Goal: Task Accomplishment & Management: Use online tool/utility

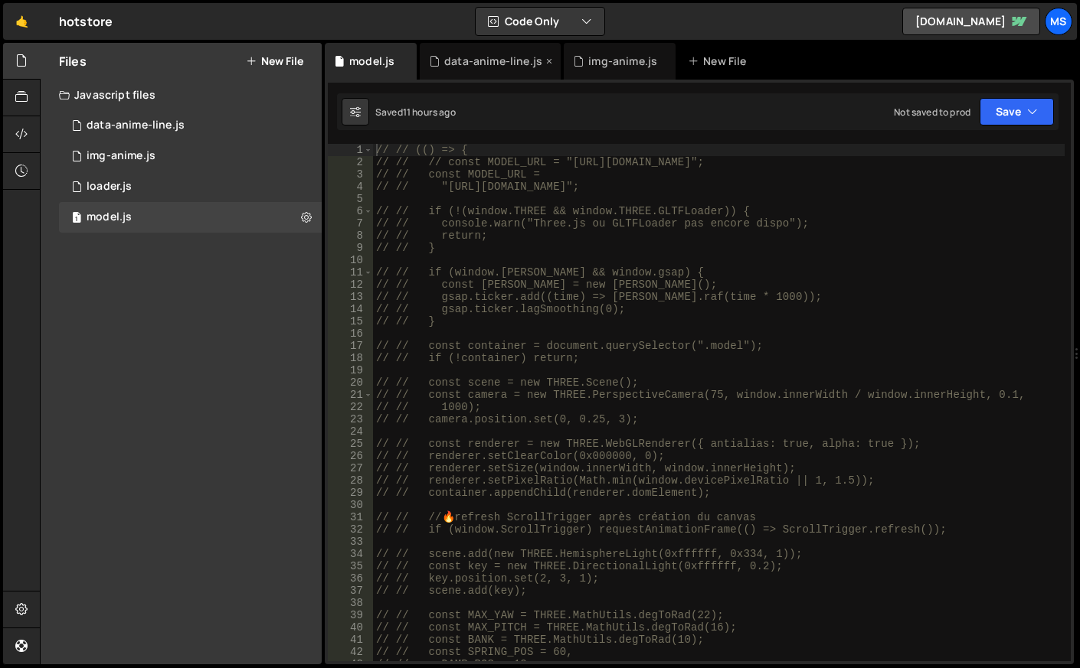
click at [446, 65] on div "data-anime-line.js" at bounding box center [493, 61] width 98 height 15
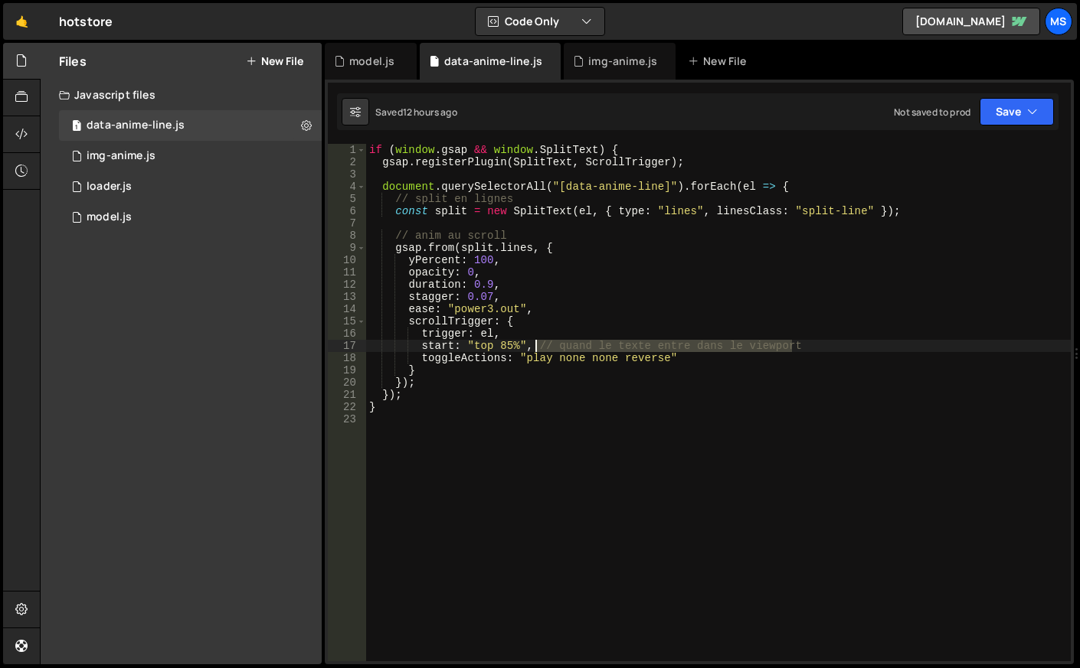
drag, startPoint x: 815, startPoint y: 342, endPoint x: 532, endPoint y: 348, distance: 282.6
click at [532, 348] on div "if ( window . gsap && window . SplitText ) { gsap . registerPlugin ( SplitText …" at bounding box center [718, 415] width 704 height 542
click at [504, 342] on div "if ( window . gsap && window . SplitText ) { gsap . registerPlugin ( SplitText …" at bounding box center [718, 415] width 704 height 542
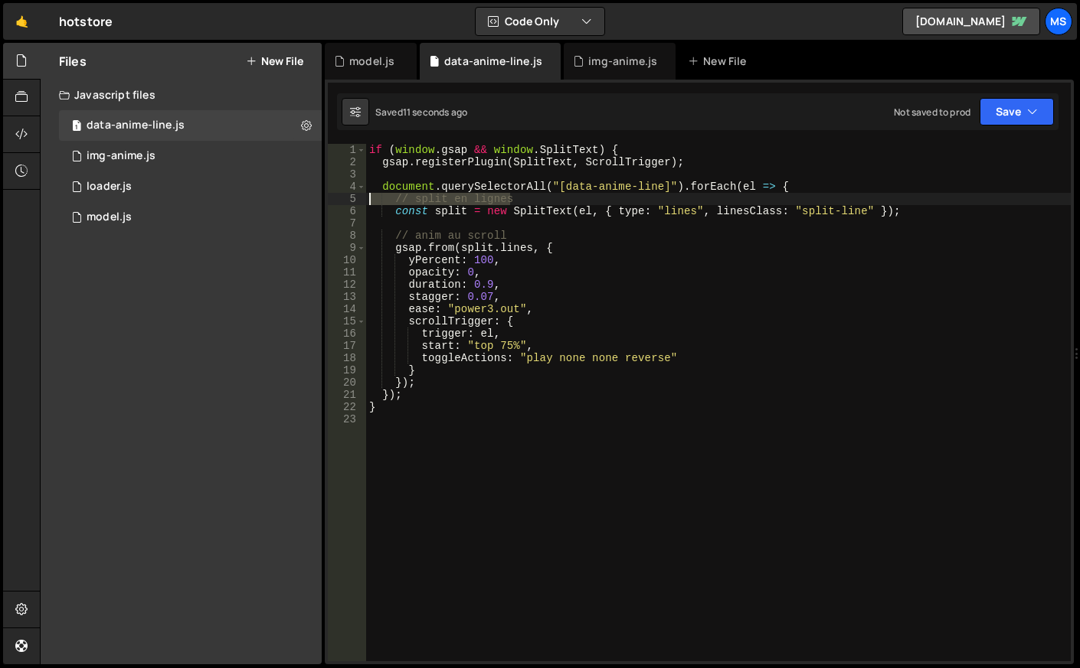
drag, startPoint x: 536, startPoint y: 202, endPoint x: 364, endPoint y: 204, distance: 171.5
click at [364, 204] on div "start: "top 75%", 1 2 3 4 5 6 7 8 9 10 11 12 13 14 15 16 17 18 19 20 21 22 23 i…" at bounding box center [699, 403] width 743 height 518
type textarea "// split en lignes"
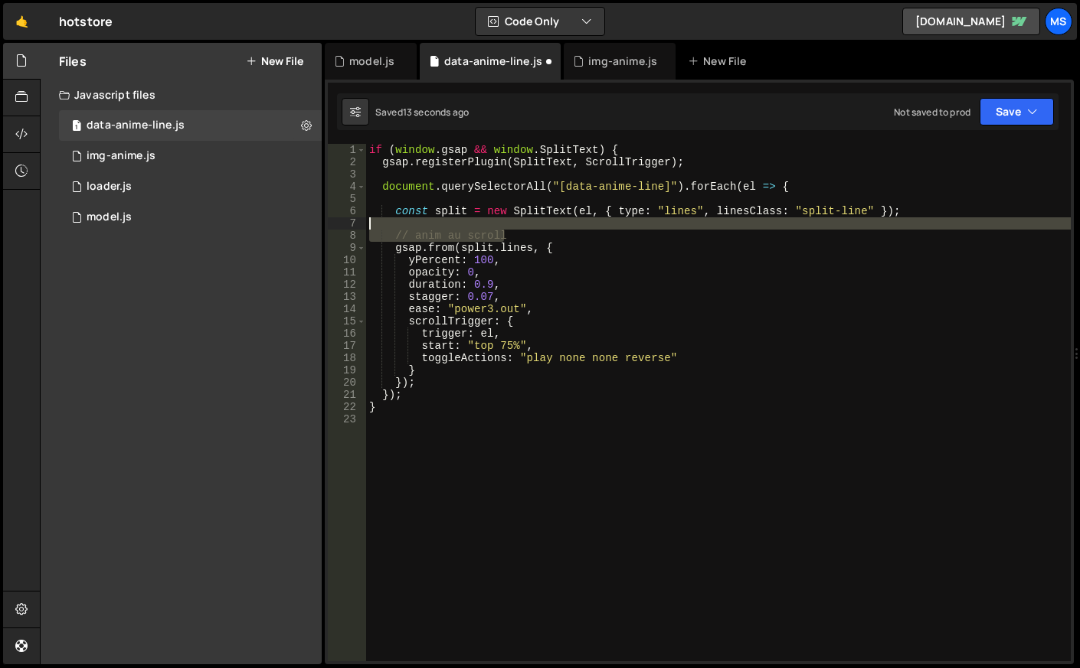
drag, startPoint x: 520, startPoint y: 237, endPoint x: 351, endPoint y: 224, distance: 169.0
click at [351, 224] on div "1 2 3 4 5 6 7 8 9 10 11 12 13 14 15 16 17 18 19 20 21 22 23 if ( window . gsap …" at bounding box center [699, 403] width 743 height 518
type textarea "// anim au scroll"
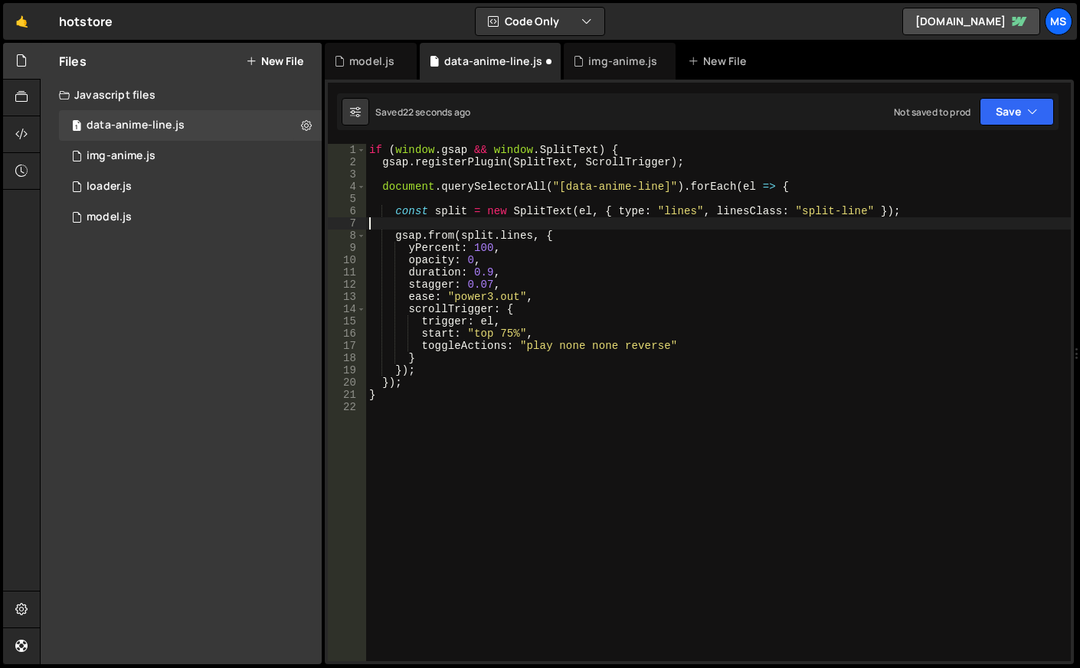
click at [504, 266] on div "if ( window . gsap && window . SplitText ) { gsap . registerPlugin ( SplitText …" at bounding box center [718, 415] width 704 height 542
type textarea "opacity: 0,"
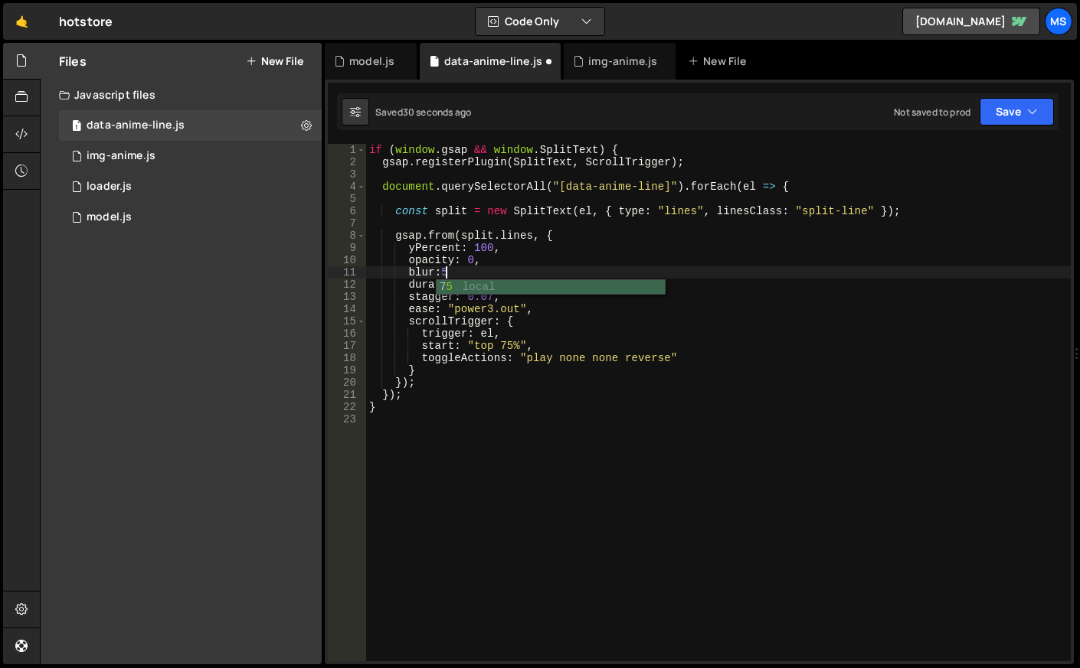
scroll to position [0, 5]
click at [449, 273] on div "if ( window . gsap && window . SplitText ) { gsap . registerPlugin ( SplitText …" at bounding box center [718, 415] width 704 height 542
click at [518, 261] on div "if ( window . gsap && window . SplitText ) { gsap . registerPlugin ( SplitText …" at bounding box center [718, 415] width 704 height 542
click at [349, 263] on div "10" at bounding box center [347, 260] width 38 height 12
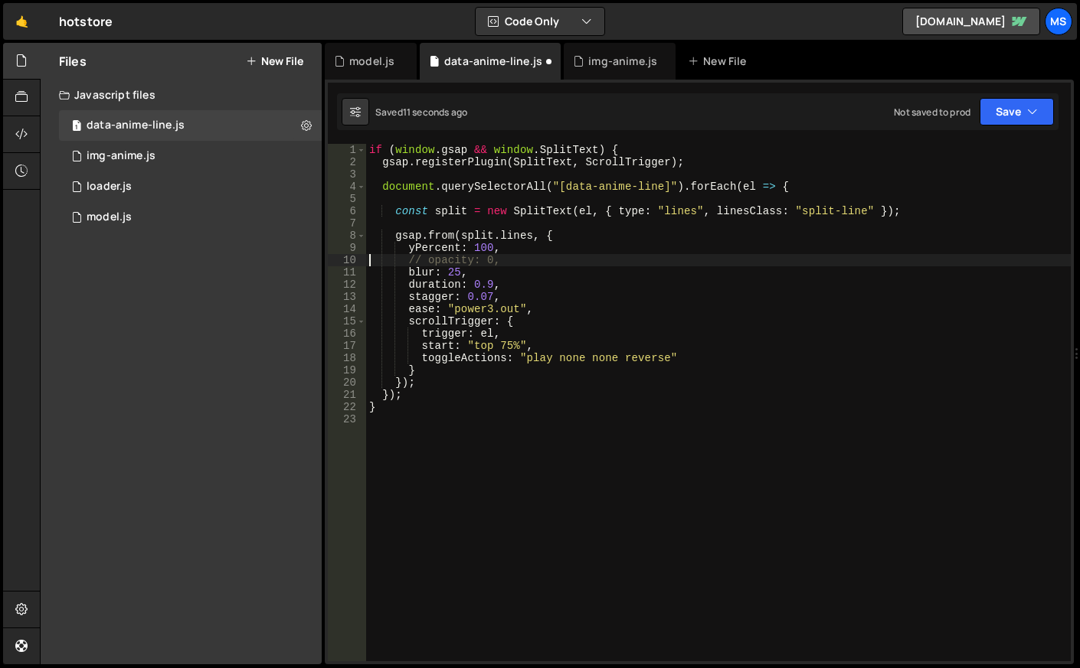
type textarea "// opacity: 0,"
click at [504, 263] on div "if ( window . gsap && window . SplitText ) { gsap . registerPlugin ( SplitText …" at bounding box center [718, 415] width 704 height 542
click at [347, 258] on div "10" at bounding box center [347, 260] width 38 height 12
click at [347, 273] on div "11" at bounding box center [347, 272] width 38 height 12
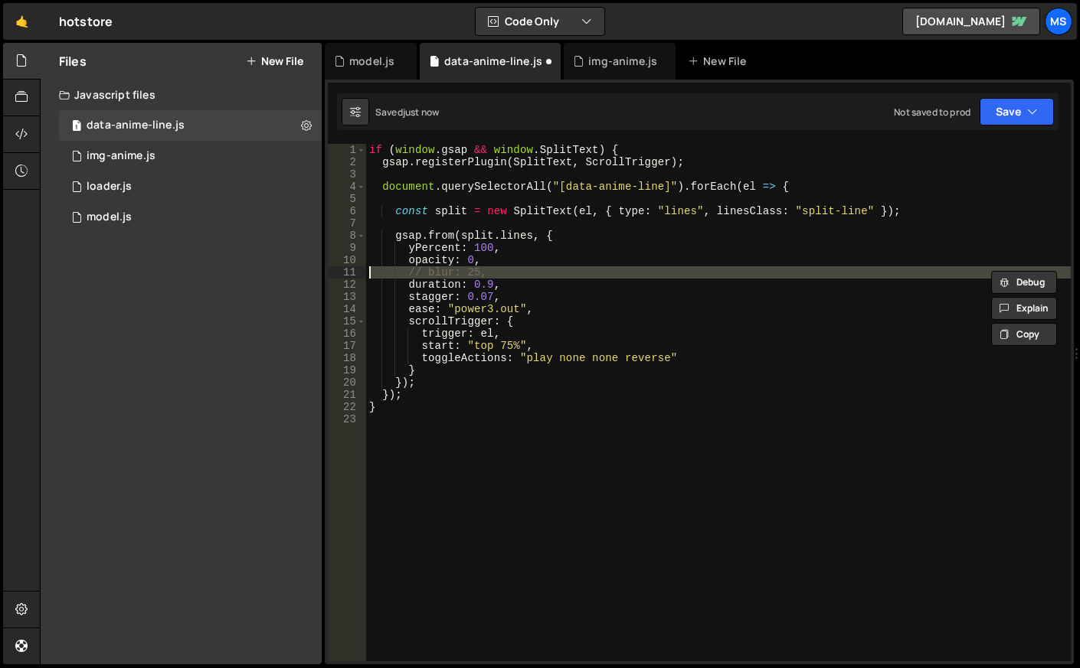
type textarea "duration: 0.9,"
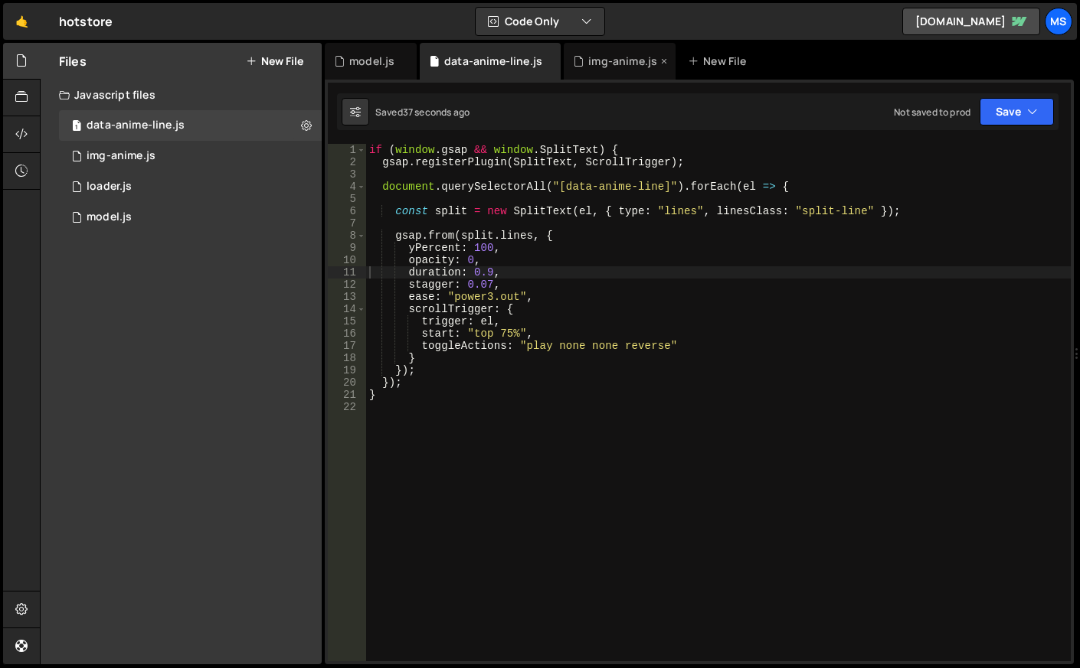
click at [599, 70] on div "img-anime.js" at bounding box center [620, 61] width 112 height 37
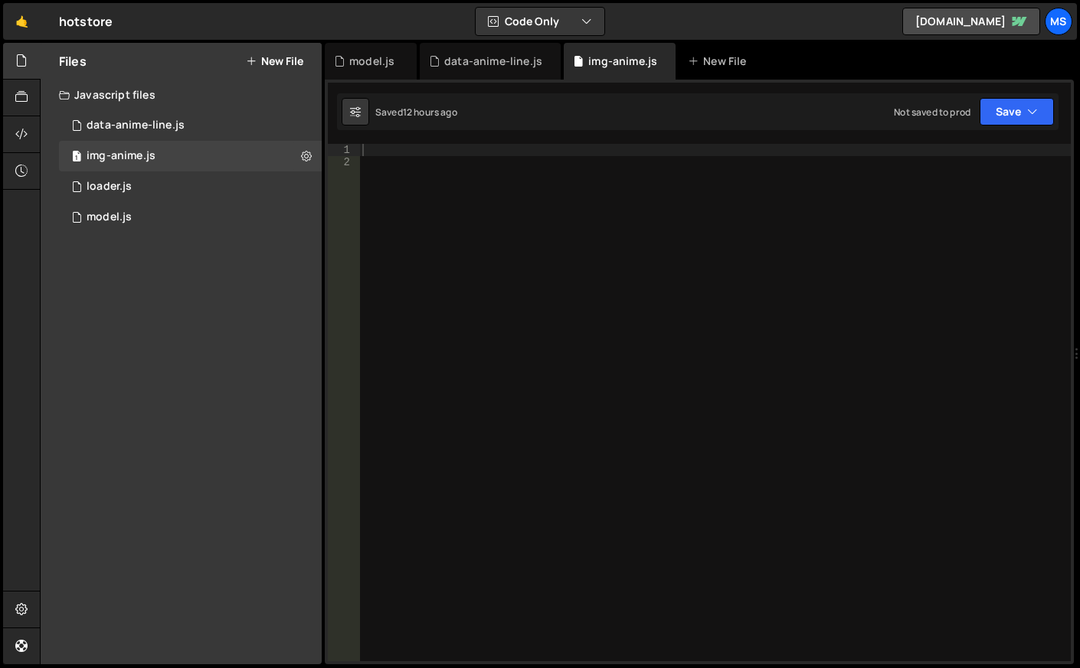
click at [579, 288] on div at bounding box center [714, 415] width 711 height 542
paste textarea "})();"
type textarea "})();"
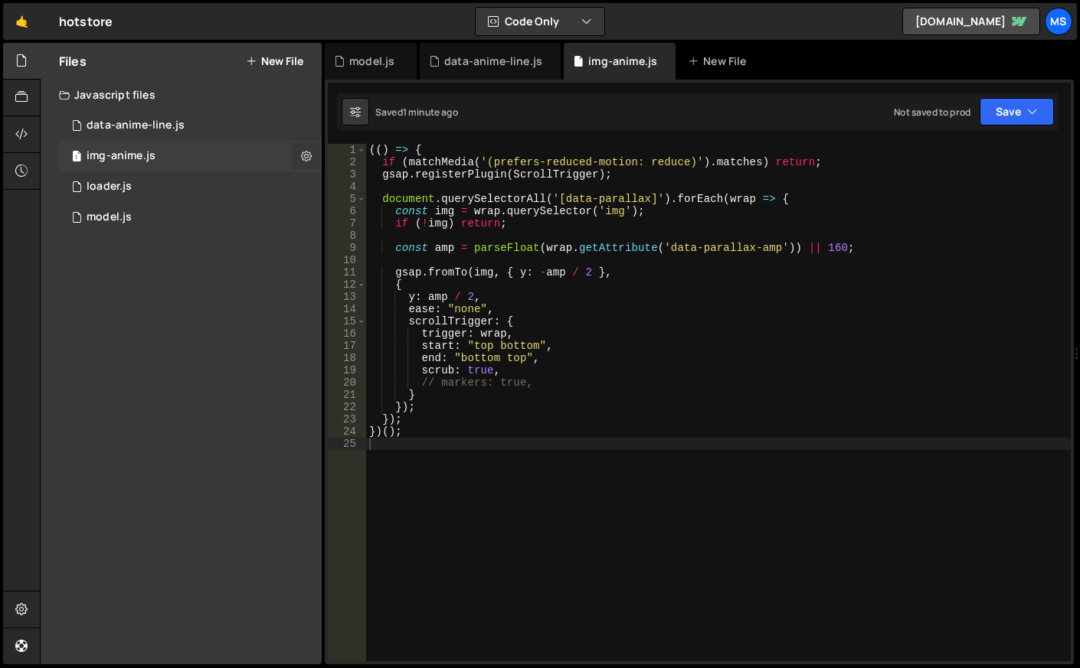
click at [310, 152] on icon at bounding box center [306, 156] width 11 height 15
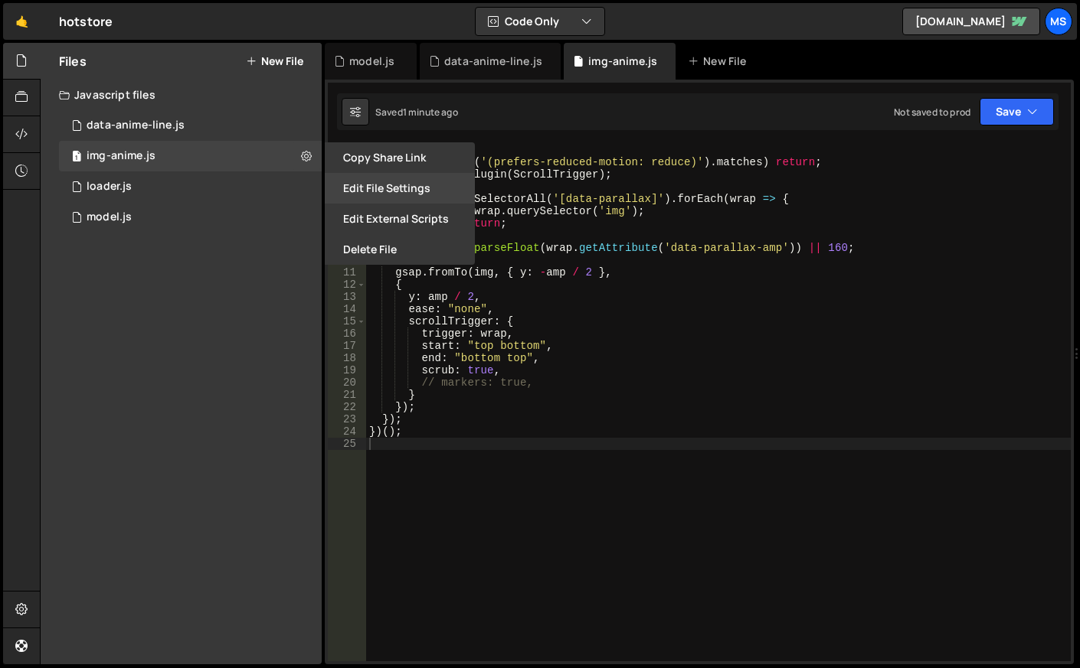
click at [355, 182] on button "Edit File Settings" at bounding box center [400, 188] width 150 height 31
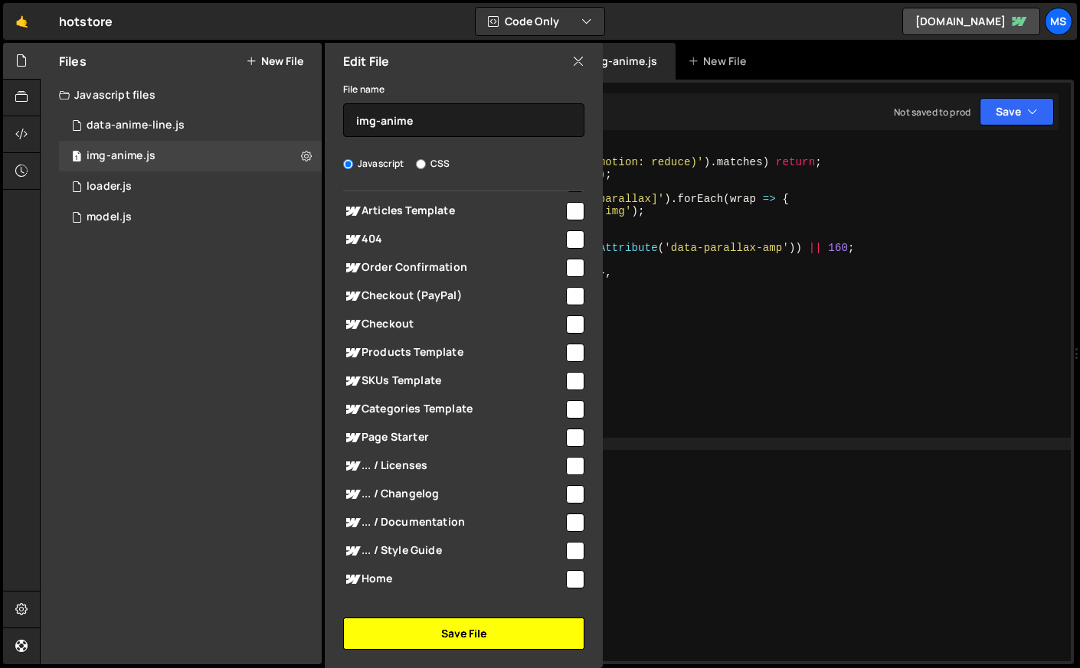
scroll to position [366, 0]
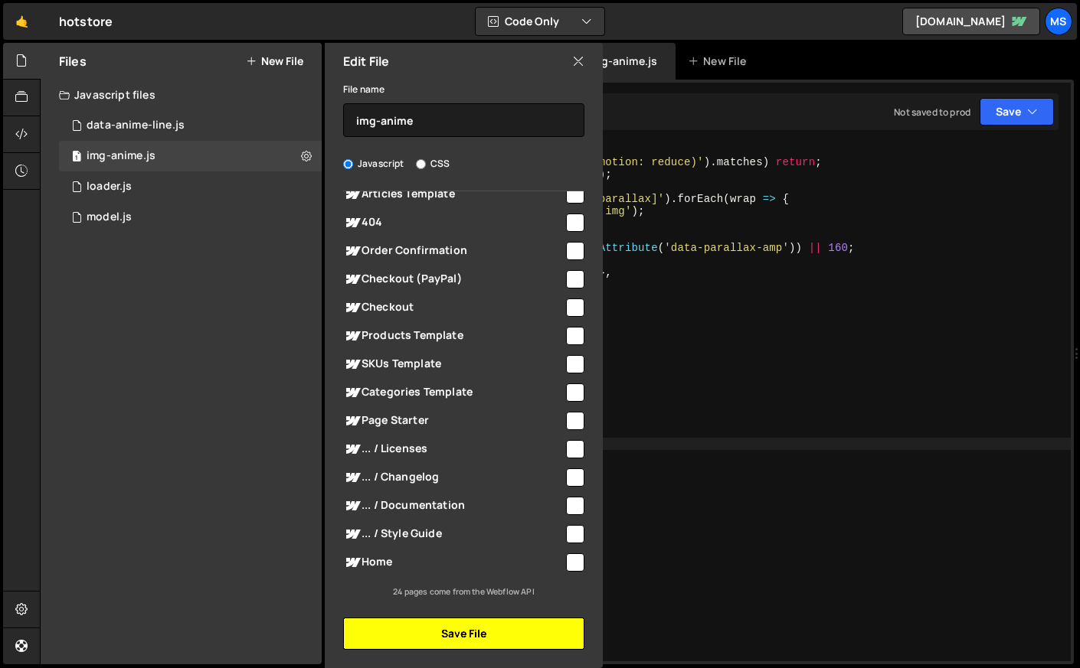
click at [483, 628] on button "Save File" at bounding box center [463, 634] width 241 height 32
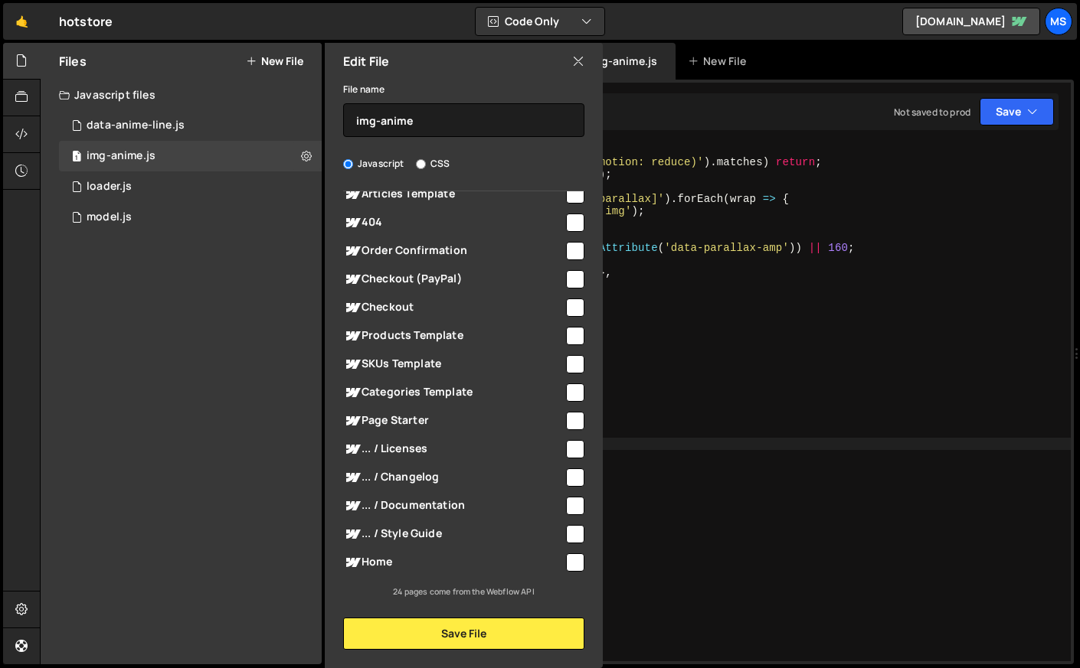
click at [789, 456] on div "(( ) => { if ( matchMedia ( '(prefers-reduced-motion: reduce)' ) . matches ) re…" at bounding box center [718, 415] width 704 height 542
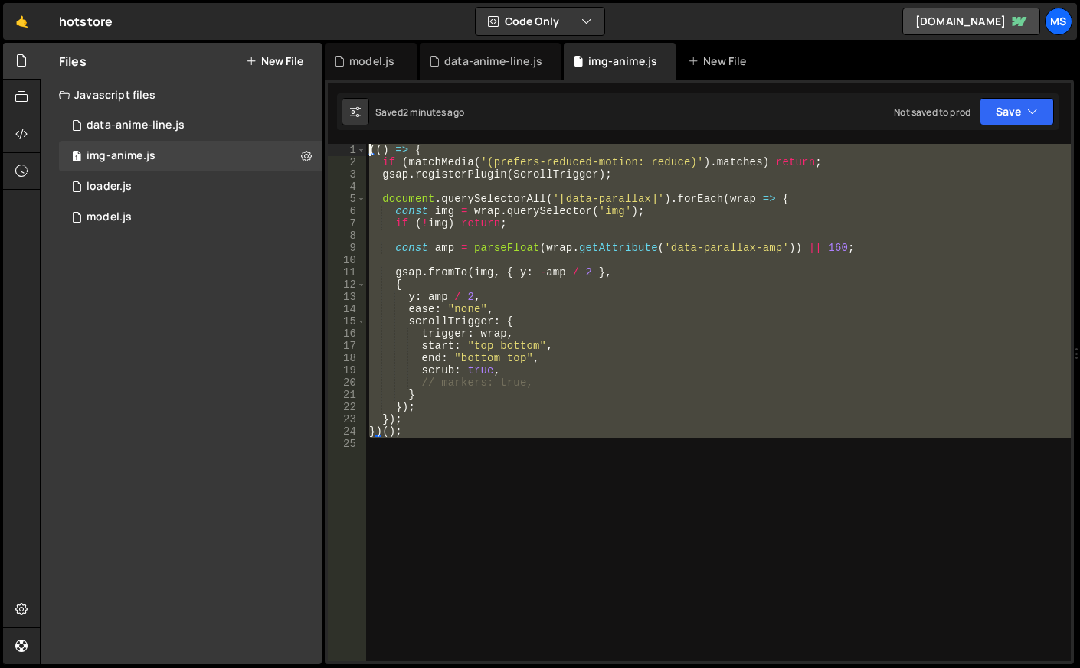
drag, startPoint x: 573, startPoint y: 513, endPoint x: 328, endPoint y: 147, distance: 440.0
click at [328, 147] on div "1 2 3 4 5 6 7 8 9 10 11 12 13 14 15 16 17 18 19 20 21 22 23 24 25 (( ) => { if …" at bounding box center [699, 403] width 743 height 518
drag, startPoint x: 657, startPoint y: 352, endPoint x: 695, endPoint y: 299, distance: 65.9
click at [661, 345] on div "(( ) => { if ( matchMedia ( '(prefers-reduced-motion: reduce)' ) . matches ) re…" at bounding box center [718, 415] width 704 height 542
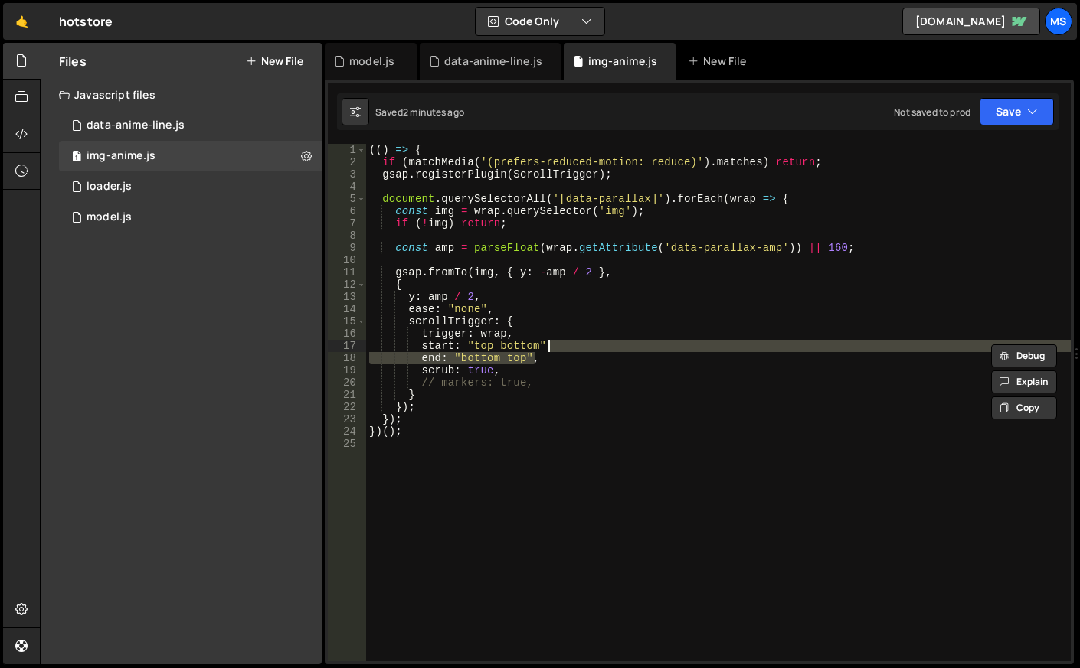
click at [644, 202] on div "(( ) => { if ( matchMedia ( '(prefers-reduced-motion: reduce)' ) . matches ) re…" at bounding box center [718, 415] width 704 height 542
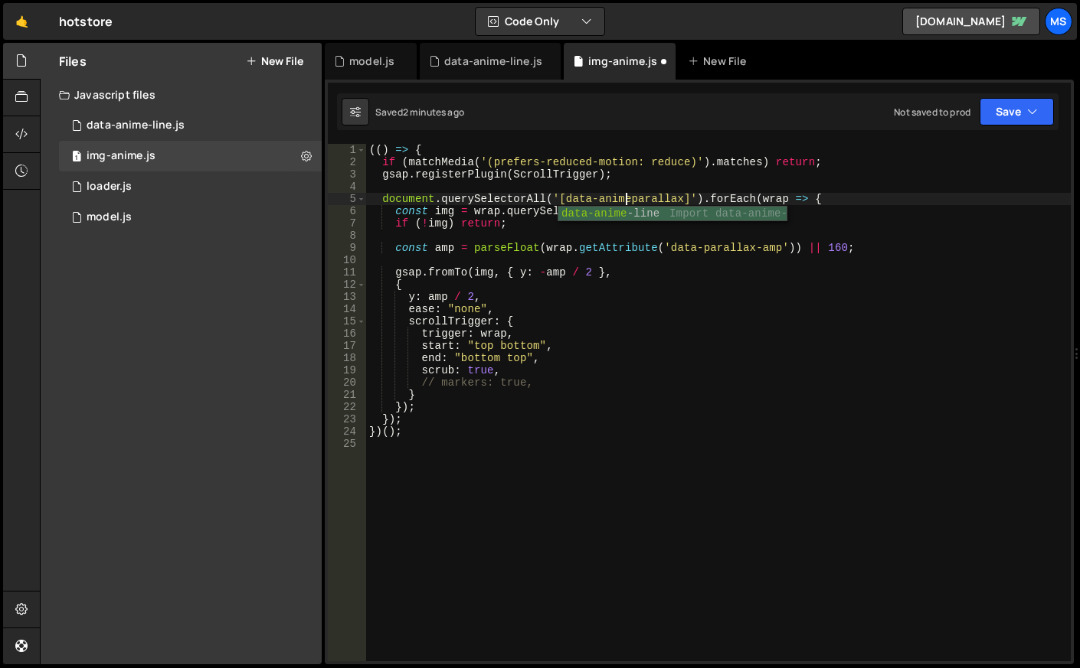
scroll to position [0, 18]
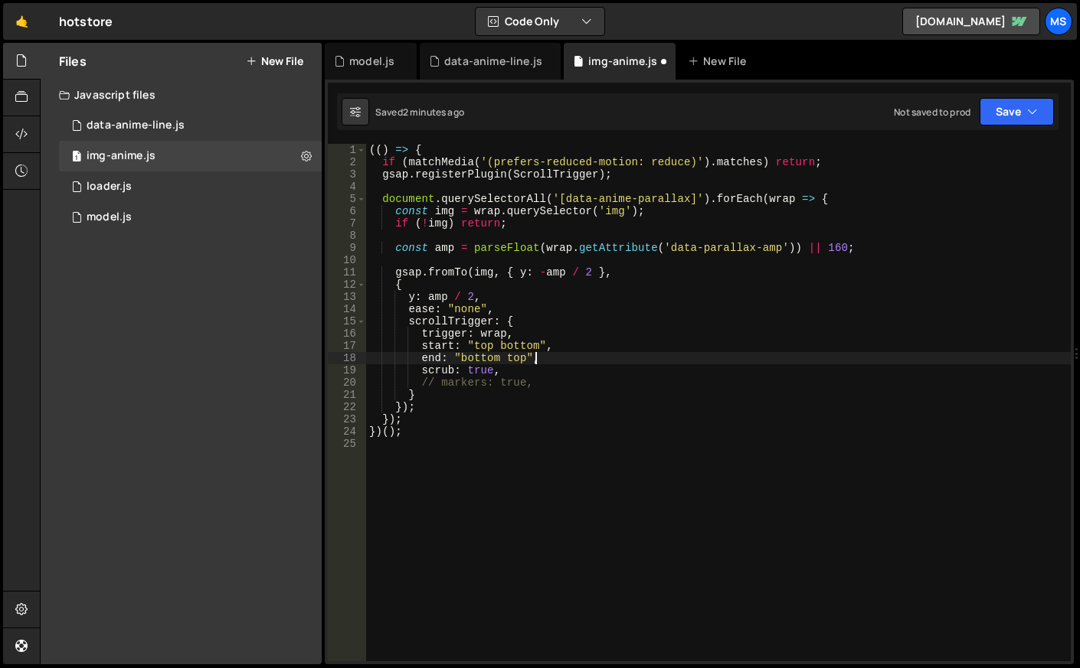
click at [688, 355] on div "(( ) => { if ( matchMedia ( '(prefers-reduced-motion: reduce)' ) . matches ) re…" at bounding box center [718, 415] width 704 height 542
type textarea "end: "bottom top","
click at [568, 445] on div "(( ) => { if ( matchMedia ( '(prefers-reduced-motion: reduce)' ) . matches ) re…" at bounding box center [718, 415] width 704 height 542
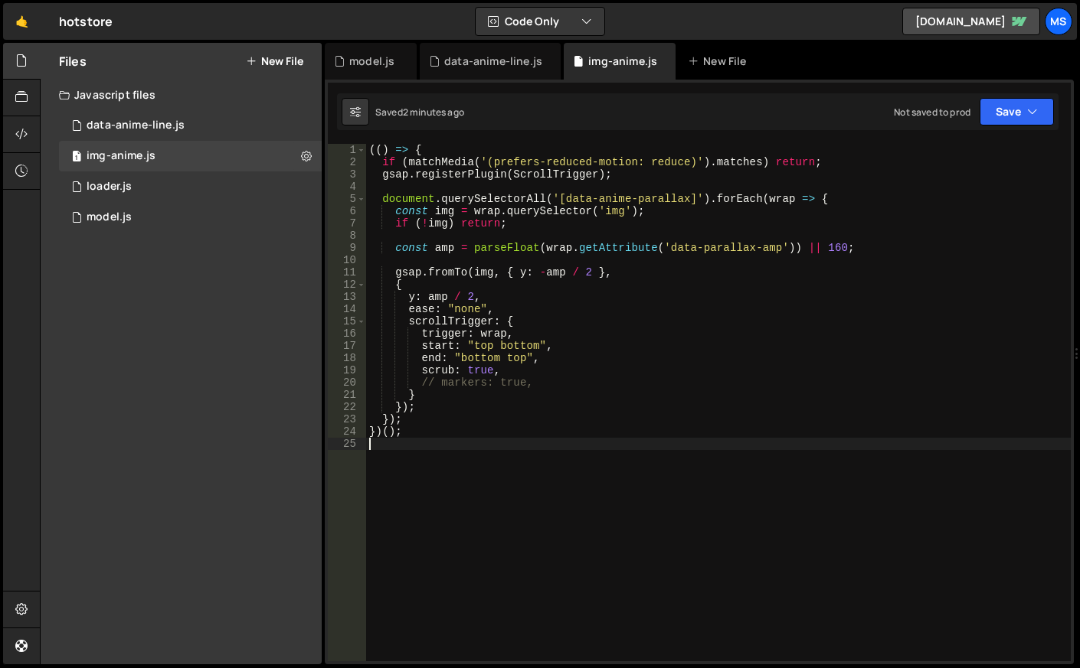
scroll to position [0, 0]
type textarea "})();"
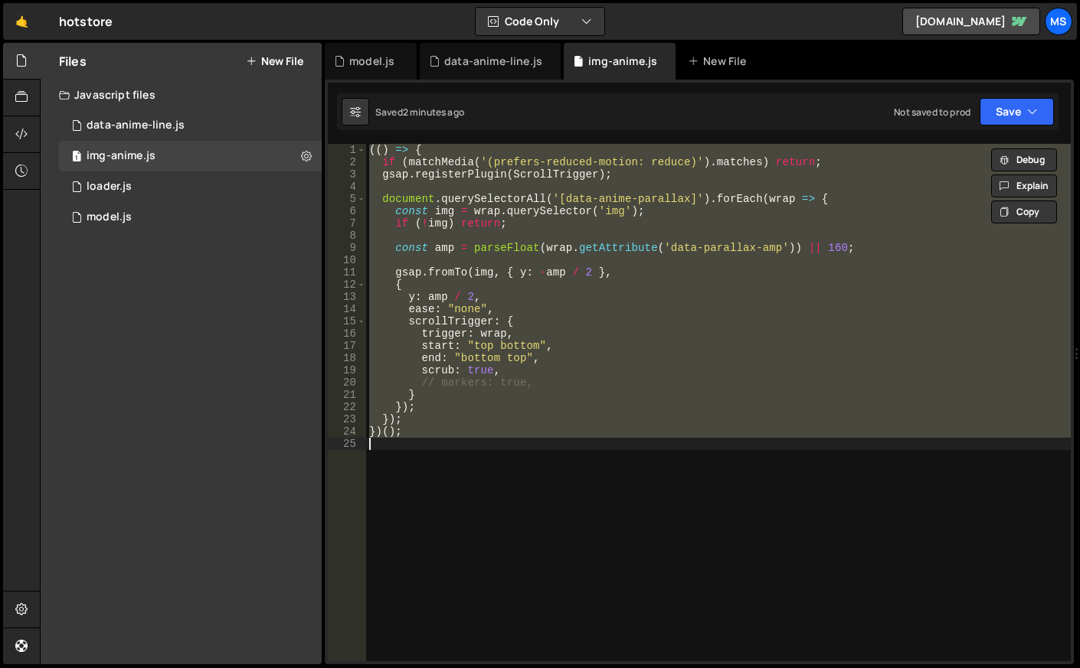
paste textarea
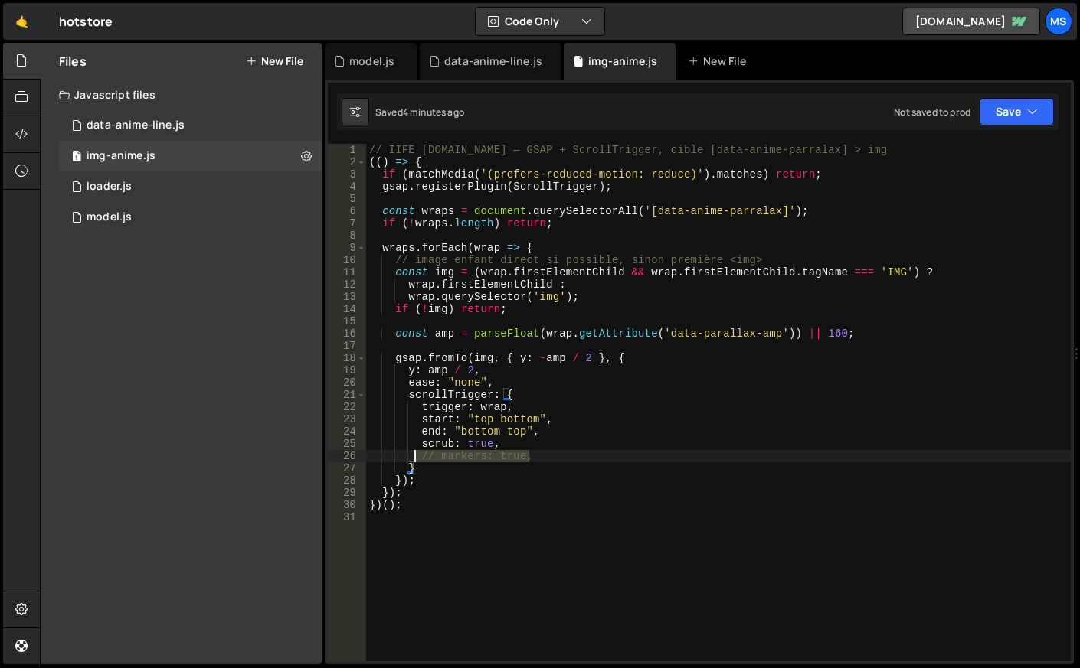
drag, startPoint x: 534, startPoint y: 462, endPoint x: 415, endPoint y: 459, distance: 119.5
click at [415, 459] on div "// IIFE Slater.app — GSAP + ScrollTrigger, cible [data-anime-parralax] > img ((…" at bounding box center [718, 415] width 704 height 542
type textarea "// markers: true,"
click at [567, 540] on div "// IIFE Slater.app — GSAP + ScrollTrigger, cible [data-anime-parralax] > img ((…" at bounding box center [718, 415] width 704 height 542
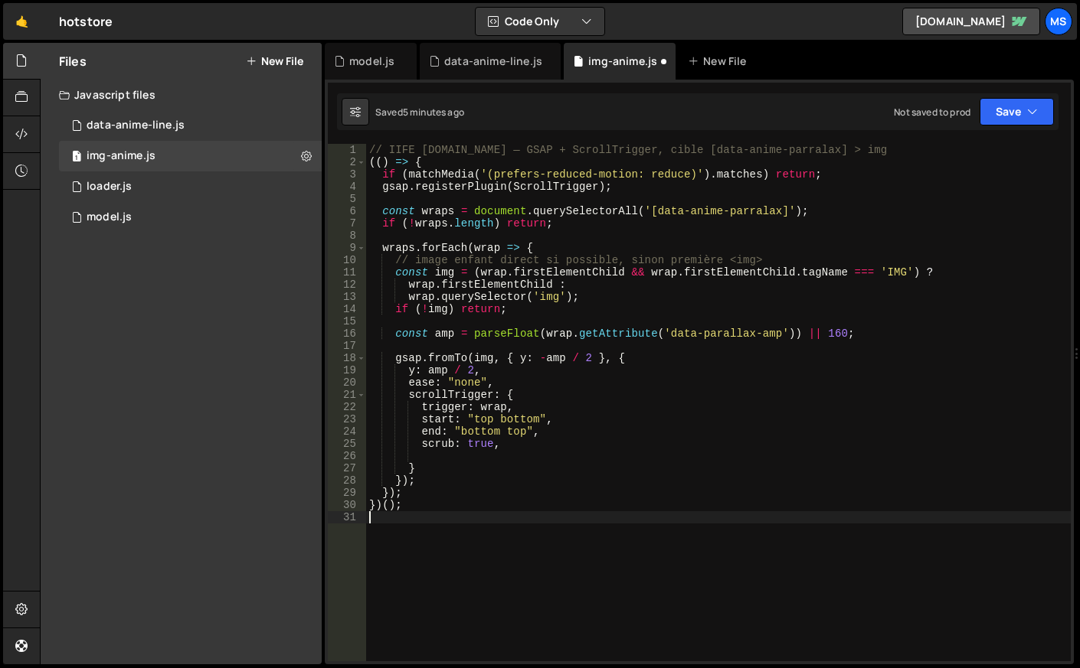
type textarea "})();"
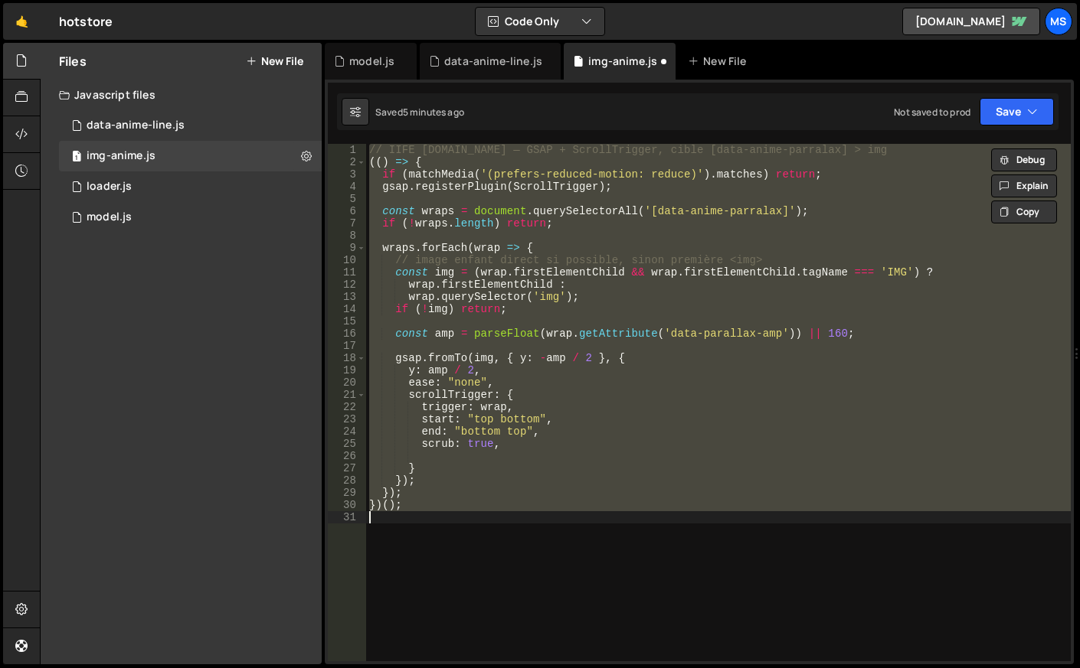
paste textarea
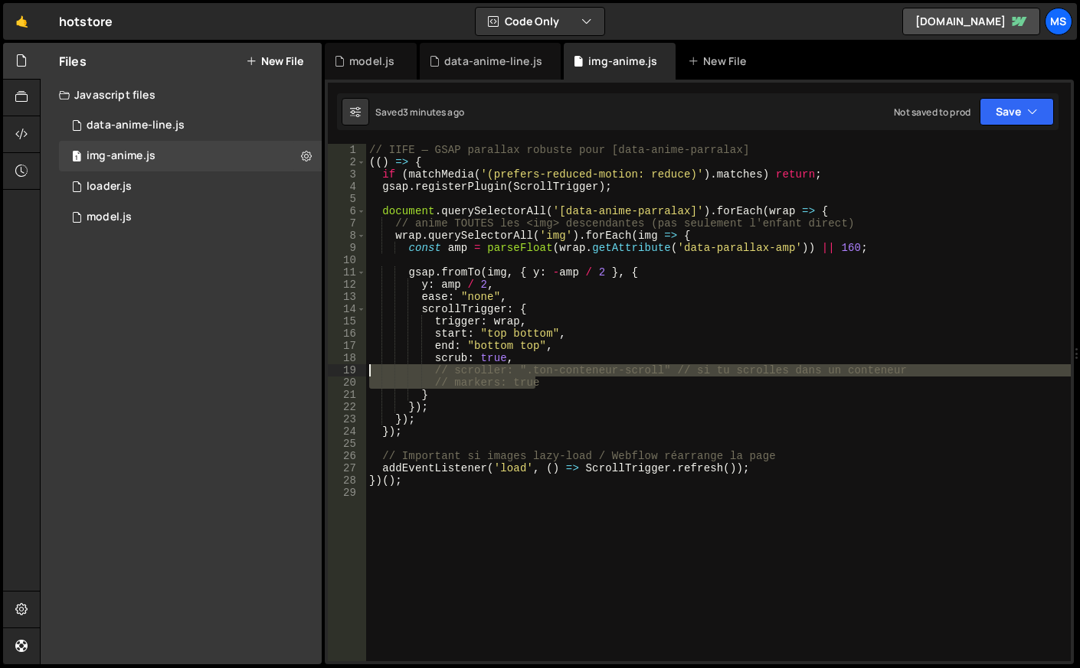
drag, startPoint x: 555, startPoint y: 384, endPoint x: 351, endPoint y: 371, distance: 204.8
click at [351, 371] on div "// markers: true 1 2 3 4 5 6 7 8 9 10 11 12 13 14 15 16 17 18 19 20 21 22 23 24…" at bounding box center [699, 403] width 743 height 518
type textarea "// scroller: ".ton-conteneur-scroll" // si tu scrolles dans un conteneur // mar…"
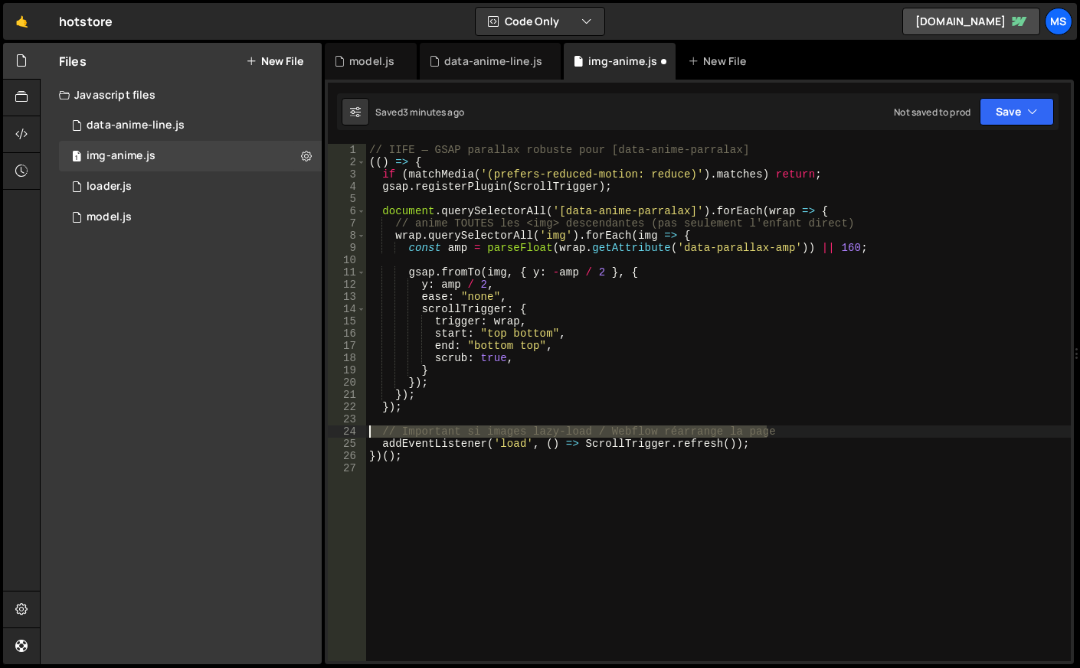
drag, startPoint x: 782, startPoint y: 433, endPoint x: 369, endPoint y: 430, distance: 412.7
click at [369, 430] on div "// IIFE — GSAP parallax robuste pour [data-anime-parralax] (( ) => { if ( match…" at bounding box center [718, 415] width 704 height 542
type textarea "// Important si images lazy-load / Webflow réarrange la page"
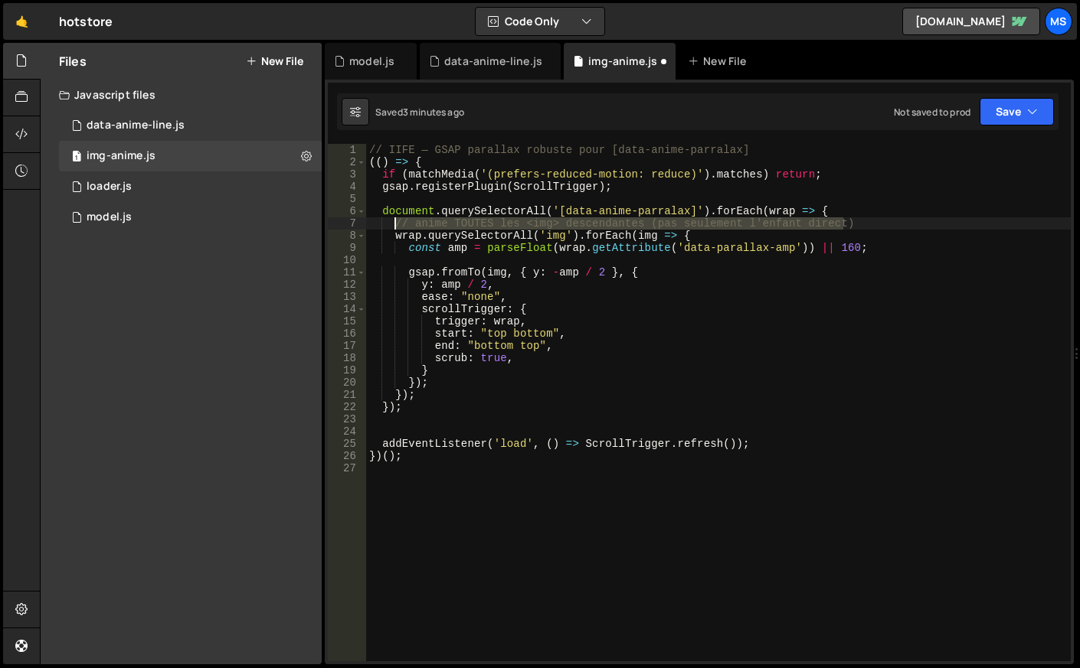
drag, startPoint x: 848, startPoint y: 224, endPoint x: 393, endPoint y: 224, distance: 455.6
click at [393, 224] on div "// IIFE — GSAP parallax robuste pour [data-anime-parralax] (( ) => { if ( match…" at bounding box center [718, 415] width 704 height 542
type textarea "// anime TOUTES les <img> descendantes (pas seulement l'enfant direct)"
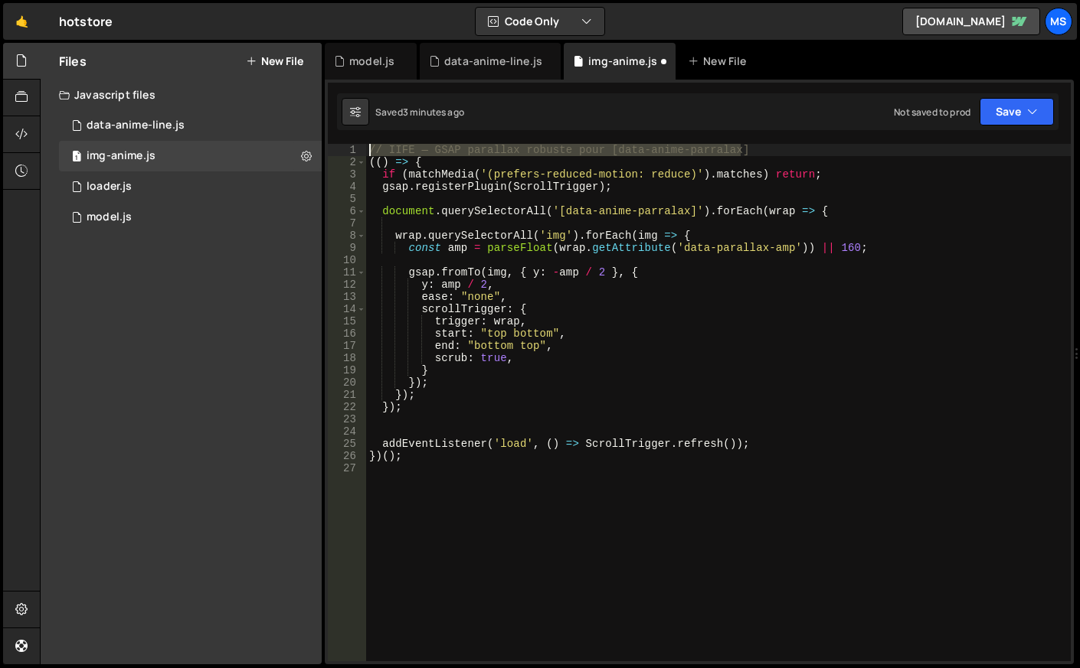
drag, startPoint x: 768, startPoint y: 152, endPoint x: 365, endPoint y: 151, distance: 402.8
click at [365, 151] on div "1 2 3 4 5 6 7 8 9 10 11 12 13 14 15 16 17 18 19 20 21 22 23 24 25 26 27 // IIFE…" at bounding box center [699, 403] width 743 height 518
type textarea "// IIFE — GSAP parallax robuste pour [data-anime-parralax]"
type textarea "(() => {"
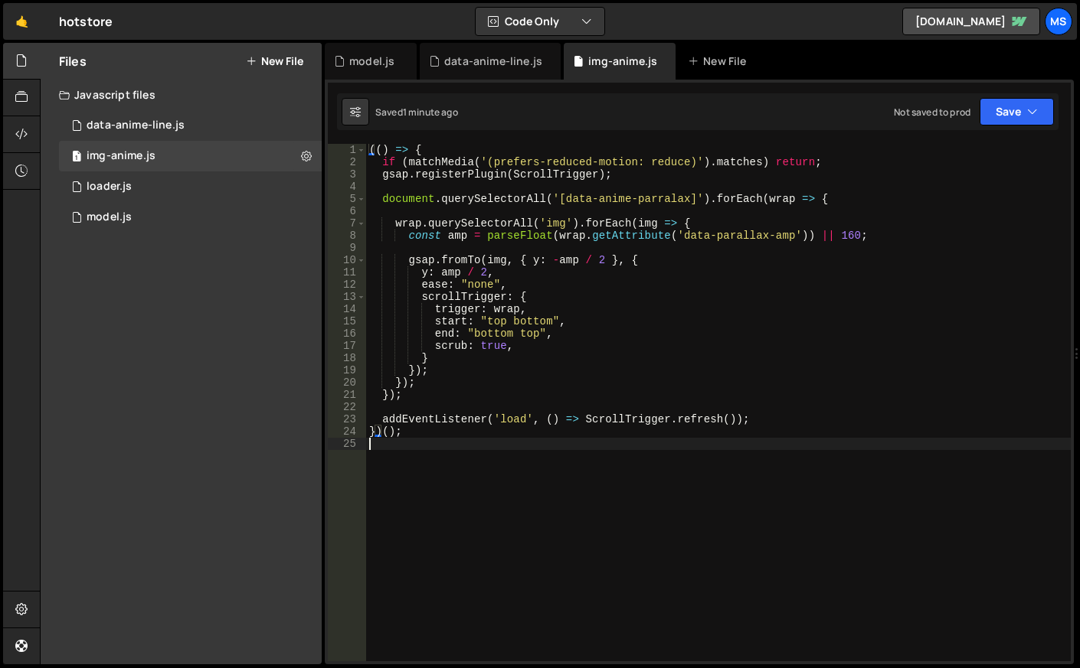
click at [416, 462] on div "(( ) => { if ( matchMedia ( '(prefers-reduced-motion: reduce)' ) . matches ) re…" at bounding box center [718, 415] width 704 height 542
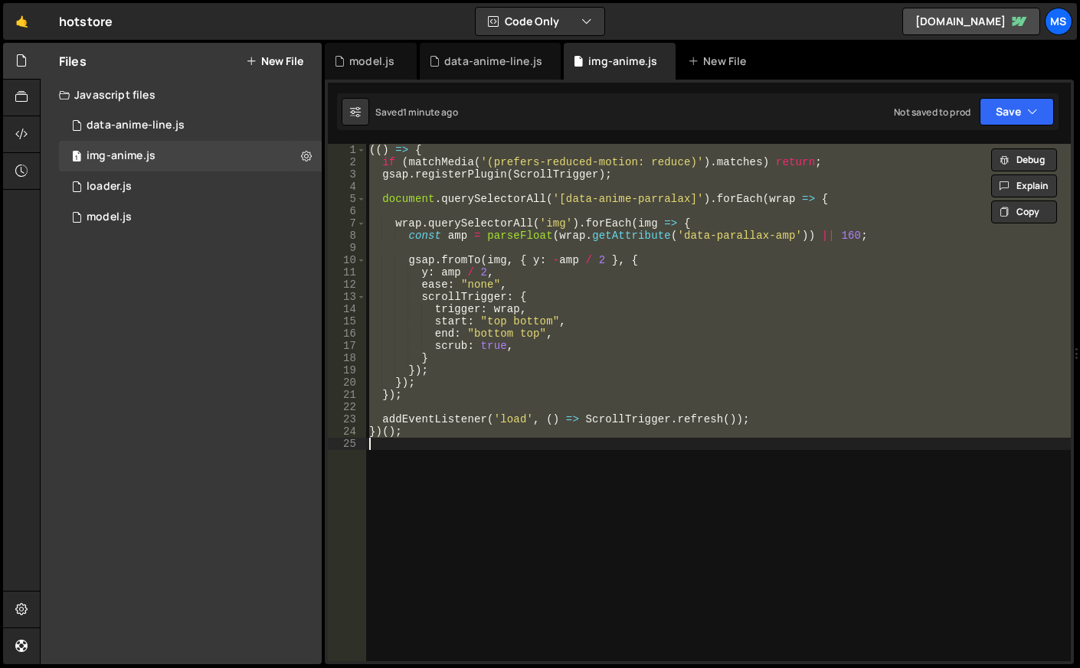
type textarea "// })();"
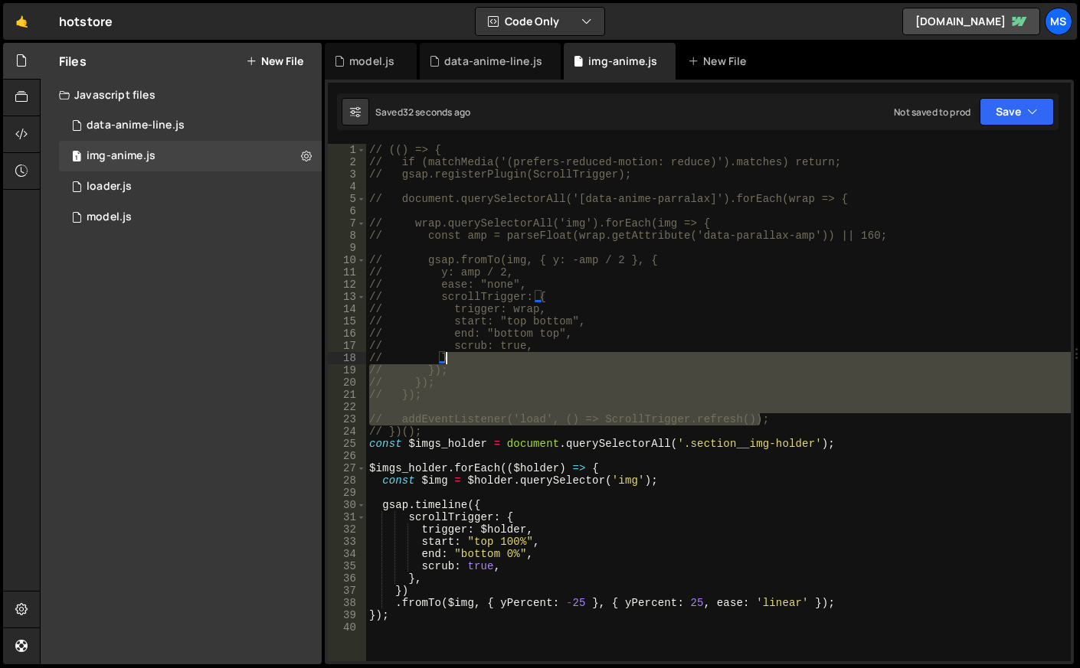
drag, startPoint x: 781, startPoint y: 422, endPoint x: 437, endPoint y: 366, distance: 348.3
click at [437, 366] on div "// (() => { // if (matchMedia('(prefers-reduced-motion: reduce)').matches) retu…" at bounding box center [718, 415] width 704 height 542
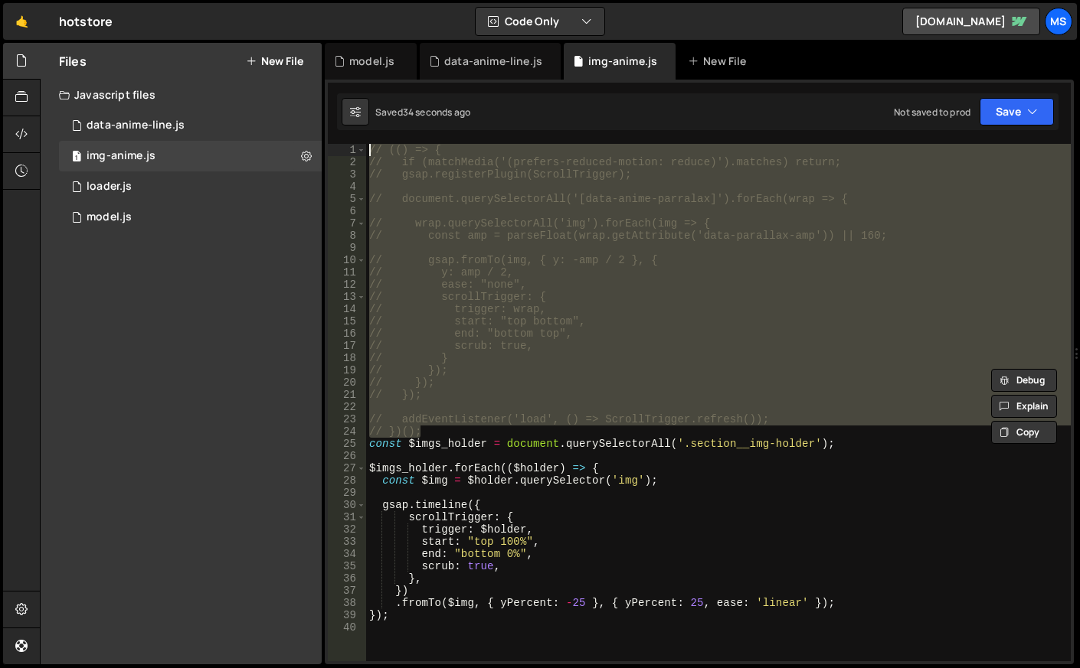
drag, startPoint x: 433, startPoint y: 427, endPoint x: 334, endPoint y: 136, distance: 307.5
click at [334, 136] on div "// }); // }); 1 2 3 4 5 6 7 8 9 10 11 12 13 14 15 16 17 18 19 20 21 22 23 24 25…" at bounding box center [699, 372] width 749 height 585
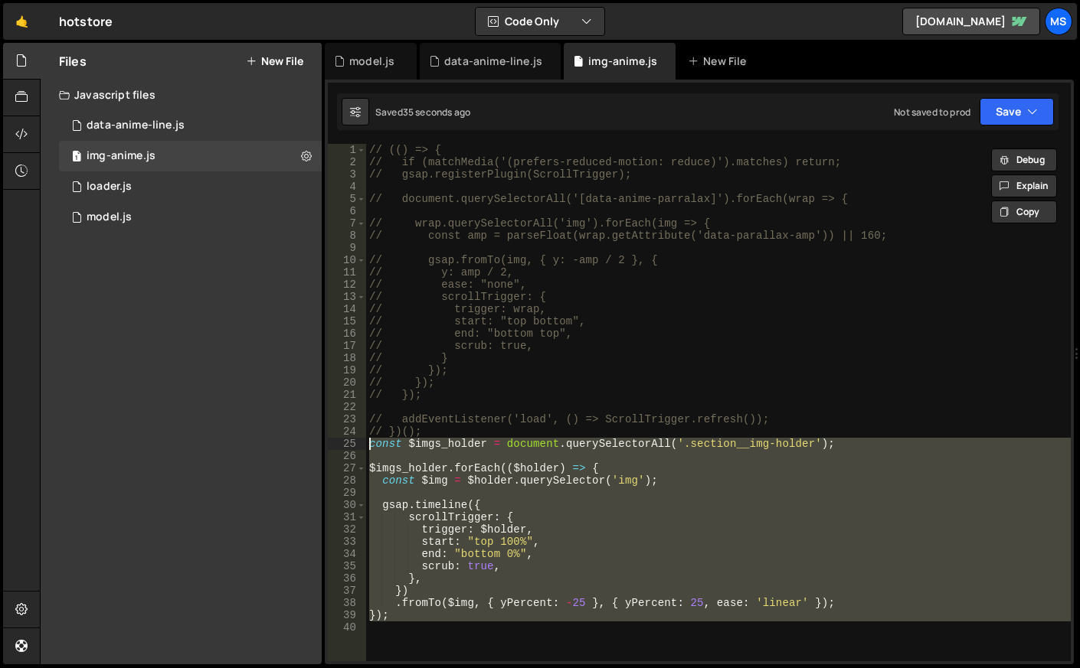
drag, startPoint x: 400, startPoint y: 623, endPoint x: 338, endPoint y: 443, distance: 190.3
click at [338, 443] on div "// (() => { // if (matchMedia('(prefers-reduced-motion: reduce)').matches) retu…" at bounding box center [699, 403] width 743 height 518
type textarea "const $imgs_holder = document.querySelectorAll('.section__img-holder');"
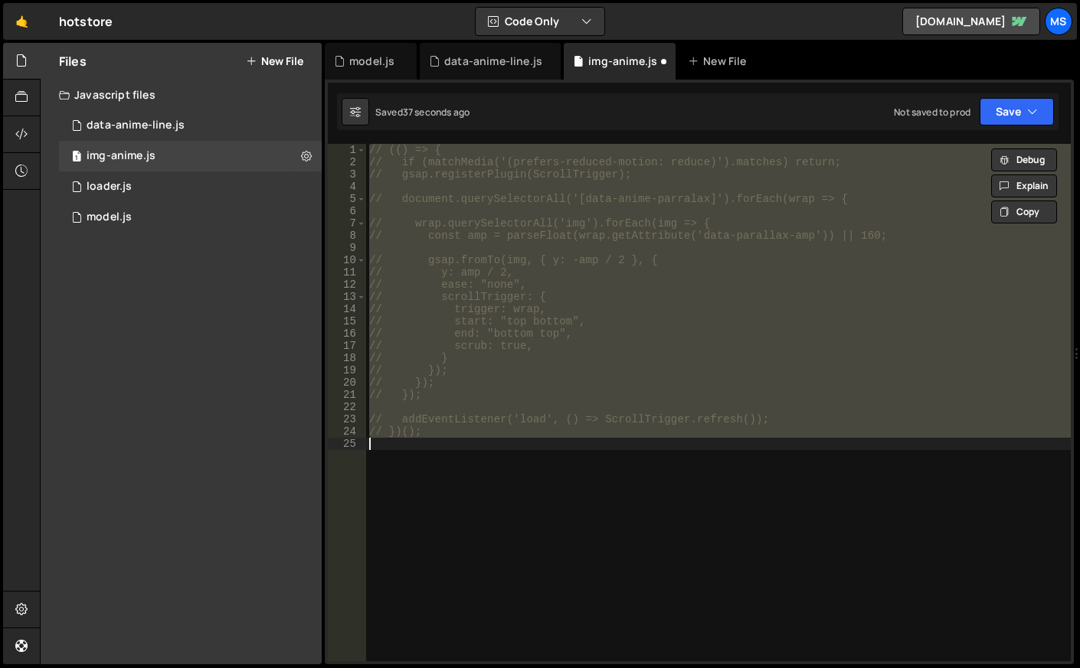
type textarea "})();"
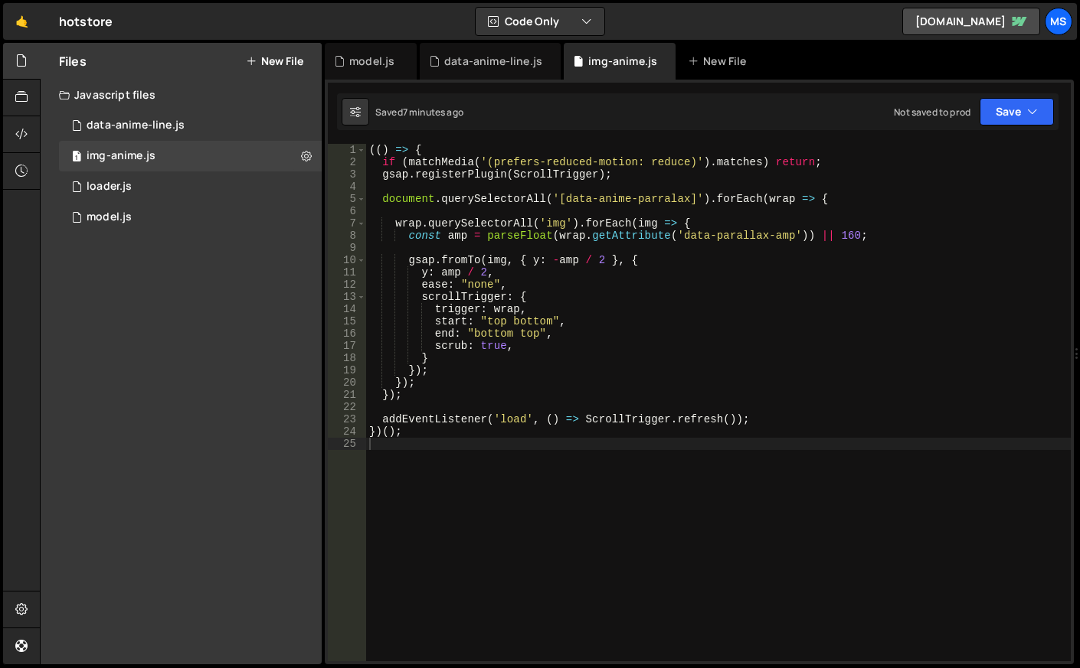
click at [457, 448] on div "(( ) => { if ( matchMedia ( '(prefers-reduced-motion: reduce)' ) . matches ) re…" at bounding box center [718, 415] width 704 height 542
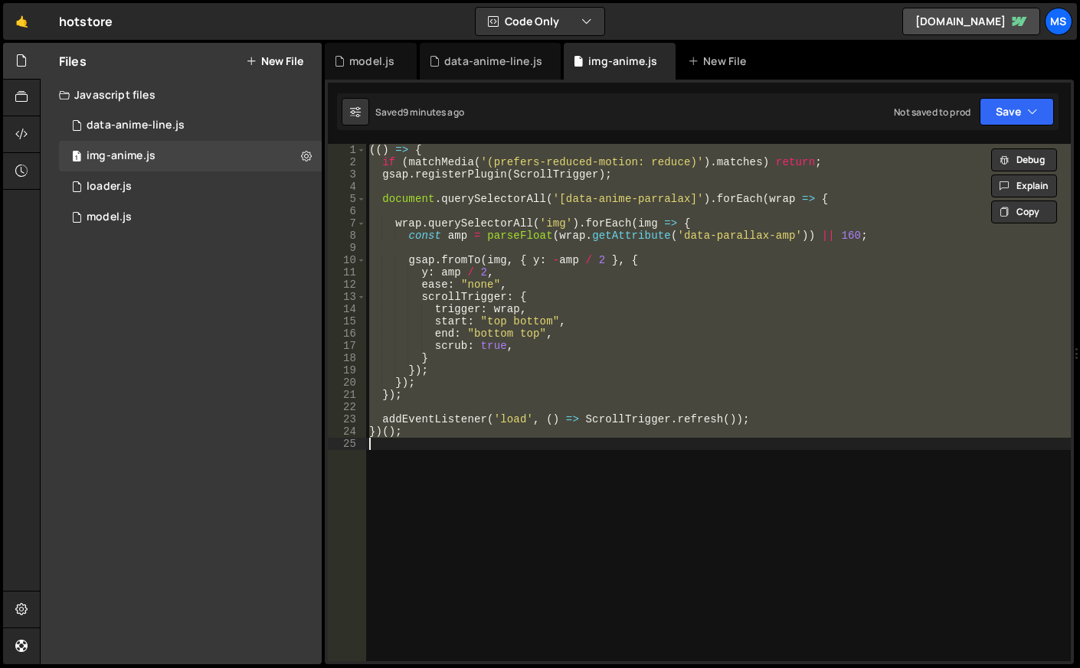
click at [681, 325] on div "(( ) => { if ( matchMedia ( '(prefers-reduced-motion: reduce)' ) . matches ) re…" at bounding box center [718, 403] width 704 height 518
type textarea "start: "top bottom","
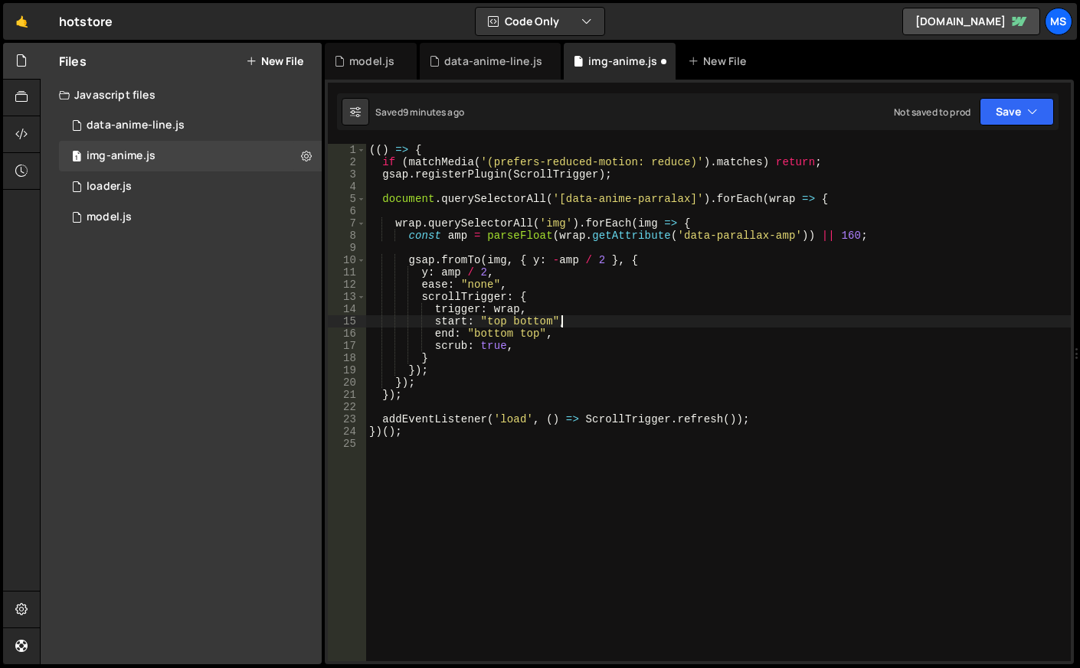
click at [681, 325] on div "(( ) => { if ( matchMedia ( '(prefers-reduced-motion: reduce)' ) . matches ) re…" at bounding box center [718, 415] width 704 height 542
click at [160, 188] on div "1 loader.js 0" at bounding box center [190, 187] width 263 height 31
click at [165, 182] on div "1 loader.js 0" at bounding box center [190, 187] width 263 height 31
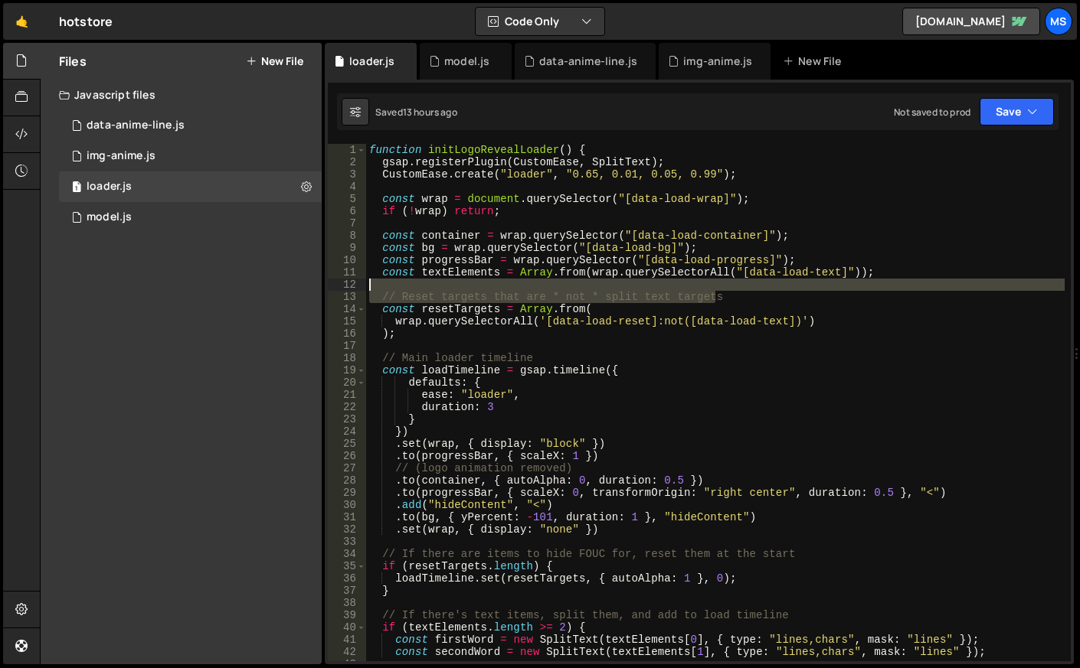
drag, startPoint x: 724, startPoint y: 299, endPoint x: 339, endPoint y: 286, distance: 384.6
click at [339, 286] on div "// Reset targets that are * not * split text targets 1 2 3 4 5 6 7 8 9 10 11 12…" at bounding box center [699, 403] width 743 height 518
type textarea "// Reset targets that are * not * split text targets"
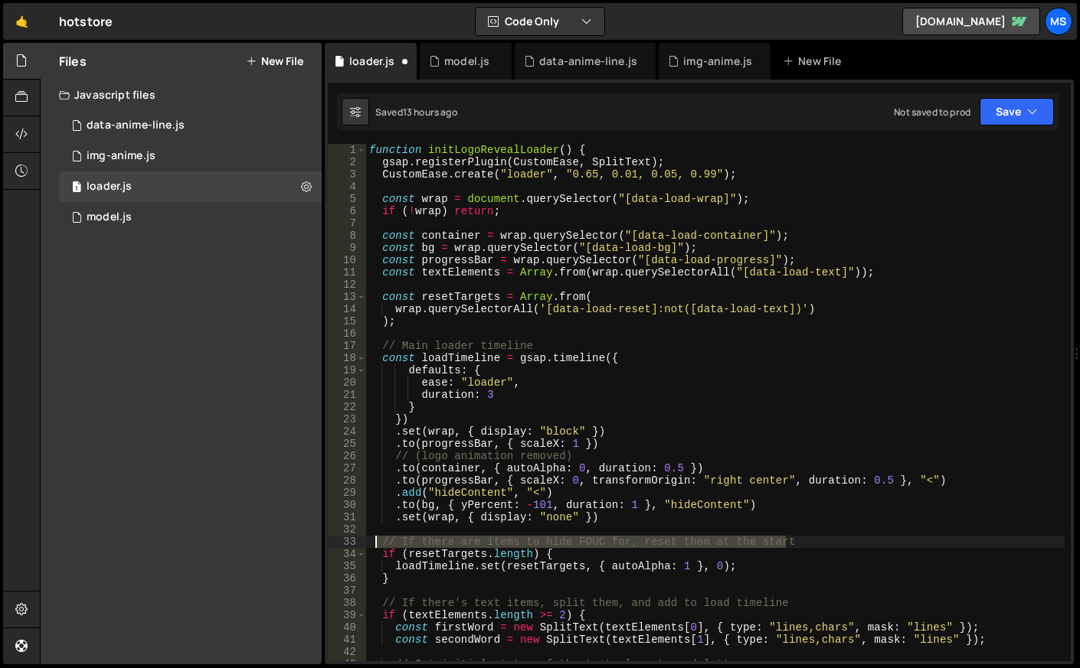
drag, startPoint x: 685, startPoint y: 540, endPoint x: 361, endPoint y: 546, distance: 323.2
click at [361, 546] on div "1 2 3 4 5 6 7 8 9 10 11 12 13 14 15 16 17 18 19 20 21 22 23 24 25 26 27 28 29 3…" at bounding box center [699, 403] width 743 height 518
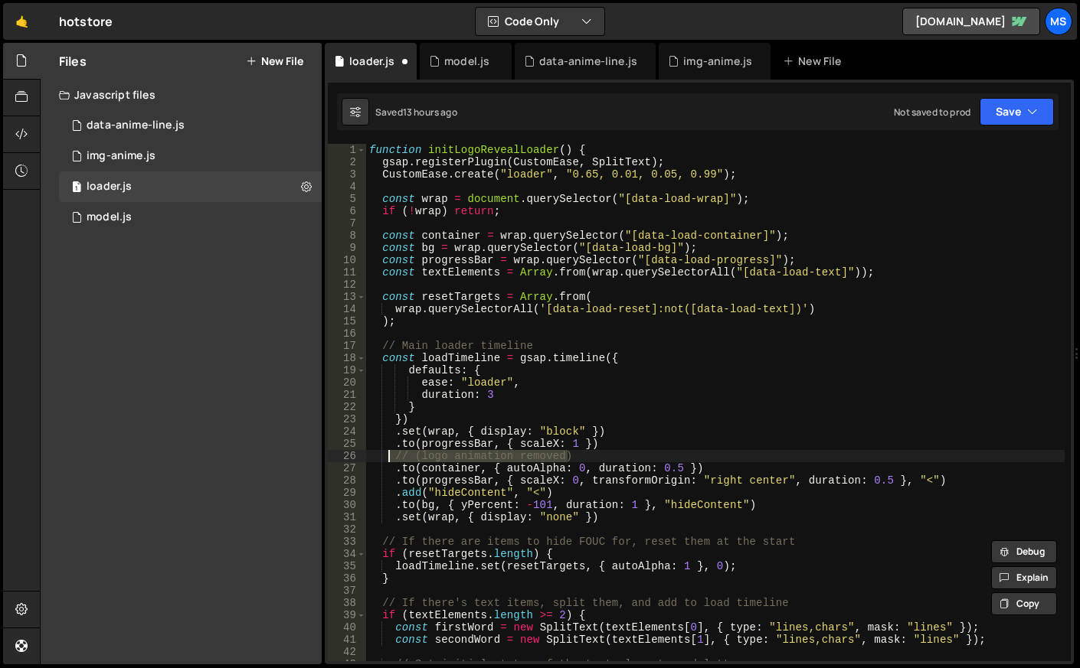
drag, startPoint x: 586, startPoint y: 456, endPoint x: 386, endPoint y: 459, distance: 199.9
click at [386, 459] on div "function initLogoRevealLoader ( ) { gsap . registerPlugin ( CustomEase , SplitT…" at bounding box center [715, 415] width 698 height 542
type textarea "// (logo animation removed)"
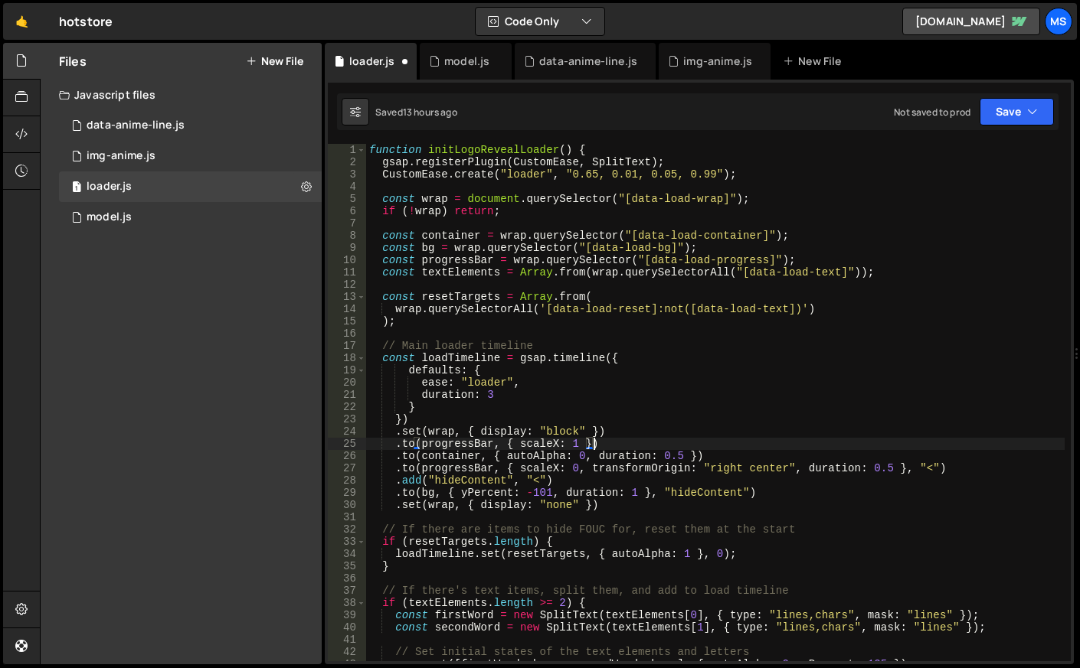
click at [490, 397] on div "function initLogoRevealLoader ( ) { gsap . registerPlugin ( CustomEase , SplitT…" at bounding box center [715, 415] width 698 height 542
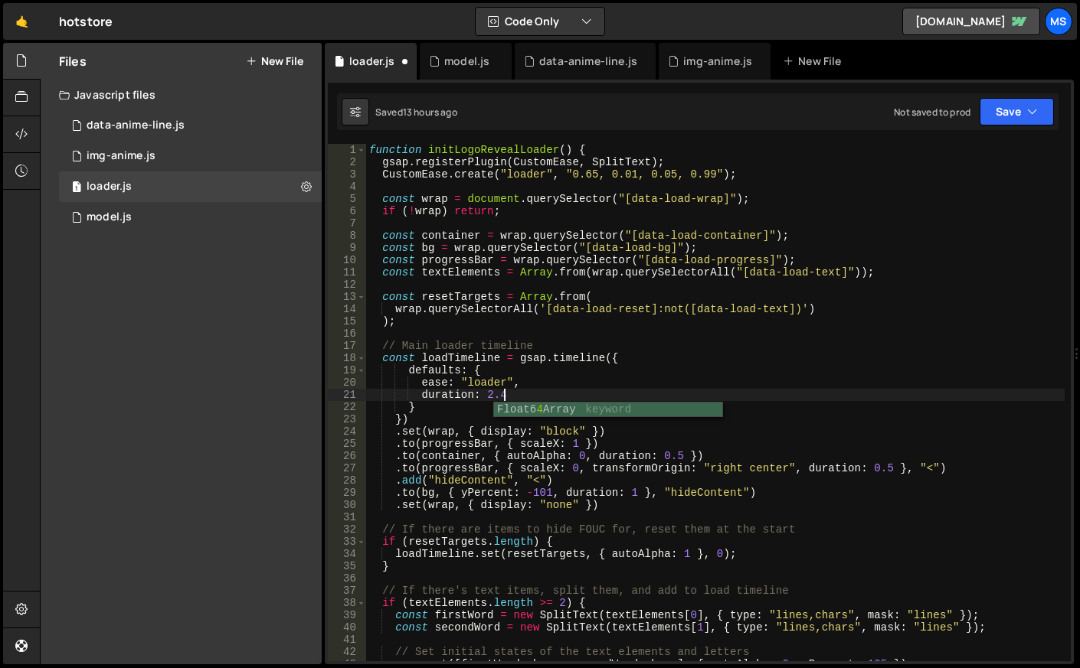
scroll to position [0, 8]
click at [874, 413] on div "function initLogoRevealLoader ( ) { gsap . registerPlugin ( CustomEase , SplitT…" at bounding box center [715, 415] width 698 height 542
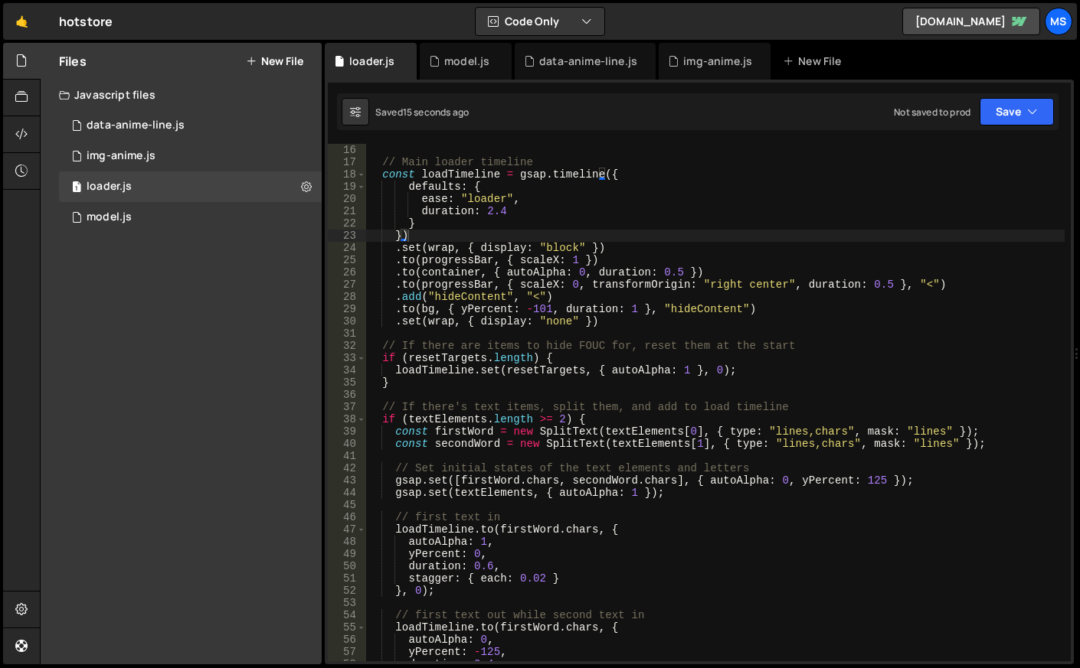
scroll to position [168, 0]
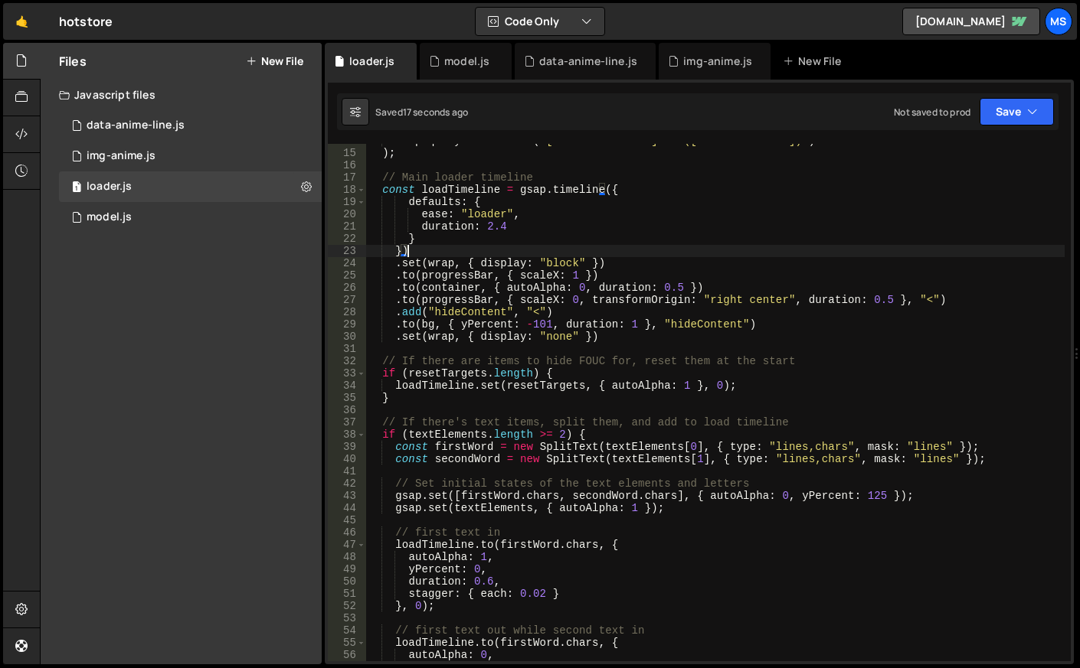
click at [488, 227] on div "wrap . querySelectorAll ( '[data-load-reset]:not([data-load-text])' ) ) ; // Ma…" at bounding box center [715, 406] width 698 height 542
click at [511, 227] on div "wrap . querySelectorAll ( '[data-load-reset]:not([data-load-text])' ) ) ; // Ma…" at bounding box center [715, 406] width 698 height 542
click at [577, 253] on div "wrap . querySelectorAll ( '[data-load-reset]:not([data-load-text])' ) ) ; // Ma…" at bounding box center [715, 406] width 698 height 542
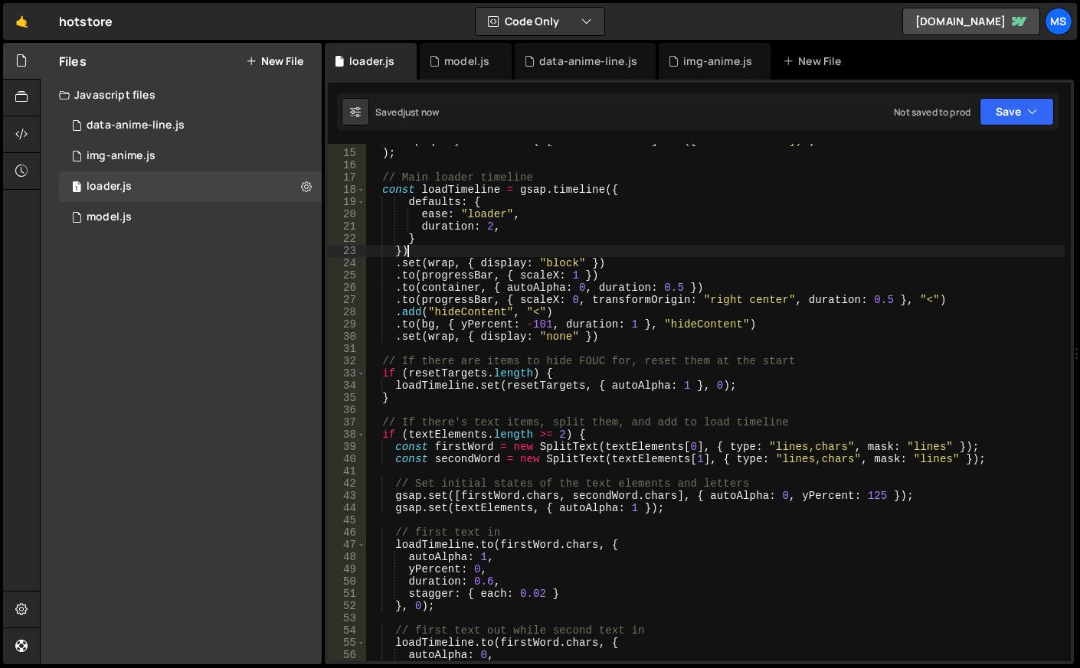
scroll to position [0, 2]
click at [551, 251] on div "wrap . querySelectorAll ( '[data-load-reset]:not([data-load-text])' ) ) ; // Ma…" at bounding box center [715, 406] width 698 height 542
click at [519, 239] on div "wrap . querySelectorAll ( '[data-load-reset]:not([data-load-text])' ) ) ; // Ma…" at bounding box center [715, 406] width 698 height 542
click at [499, 225] on div "wrap . querySelectorAll ( '[data-load-reset]:not([data-load-text])' ) ) ; // Ma…" at bounding box center [715, 406] width 698 height 542
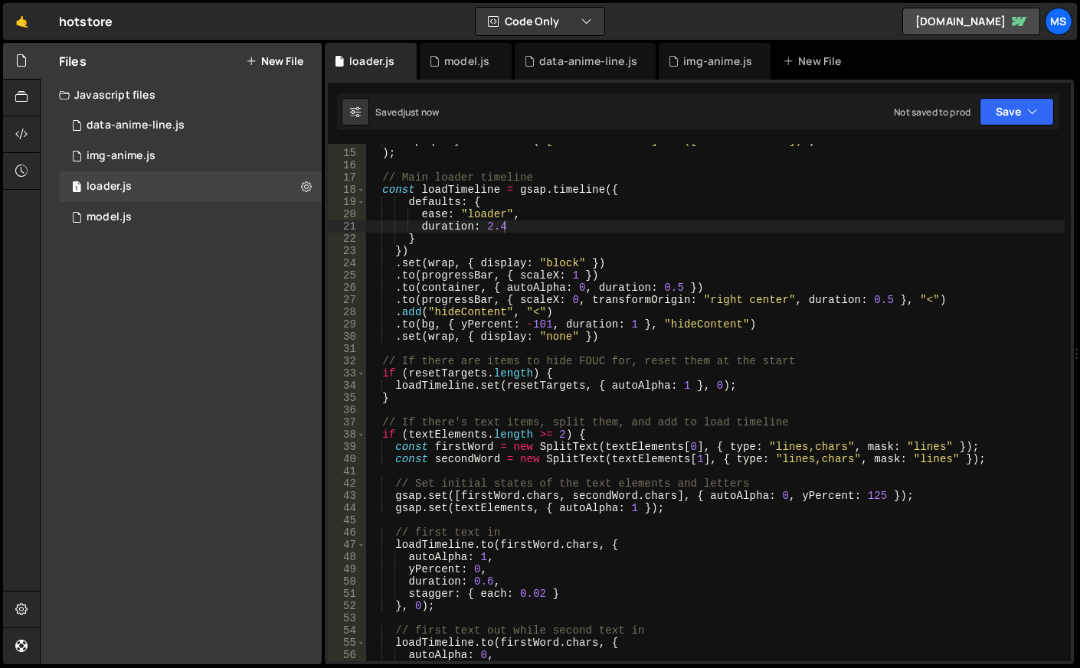
click at [522, 236] on div "wrap . querySelectorAll ( '[data-load-reset]:not([data-load-text])' ) ) ; // Ma…" at bounding box center [715, 406] width 698 height 542
click at [521, 230] on div "wrap . querySelectorAll ( '[data-load-reset]:not([data-load-text])' ) ) ; // Ma…" at bounding box center [715, 406] width 698 height 542
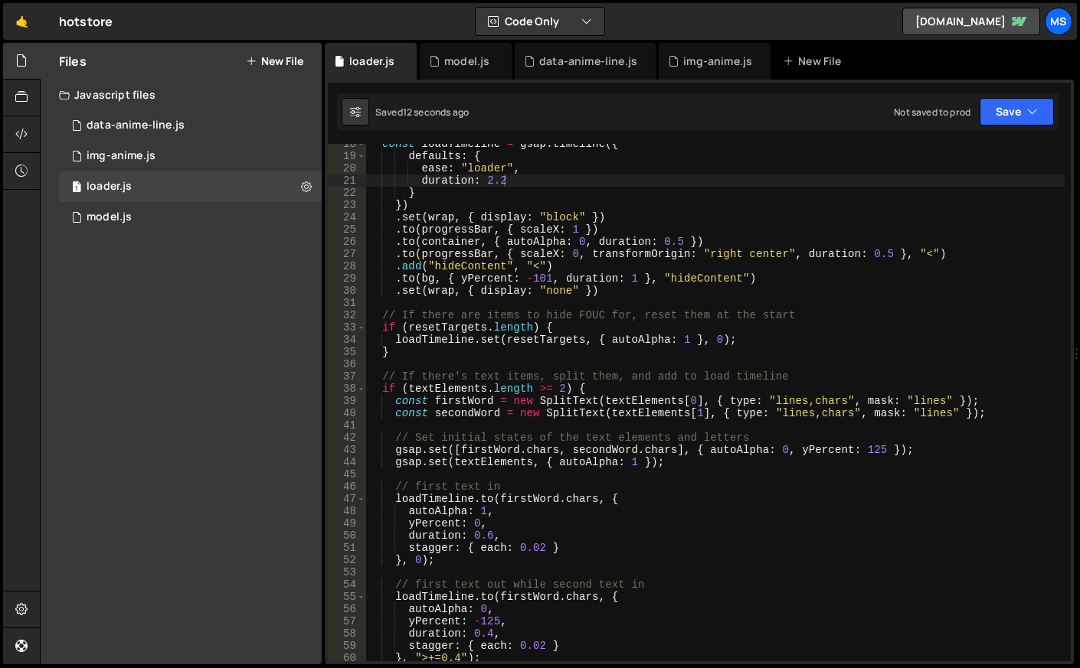
scroll to position [245, 0]
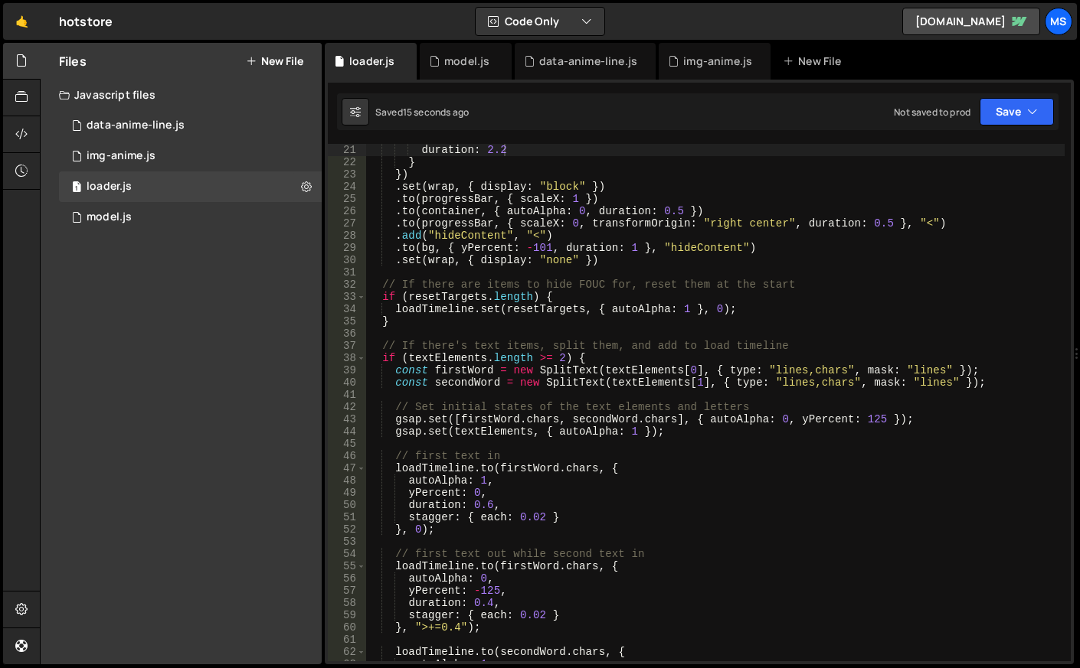
click at [539, 521] on div "ease : "loader" , duration : 2.2 } }) . set ( wrap , { display : "block" }) . t…" at bounding box center [715, 403] width 698 height 542
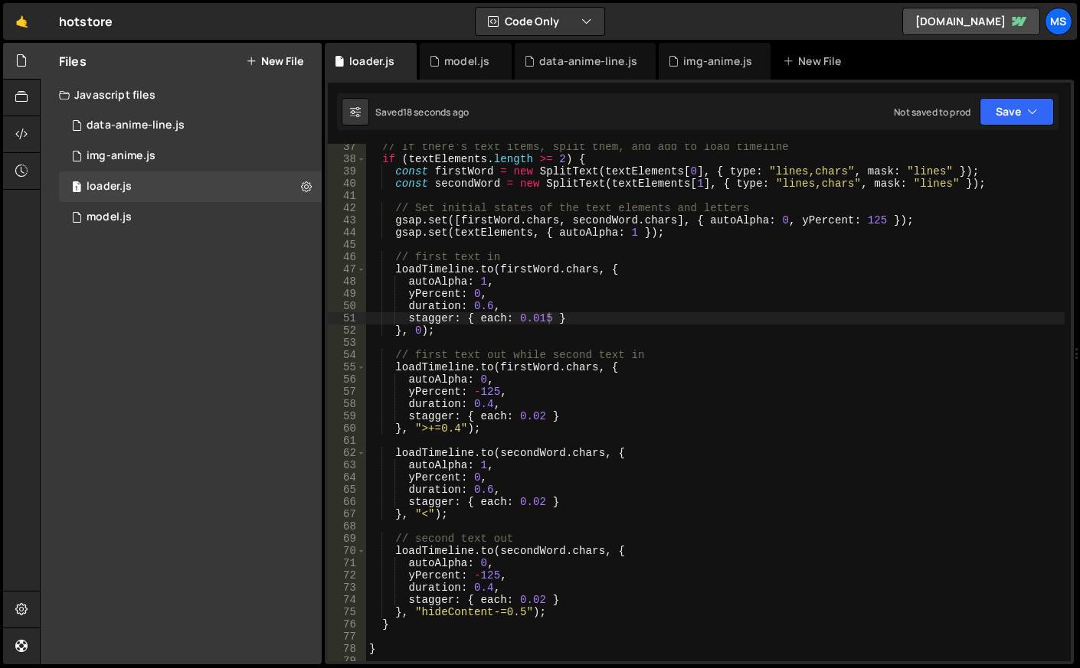
scroll to position [444, 0]
click at [490, 587] on div "// If there's text items, split them, and add to load timeline if ( textElement…" at bounding box center [715, 412] width 698 height 542
click at [539, 602] on div "// If there's text items, split them, and add to load timeline if ( textElement…" at bounding box center [715, 412] width 698 height 542
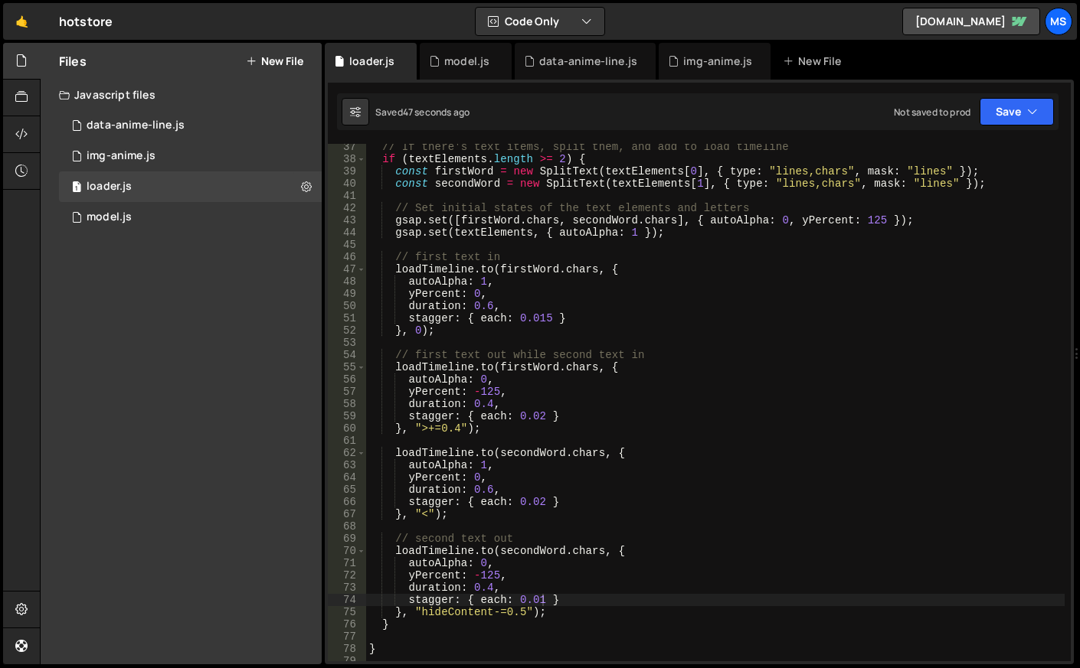
click at [632, 592] on div "// If there's text items, split them, and add to load timeline if ( textElement…" at bounding box center [715, 412] width 698 height 542
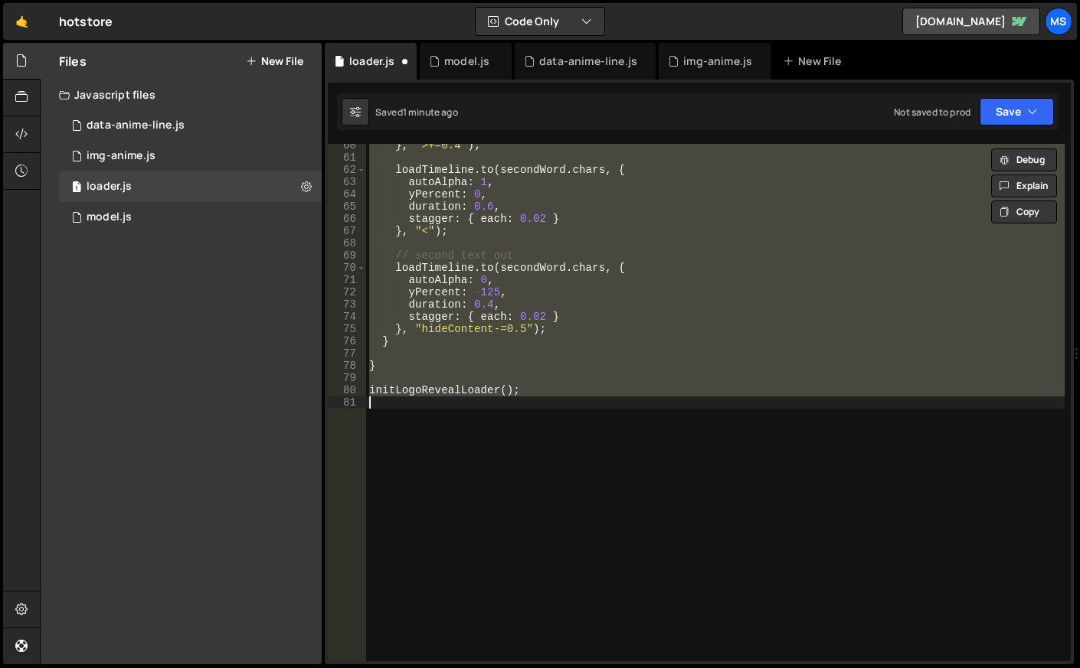
scroll to position [0, 0]
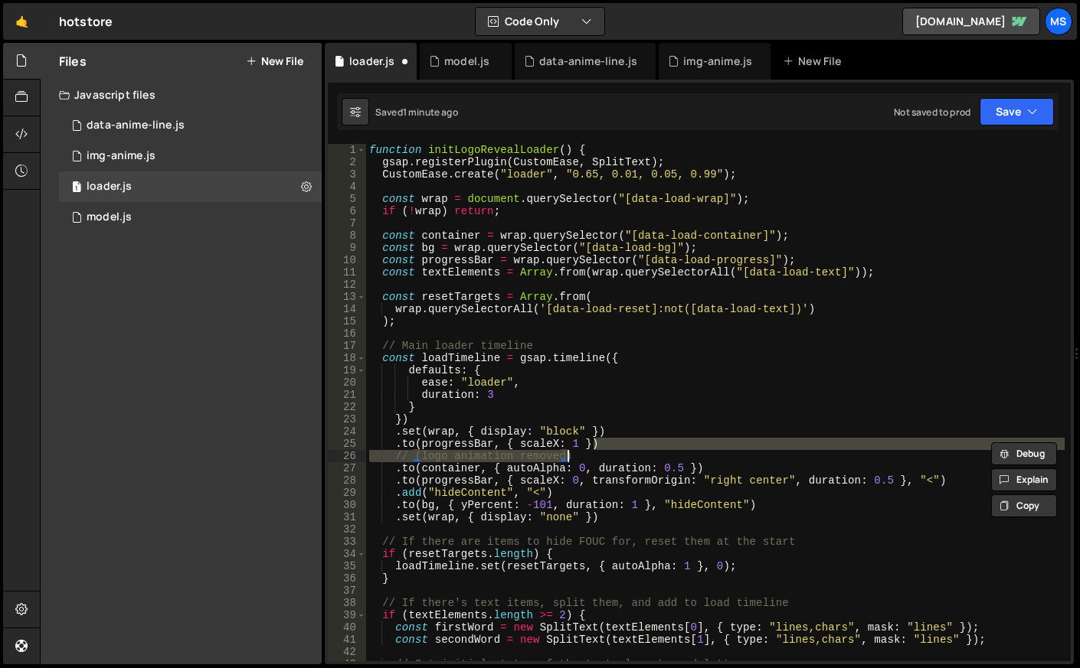
click at [502, 400] on div "function initLogoRevealLoader ( ) { gsap . registerPlugin ( CustomEase , SplitT…" at bounding box center [715, 415] width 698 height 542
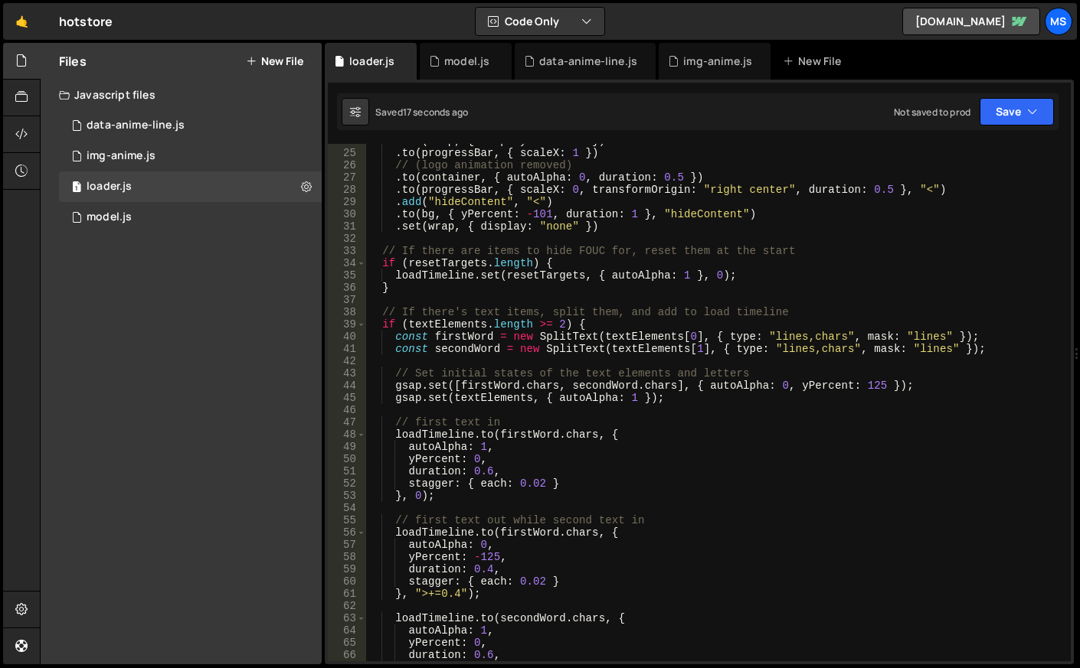
scroll to position [291, 0]
click at [541, 581] on div ". set ( wrap , { display : "block" }) . to ( progressBar , { scaleX : 1 }) // (…" at bounding box center [715, 406] width 698 height 542
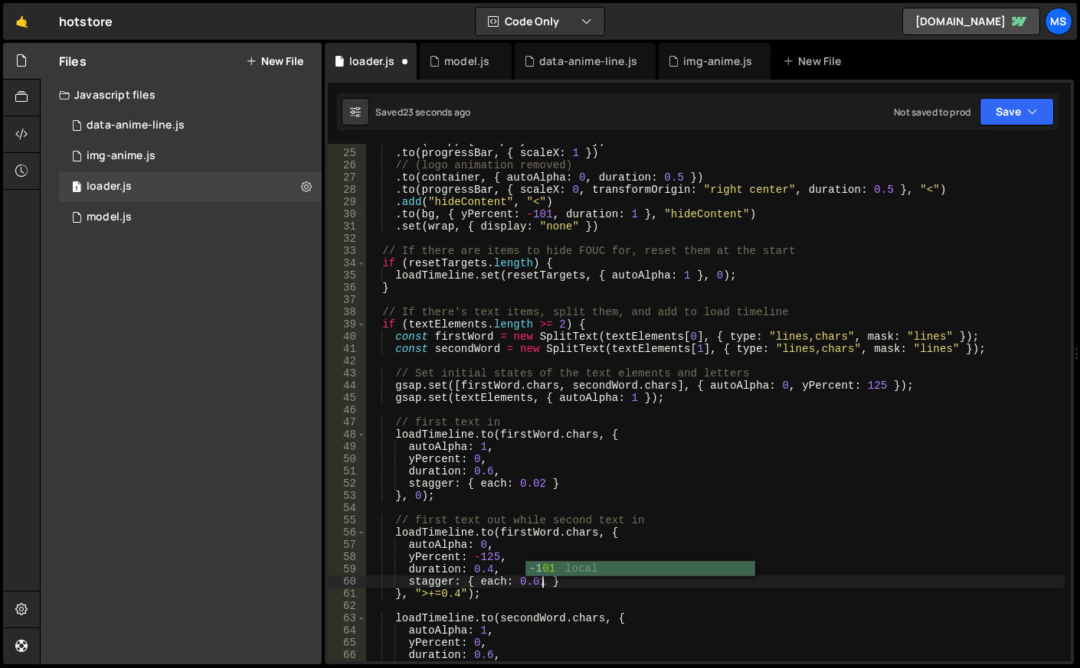
scroll to position [0, 11]
click at [491, 572] on div ". set ( wrap , { display : "block" }) . to ( progressBar , { scaleX : 1 }) // (…" at bounding box center [715, 406] width 698 height 542
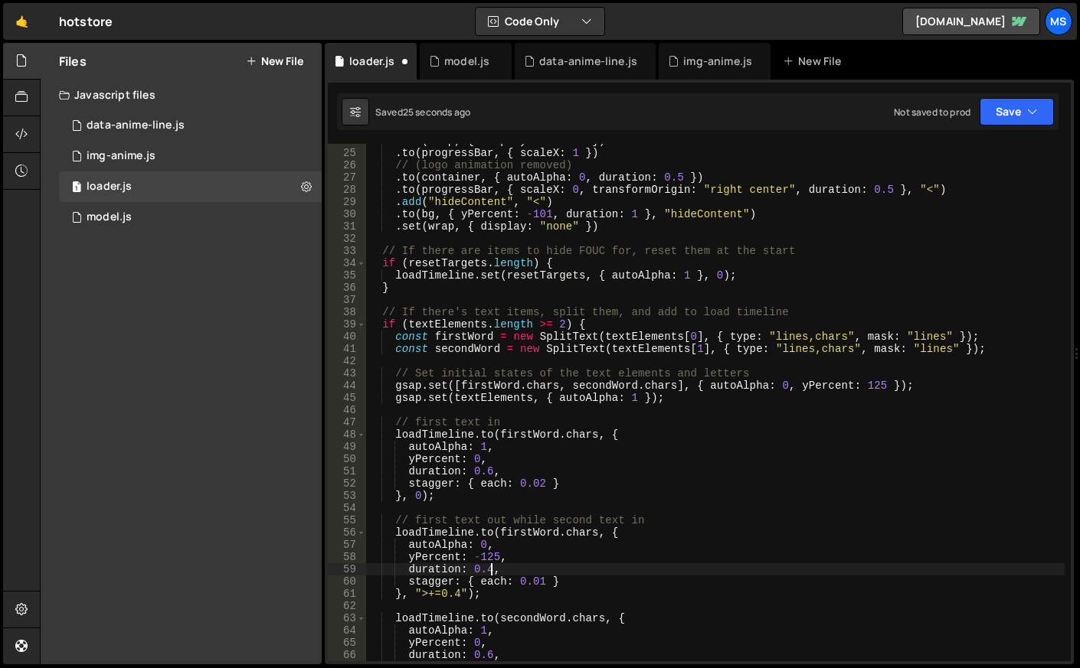
scroll to position [0, 8]
click at [540, 482] on div ". set ( wrap , { display : "block" }) . to ( progressBar , { scaleX : 1 }) // (…" at bounding box center [715, 406] width 698 height 542
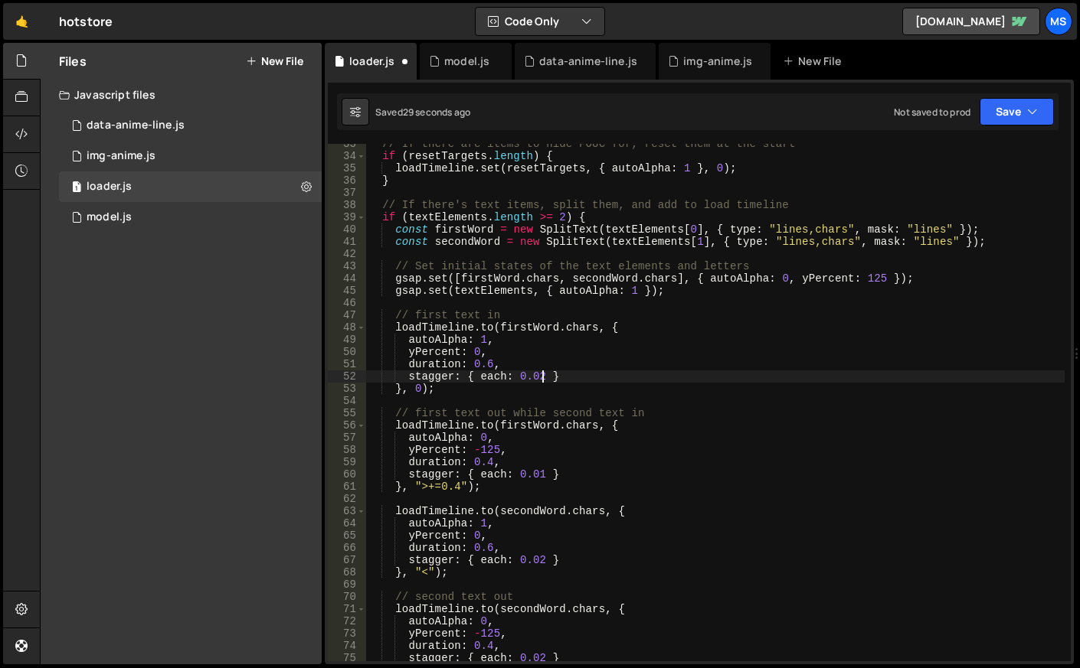
scroll to position [459, 0]
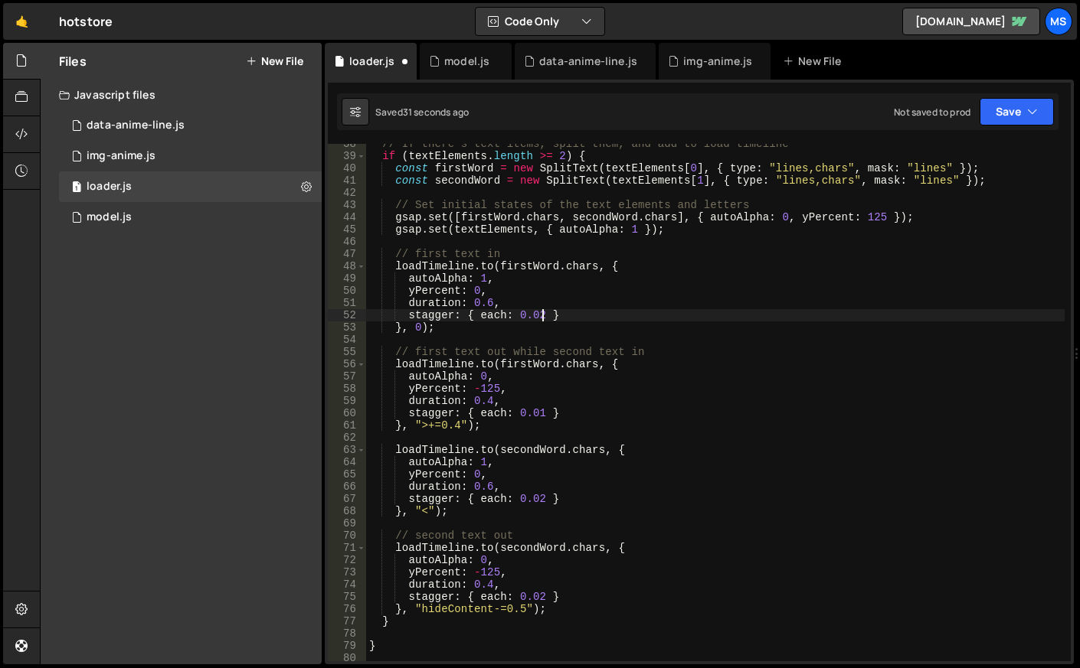
click at [541, 594] on div "// If there's text items, split them, and add to load timeline if ( textElement…" at bounding box center [715, 409] width 698 height 542
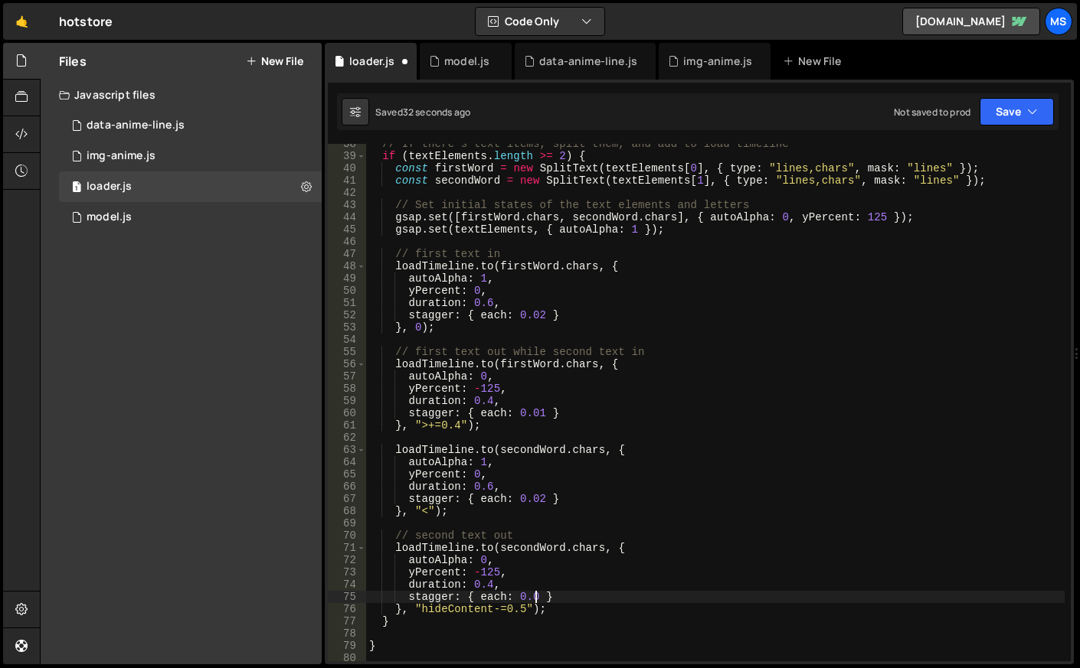
scroll to position [0, 11]
type textarea "stagger: { each: 0.01 }"
click at [711, 64] on div "img-anime.js" at bounding box center [717, 61] width 69 height 15
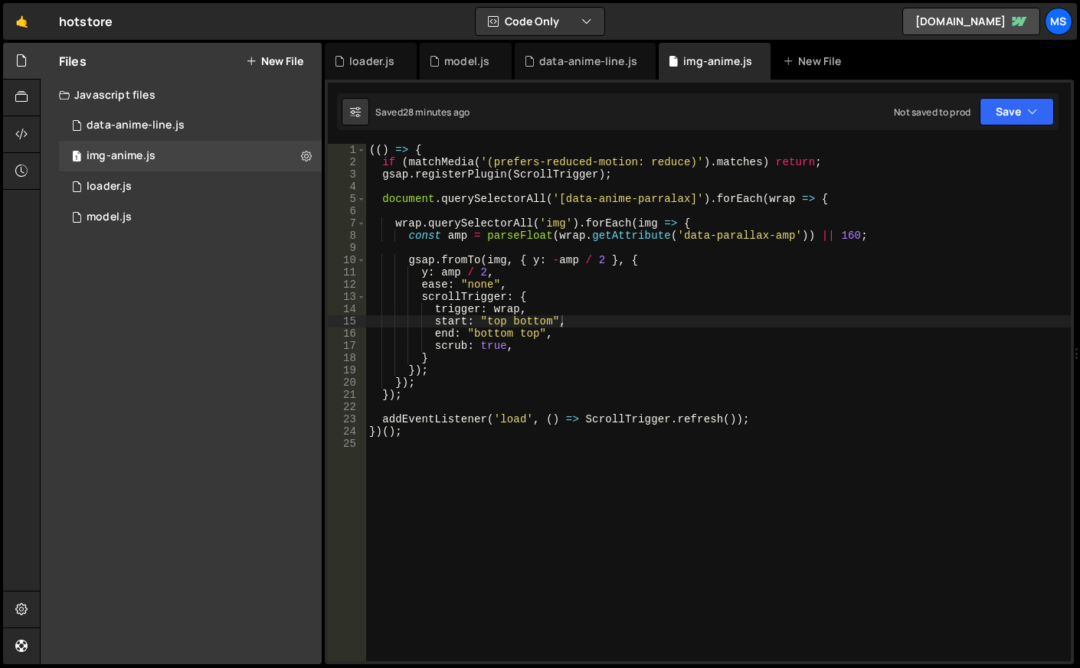
click at [678, 339] on div "(( ) => { if ( matchMedia ( '(prefers-reduced-motion: reduce)' ) . matches ) re…" at bounding box center [718, 415] width 704 height 542
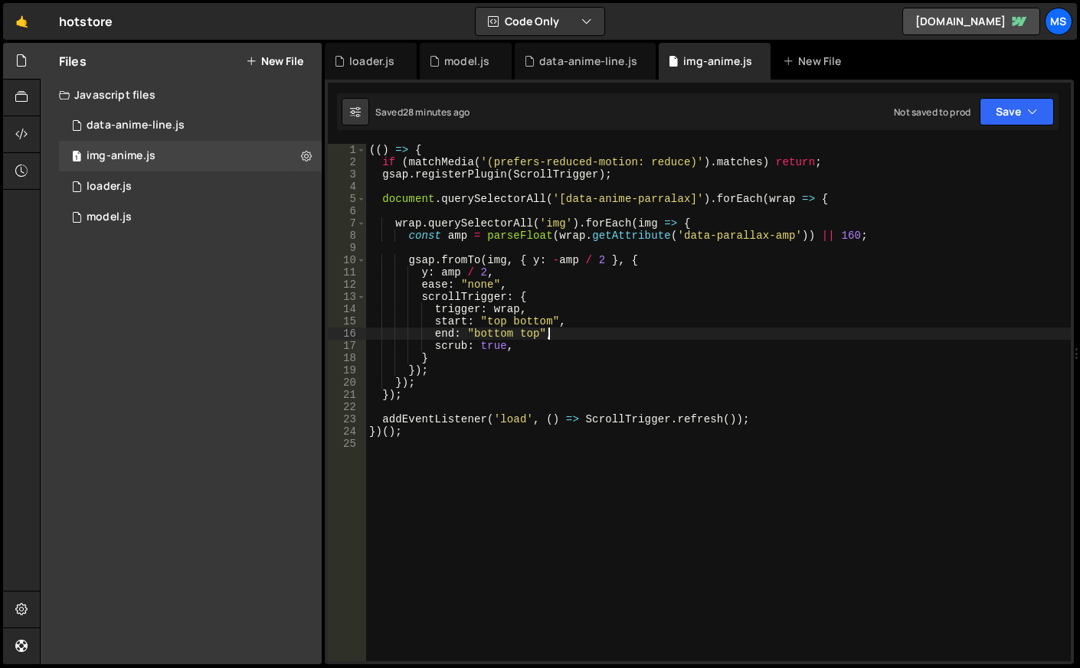
type textarea "})();"
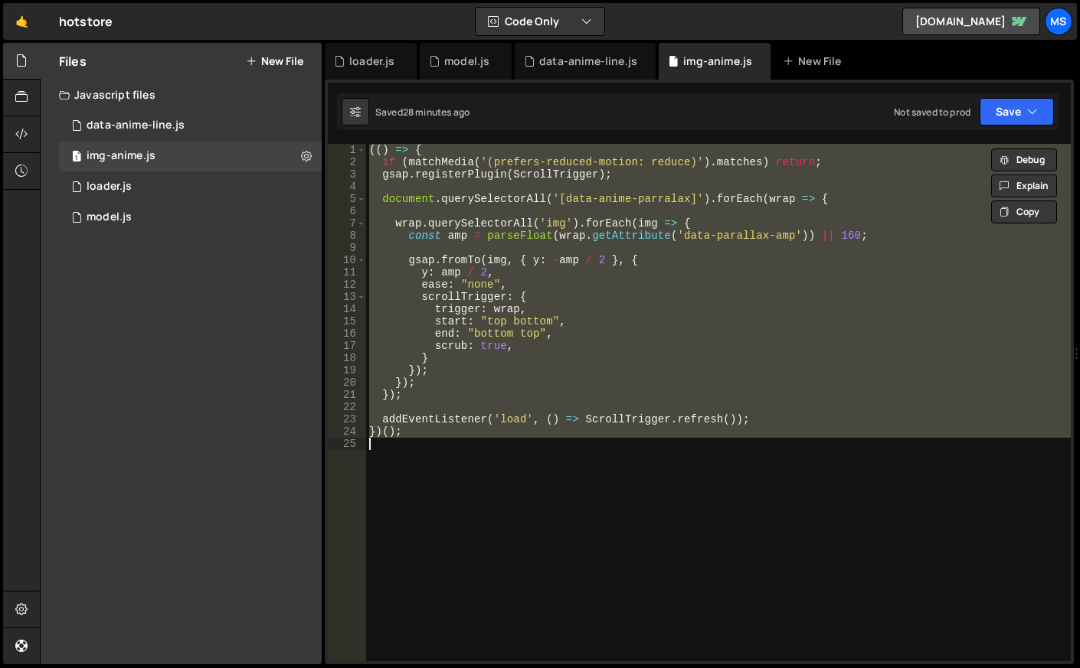
paste textarea
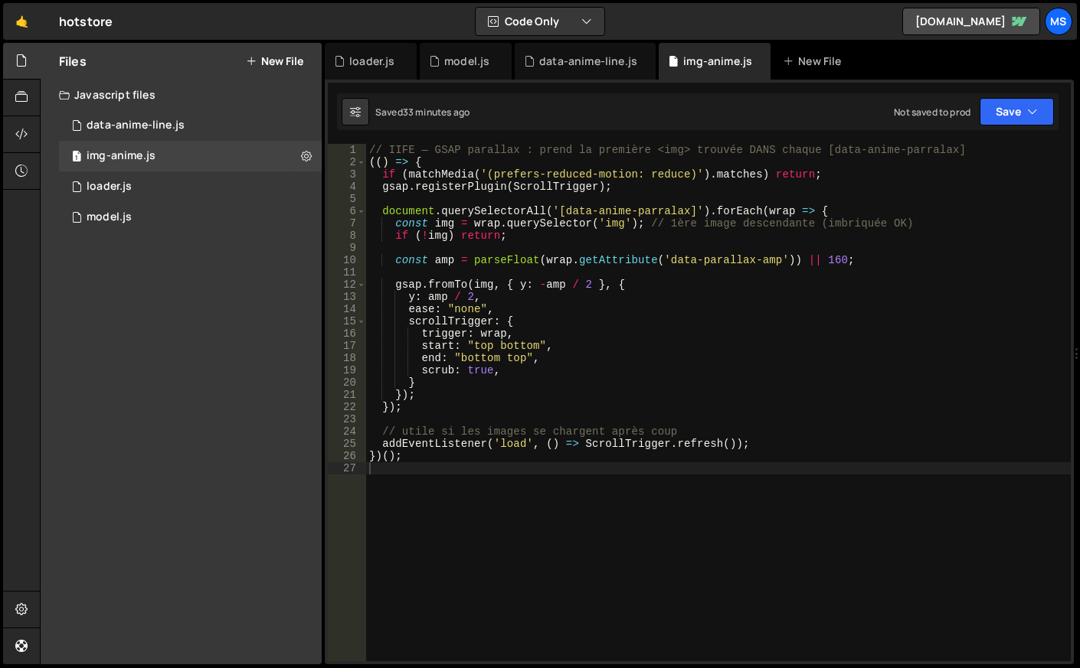
click at [644, 431] on div "// IIFE — GSAP parallax : prend la première <img> trouvée DANS chaque [data-ani…" at bounding box center [718, 415] width 704 height 542
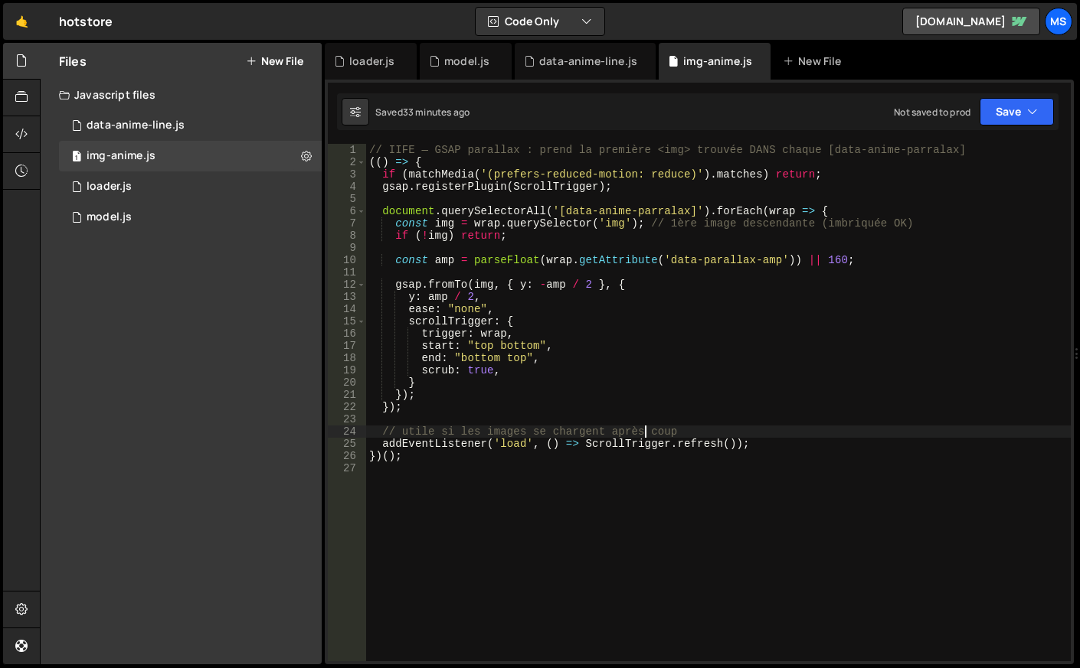
type textarea "})();"
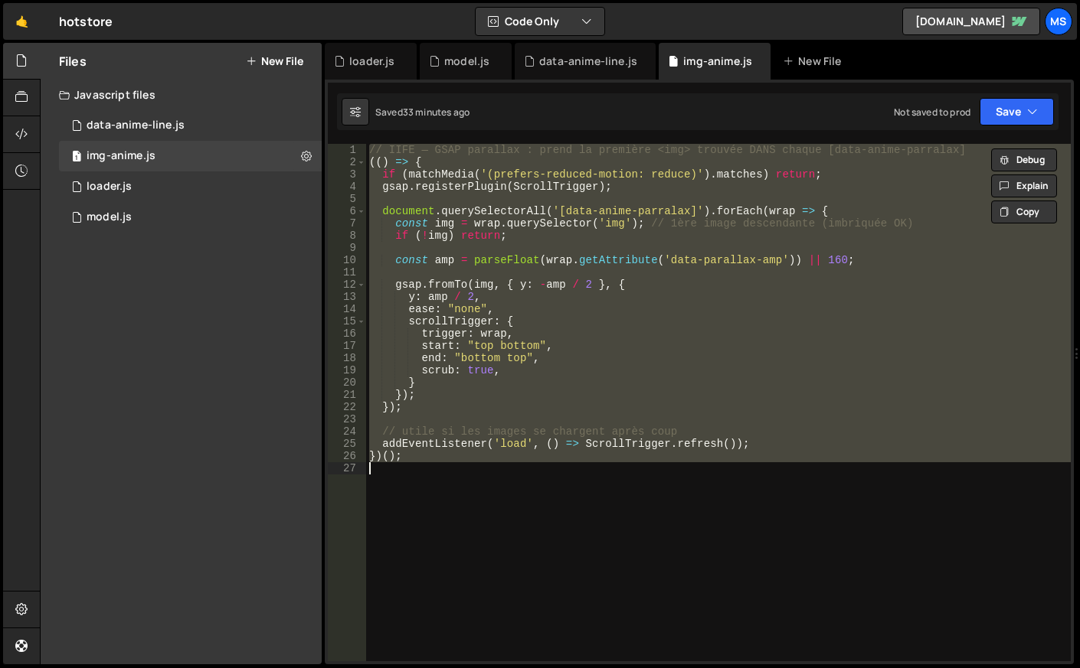
paste textarea
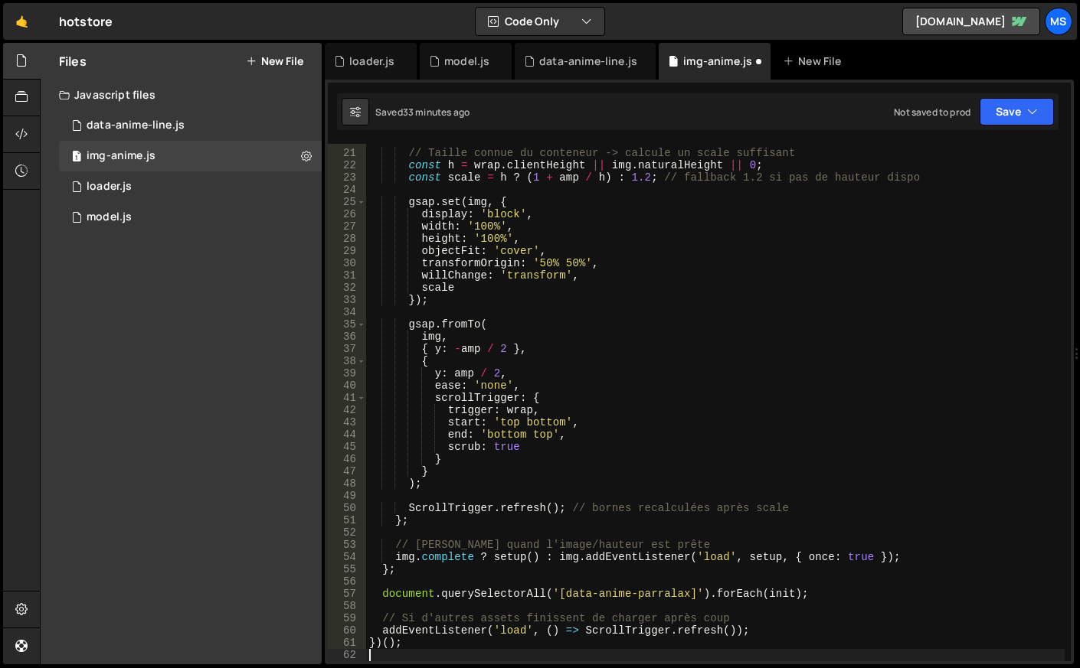
scroll to position [242, 0]
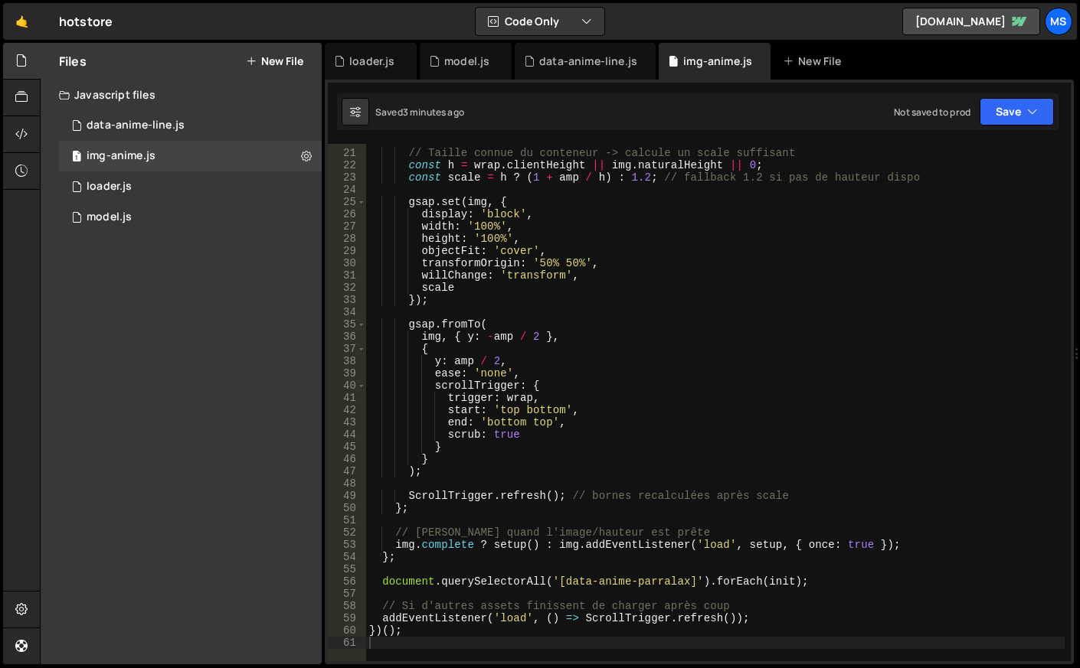
click at [636, 356] on div "// Taille connue du conteneur -> calcule un scale suffisant const h = wrap . cl…" at bounding box center [715, 406] width 698 height 542
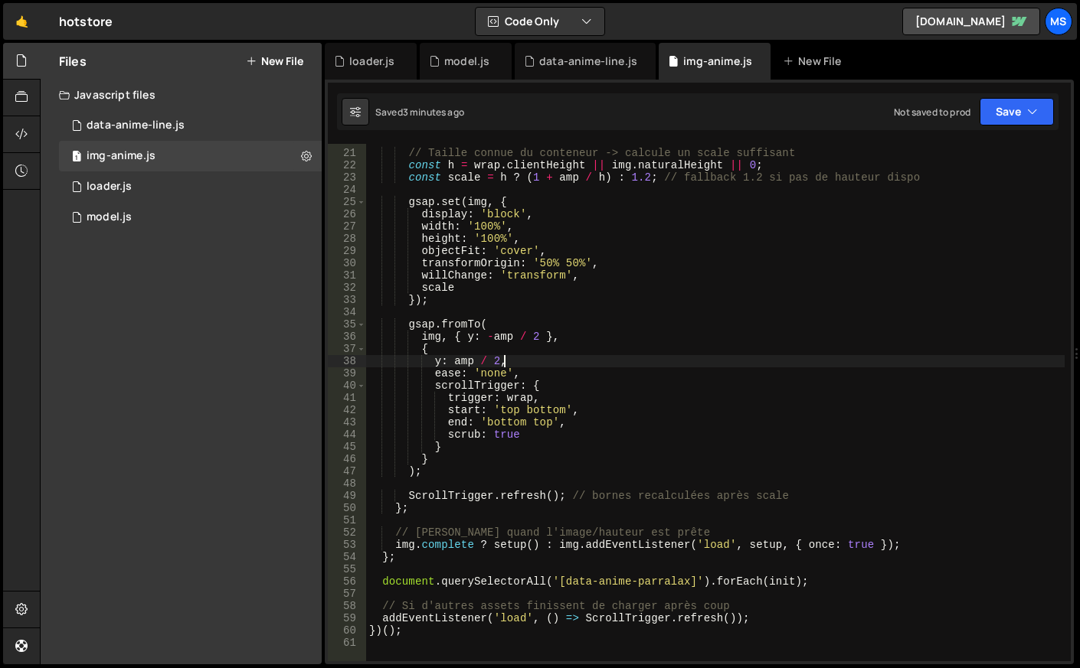
type textarea "})();"
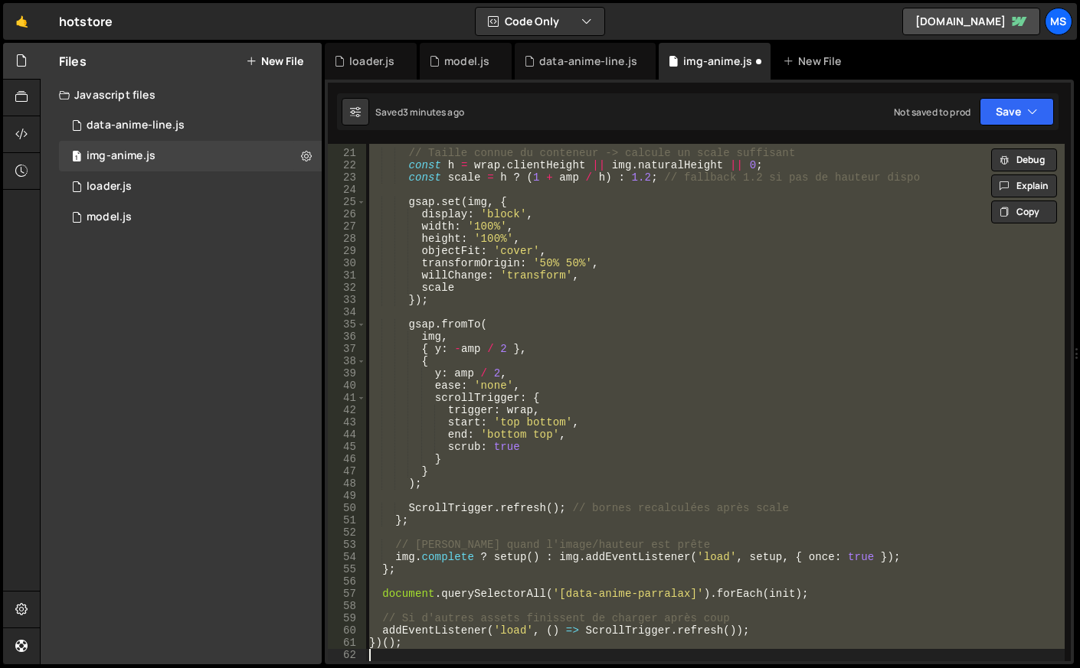
scroll to position [66, 0]
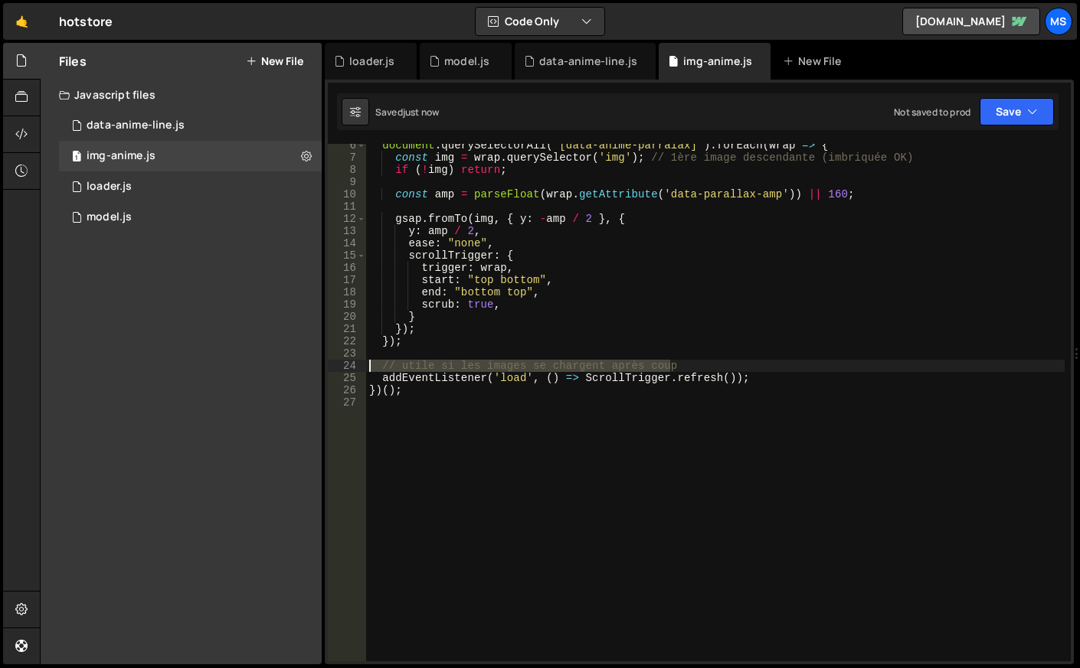
drag, startPoint x: 681, startPoint y: 361, endPoint x: 327, endPoint y: 363, distance: 354.5
click at [327, 363] on div "6 7 8 9 10 11 12 13 14 15 16 17 18 19 20 21 22 23 24 25 26 27 document . queryS…" at bounding box center [699, 372] width 749 height 585
type textarea "// utile si les images se chargent après coup"
click at [603, 256] on div "document . querySelectorAll ( '[data-anime-parralax]' ) . forEach ( wrap => { c…" at bounding box center [715, 410] width 698 height 542
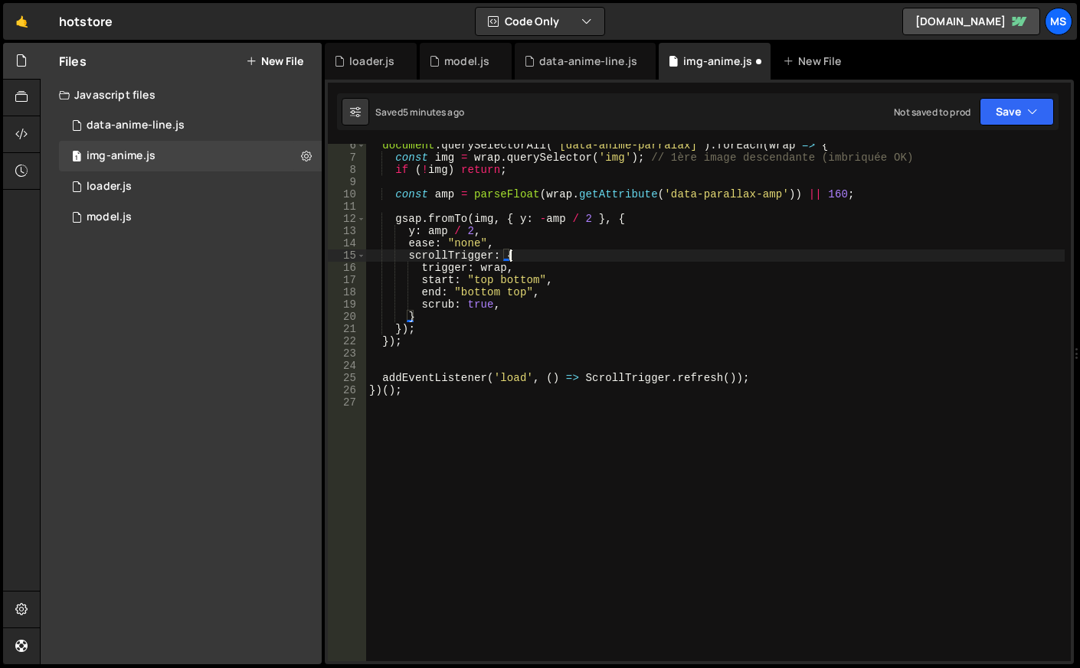
type textarea "})();"
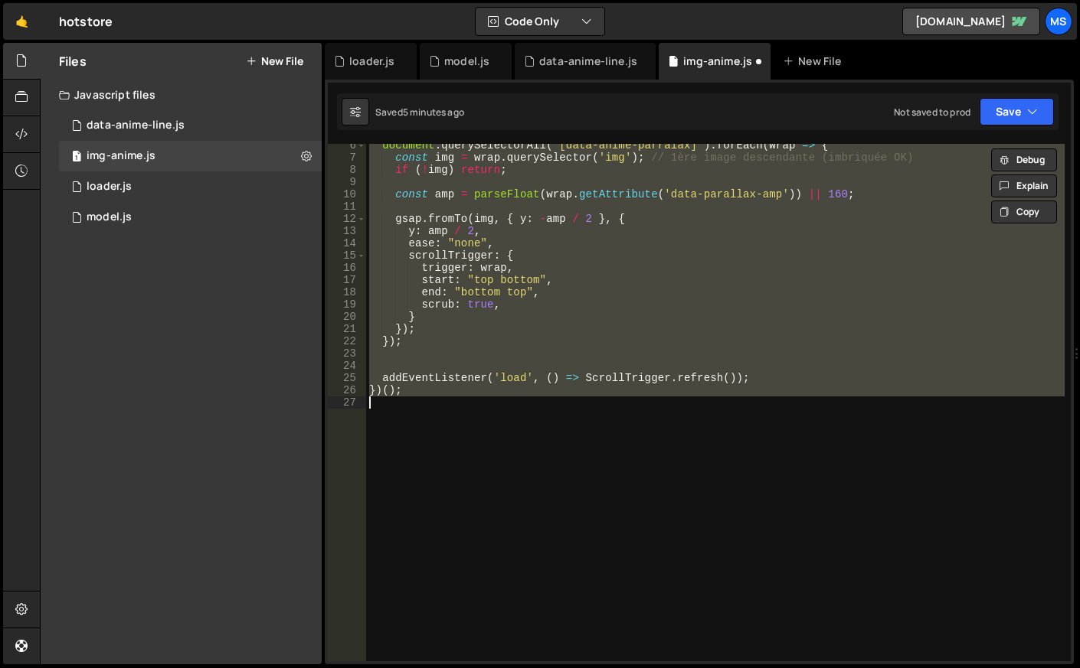
paste textarea
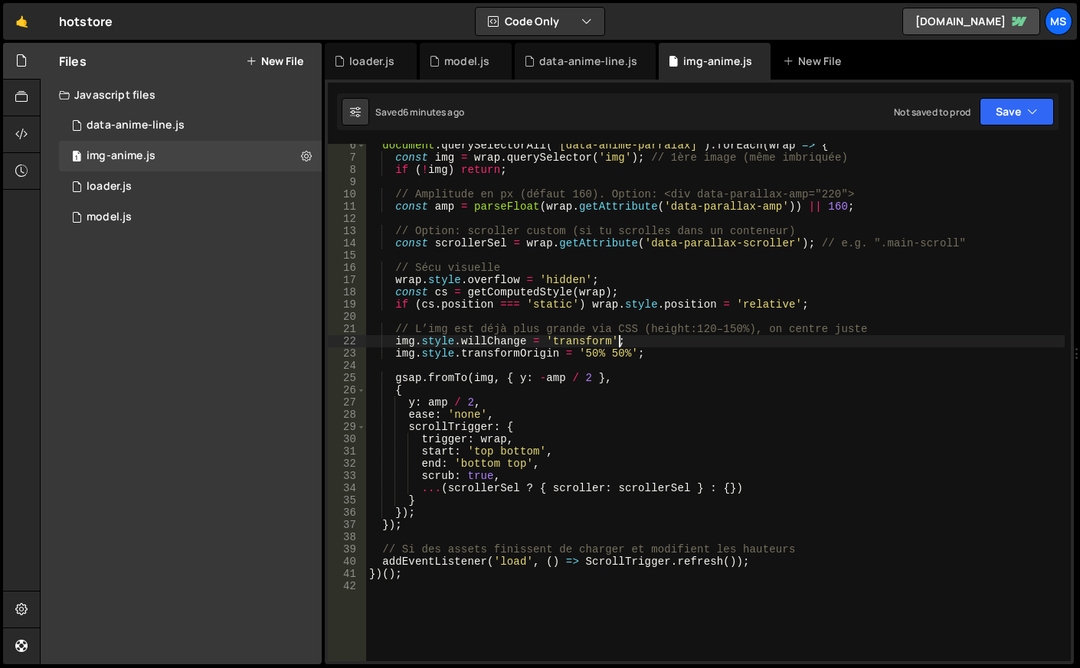
click at [645, 338] on div "document . querySelectorAll ( '[data-anime-parralax]' ) . forEach ( wrap => { c…" at bounding box center [715, 410] width 698 height 542
type textarea "})();"
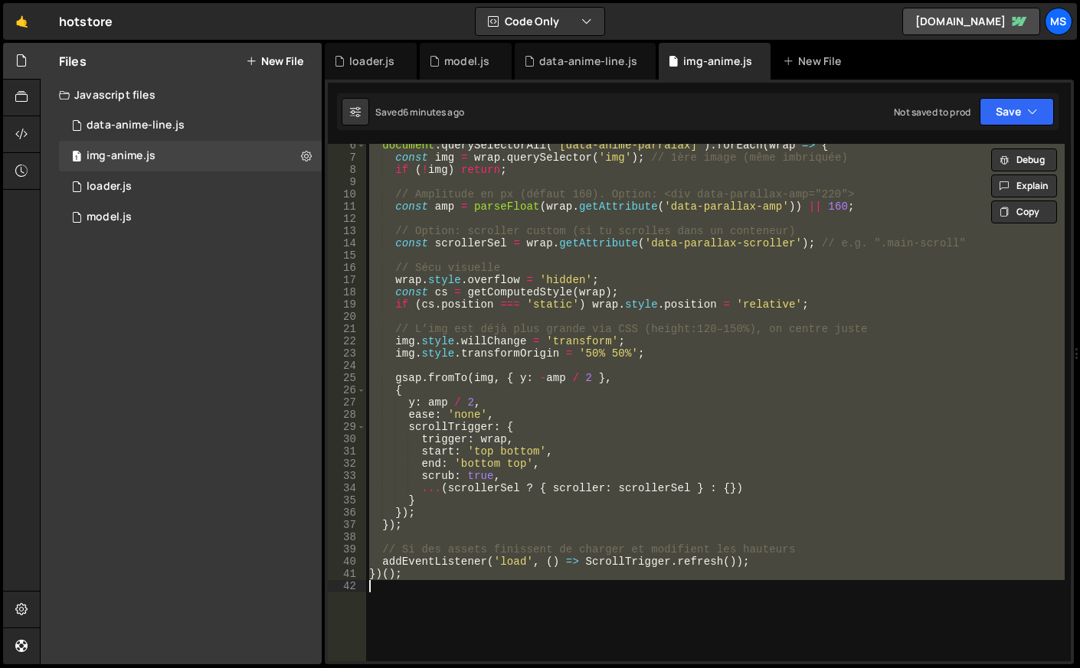
paste textarea
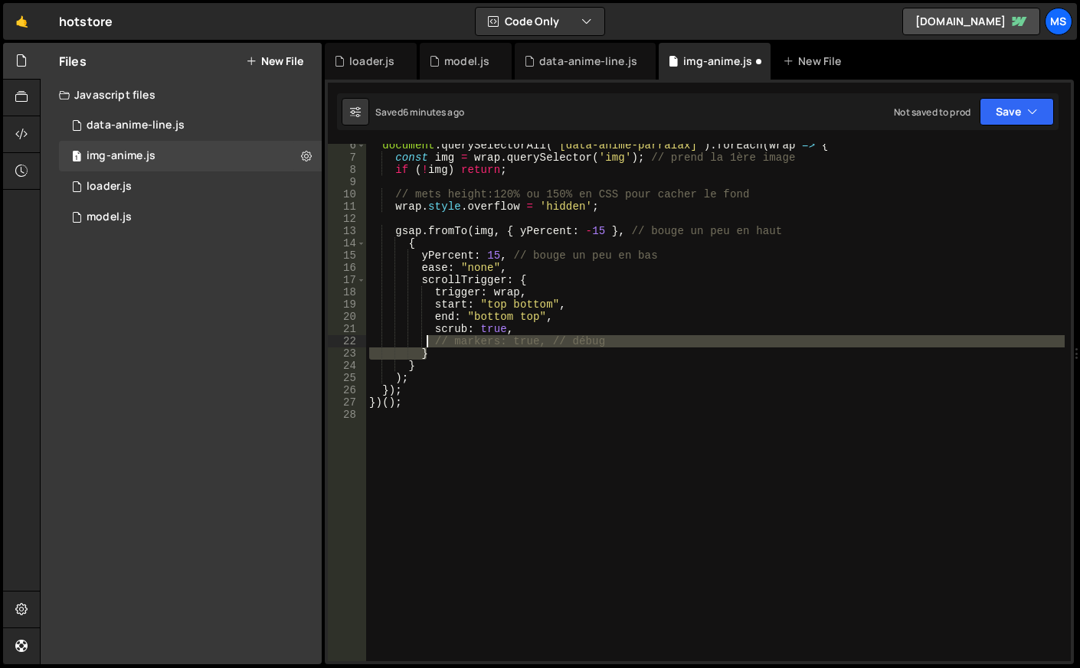
drag, startPoint x: 623, startPoint y: 348, endPoint x: 427, endPoint y: 337, distance: 195.6
click at [427, 337] on div "document . querySelectorAll ( '[data-anime-parralax]' ) . forEach ( wrap => { c…" at bounding box center [715, 410] width 698 height 542
type textarea "// markers: true, // débug }"
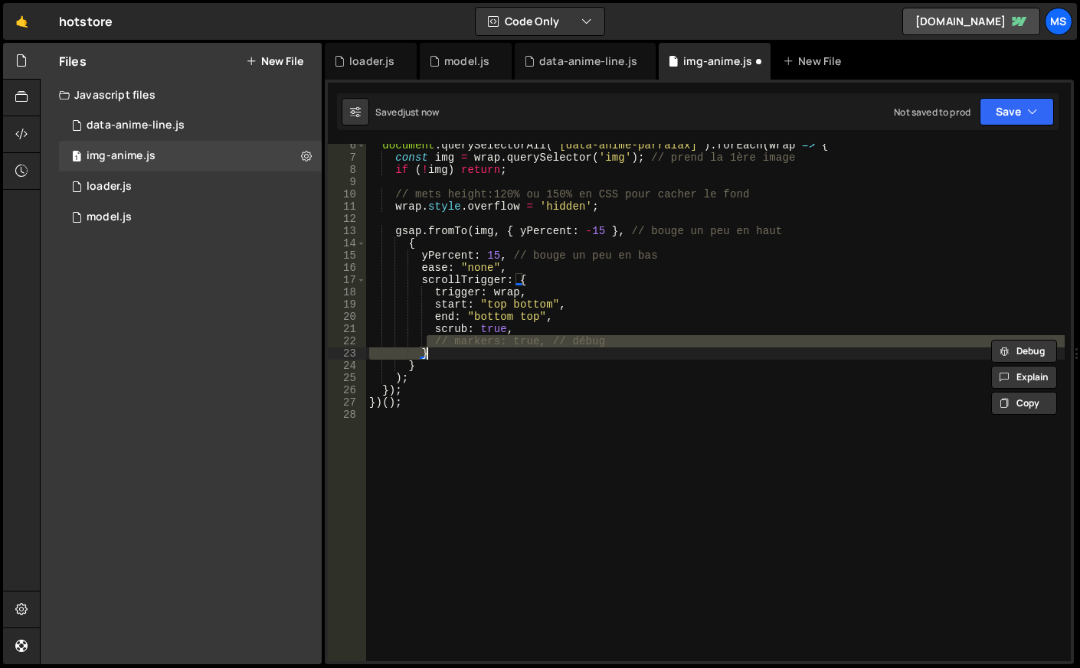
click at [463, 339] on div "document . querySelectorAll ( '[data-anime-parralax]' ) . forEach ( wrap => { c…" at bounding box center [715, 403] width 698 height 518
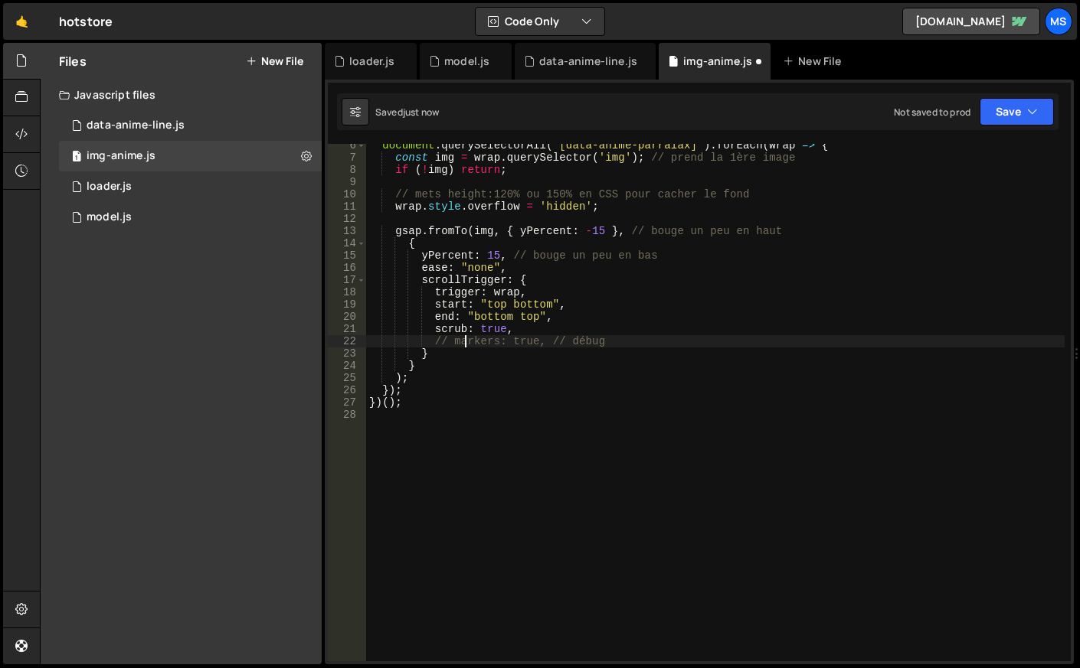
click at [350, 341] on div "22" at bounding box center [347, 341] width 38 height 12
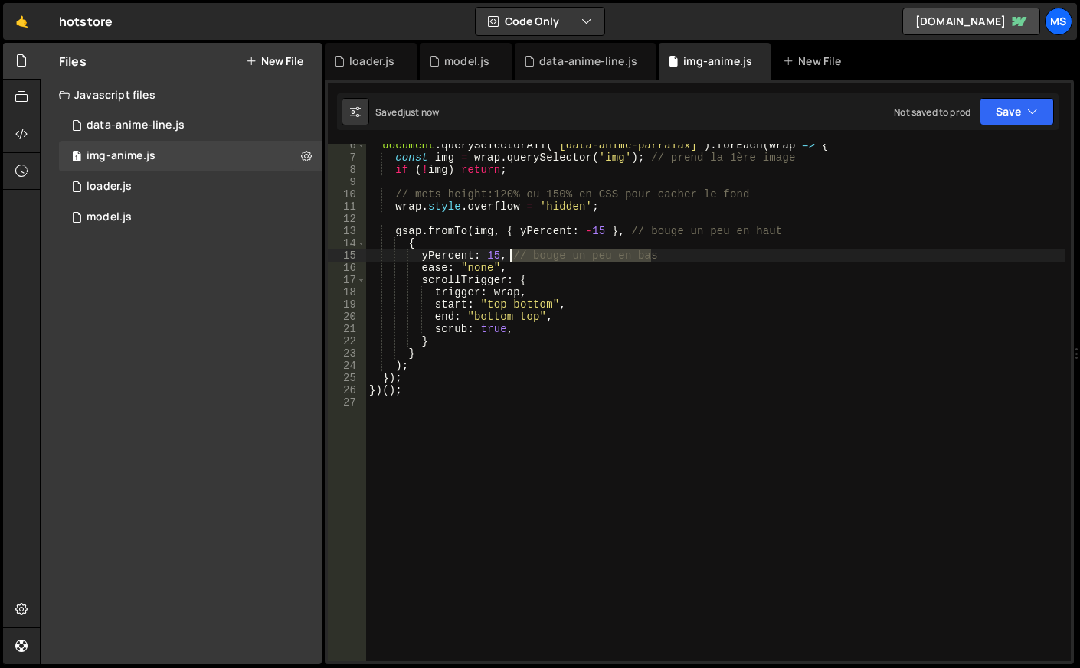
drag, startPoint x: 669, startPoint y: 259, endPoint x: 508, endPoint y: 254, distance: 160.9
click at [508, 254] on div "document . querySelectorAll ( '[data-anime-parralax]' ) . forEach ( wrap => { c…" at bounding box center [715, 410] width 698 height 542
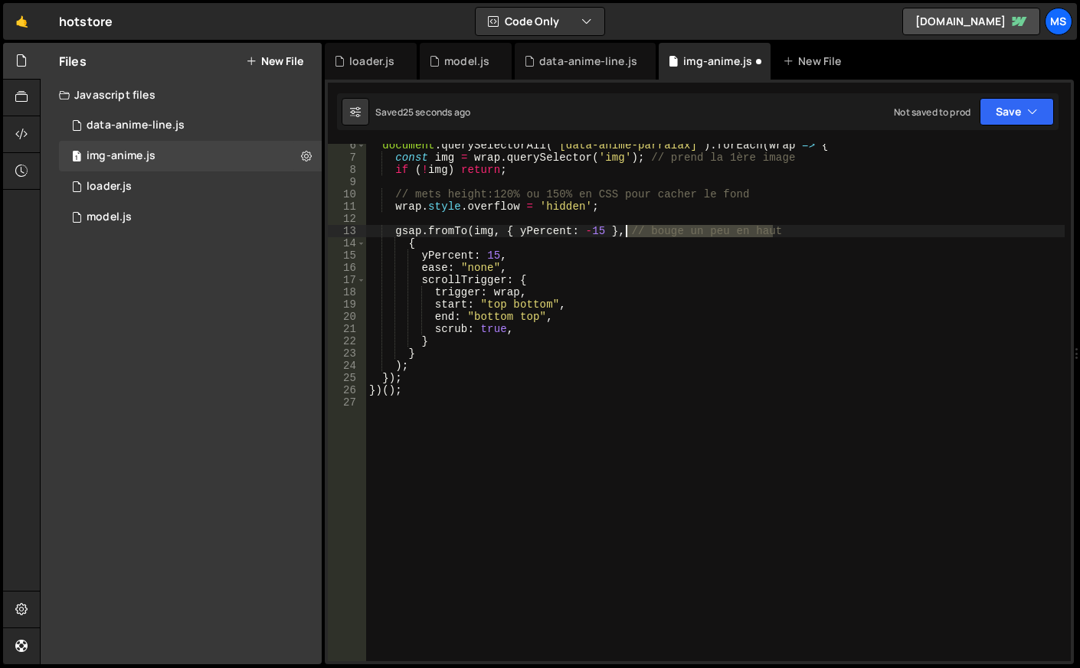
drag, startPoint x: 789, startPoint y: 234, endPoint x: 622, endPoint y: 232, distance: 166.9
click at [622, 232] on div "document . querySelectorAll ( '[data-anime-parralax]' ) . forEach ( wrap => { c…" at bounding box center [715, 410] width 698 height 542
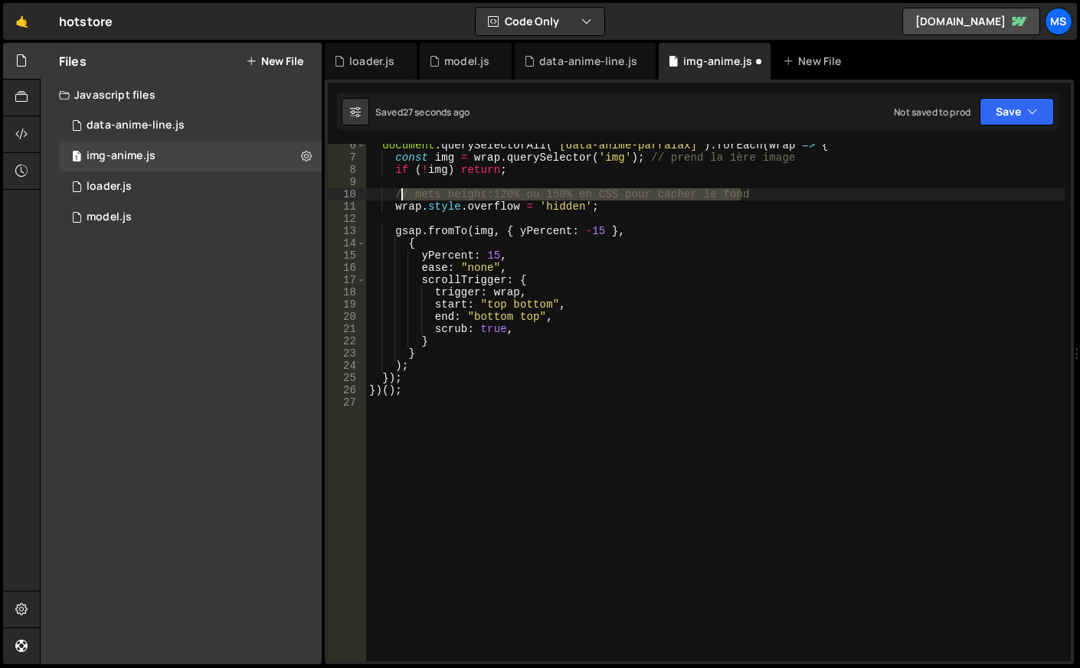
drag, startPoint x: 758, startPoint y: 188, endPoint x: 398, endPoint y: 190, distance: 359.9
click at [398, 190] on div "document . querySelectorAll ( '[data-anime-parralax]' ) . forEach ( wrap => { c…" at bounding box center [715, 410] width 698 height 542
type textarea "/"
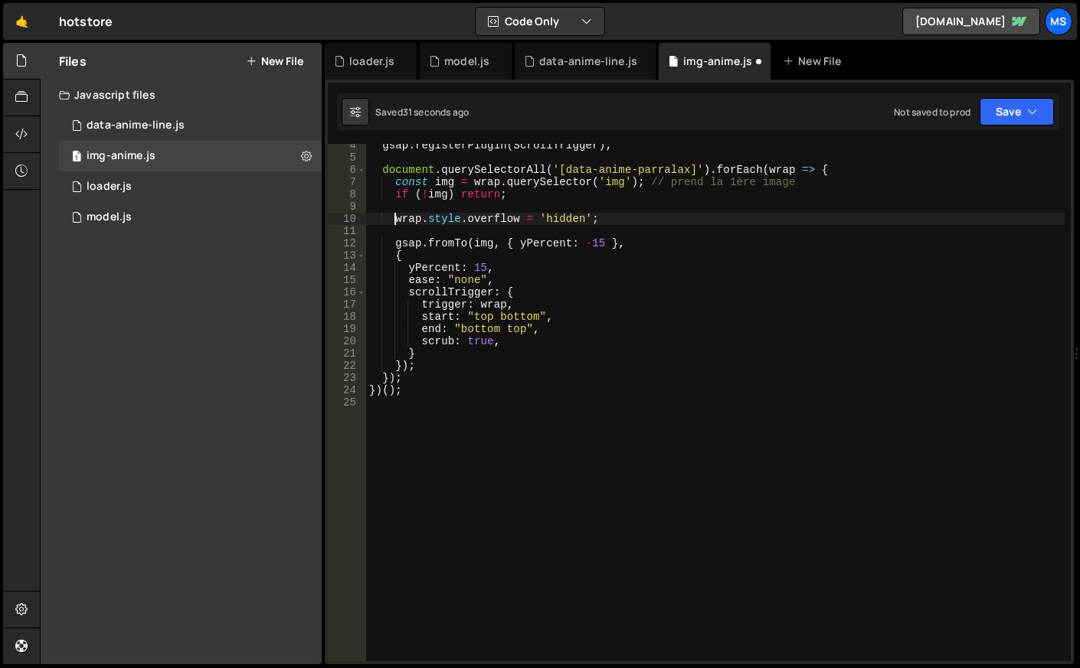
scroll to position [0, 0]
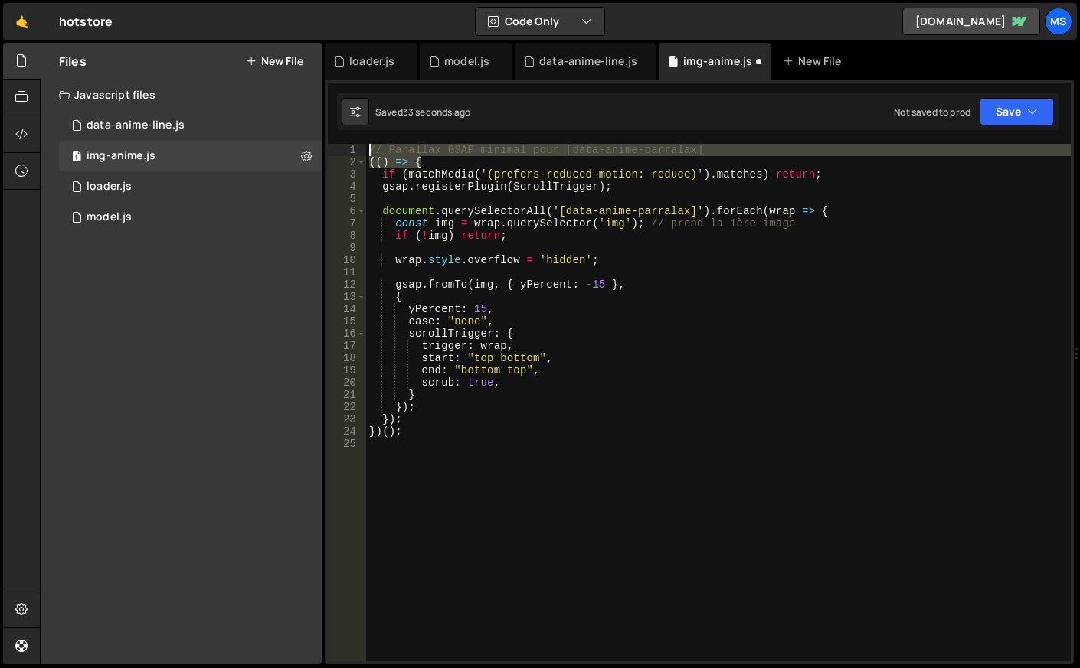
drag, startPoint x: 716, startPoint y: 158, endPoint x: 340, endPoint y: 146, distance: 376.1
click at [340, 146] on div "wrap.style.overflow = 'hidden'; 1 2 3 4 5 6 7 8 9 10 11 12 13 14 15 16 17 18 19…" at bounding box center [699, 403] width 743 height 518
click at [531, 158] on div "// Parallax GSAP minimal pour [data-anime-parralax] (( ) => { if ( matchMedia (…" at bounding box center [718, 403] width 704 height 518
drag, startPoint x: 711, startPoint y: 144, endPoint x: 359, endPoint y: 146, distance: 352.2
click at [359, 146] on div "(() => { 1 2 3 4 5 6 7 8 9 10 11 12 13 14 15 16 17 18 19 20 21 22 23 24 25 // P…" at bounding box center [699, 403] width 743 height 518
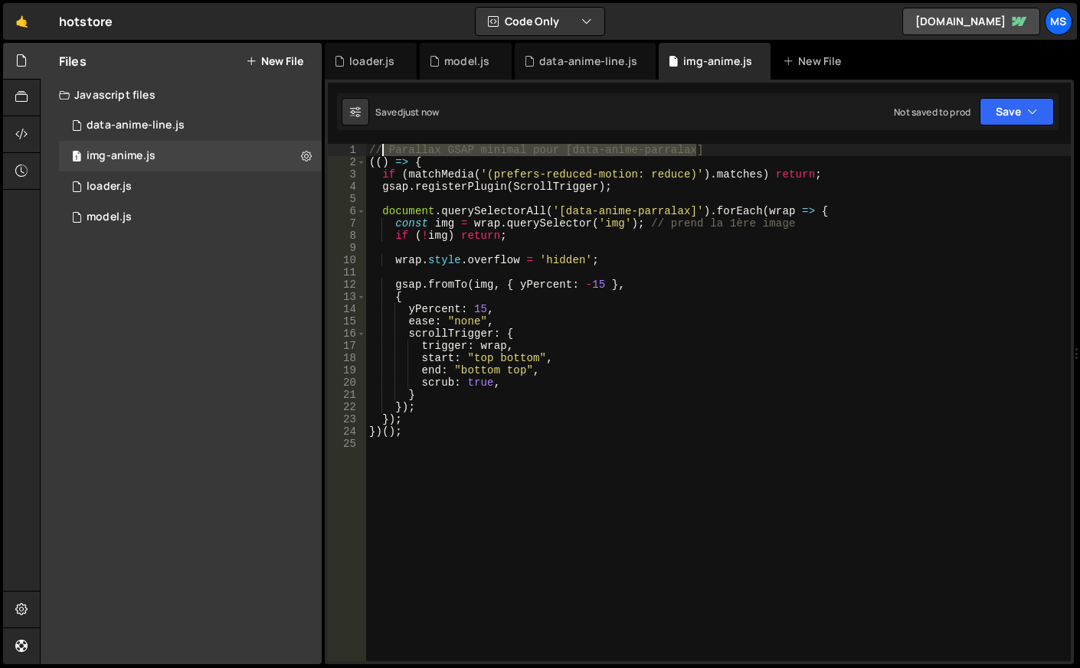
type textarea "// Parallax GSAP minimal pour [data-anime-parralax]"
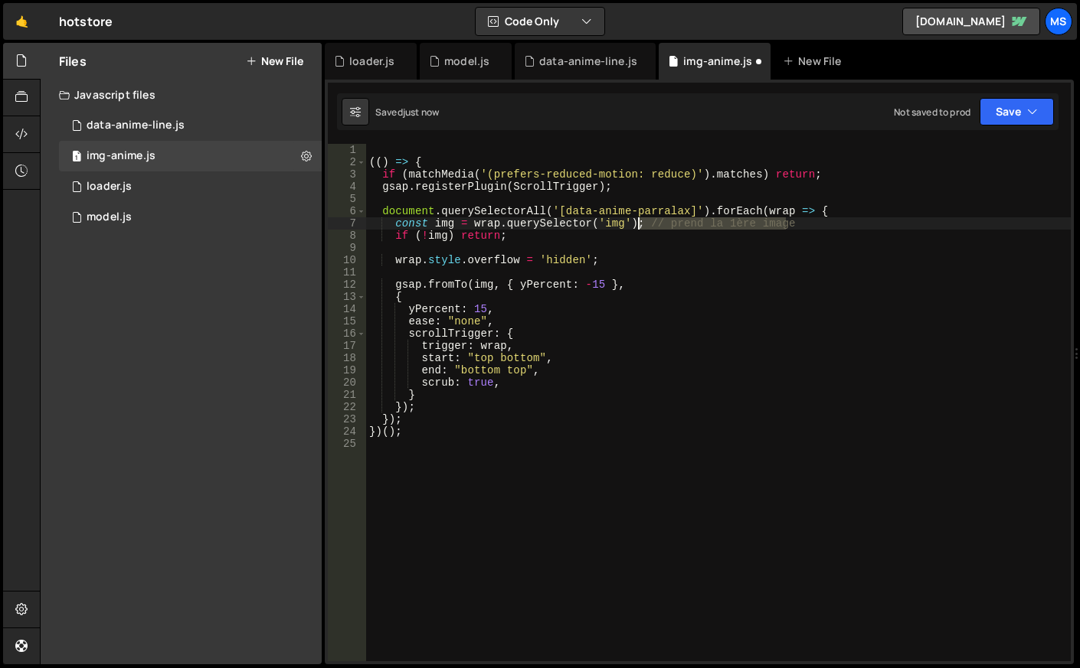
drag, startPoint x: 822, startPoint y: 221, endPoint x: 639, endPoint y: 227, distance: 182.3
click at [639, 227] on div "(( ) => { if ( matchMedia ( '(prefers-reduced-motion: reduce)' ) . matches ) re…" at bounding box center [718, 415] width 704 height 542
type textarea "if (!img) return;"
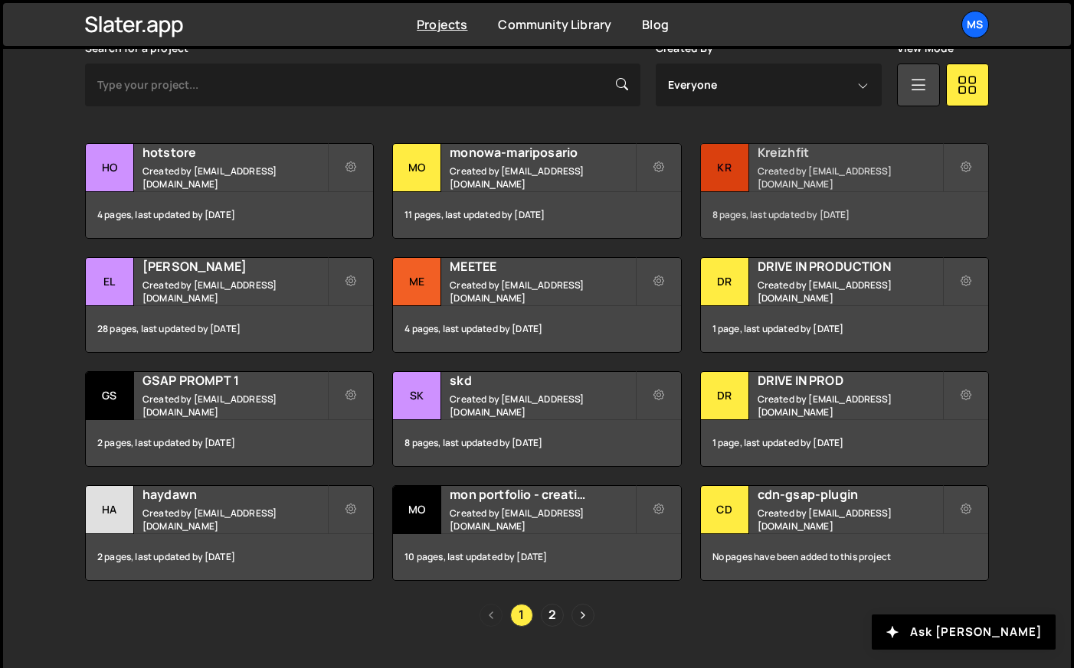
scroll to position [483, 0]
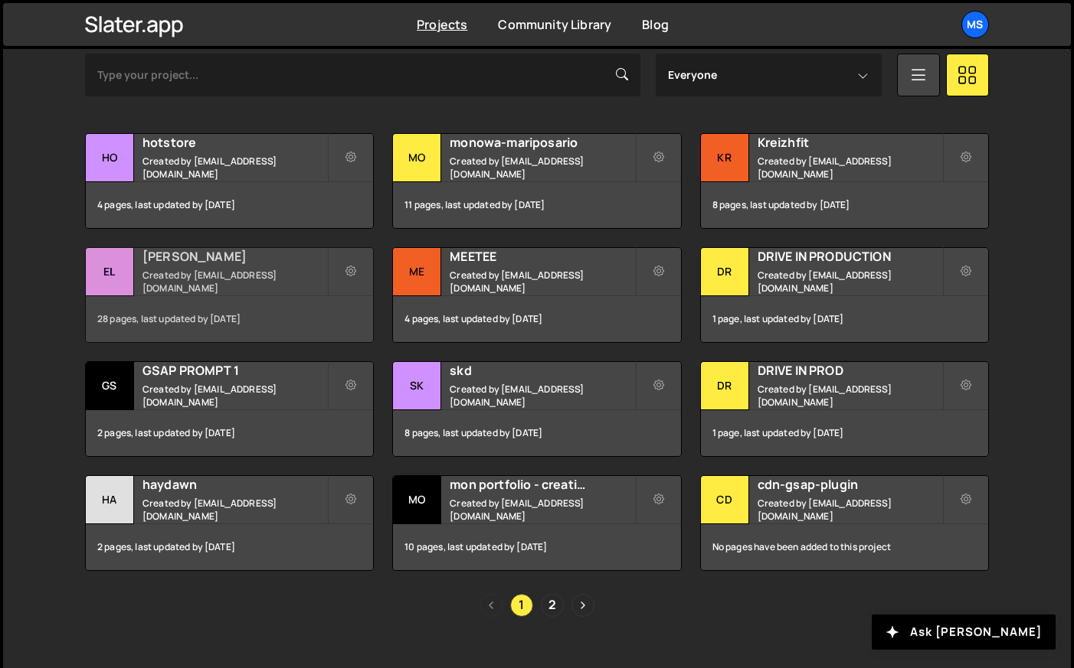
click at [185, 265] on h2 "[PERSON_NAME]" at bounding box center [234, 256] width 185 height 17
click at [188, 277] on small "Created by snowmahana.fitt@gmail.com" at bounding box center [234, 282] width 185 height 26
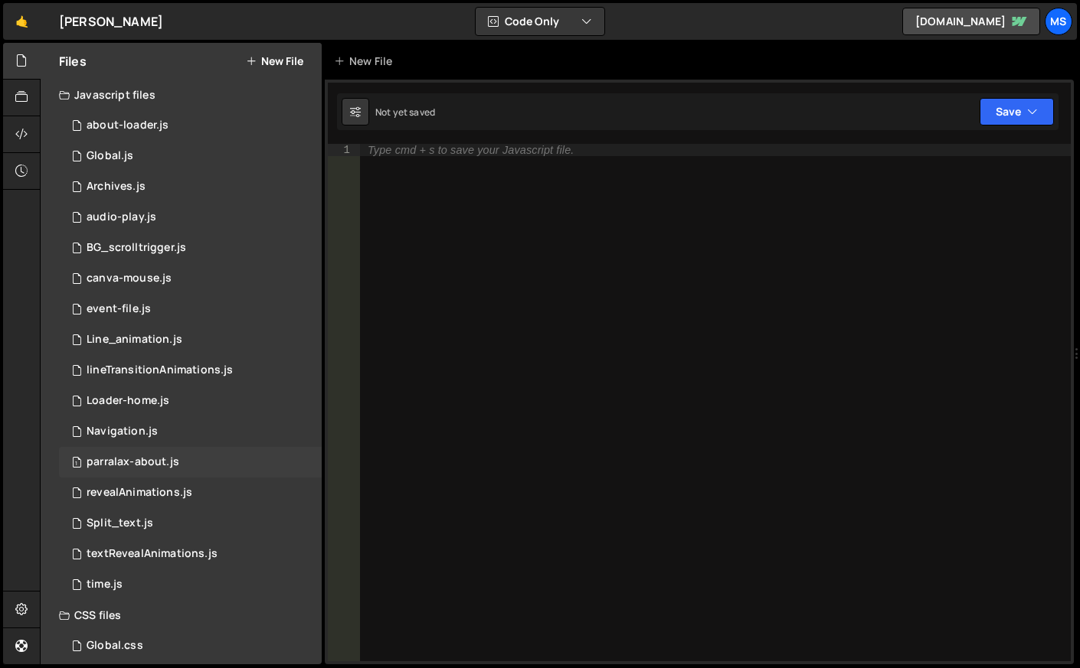
click at [152, 461] on div "parralax-about.js" at bounding box center [133, 463] width 93 height 14
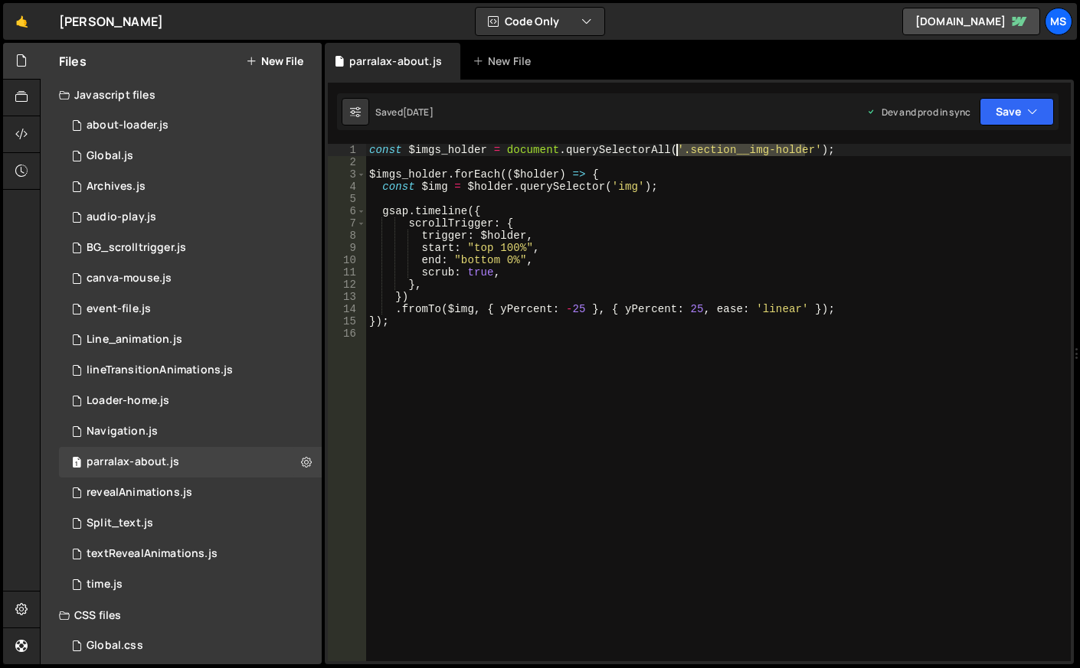
drag, startPoint x: 804, startPoint y: 154, endPoint x: 678, endPoint y: 154, distance: 126.3
click at [678, 154] on div "const $imgs_holder = document . querySelectorAll ( '.section__img-holder' ) ; $…" at bounding box center [718, 415] width 704 height 542
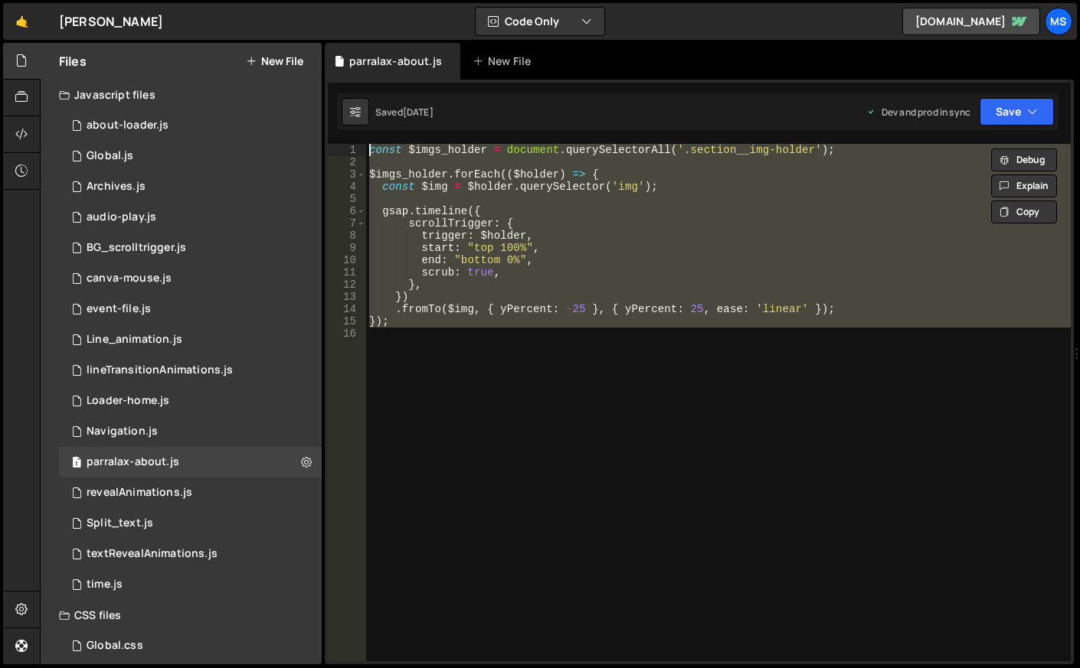
drag, startPoint x: 556, startPoint y: 391, endPoint x: 369, endPoint y: 149, distance: 305.1
click at [369, 149] on div "const $imgs_holder = document . querySelectorAll ( '.section__img-holder' ) ; $…" at bounding box center [718, 415] width 704 height 542
type textarea "const $imgs_holder = document.querySelectorAll('.section__img-holder');"
click at [549, 345] on div "const $imgs_holder = document . querySelectorAll ( '.section__img-holder' ) ; $…" at bounding box center [718, 403] width 704 height 518
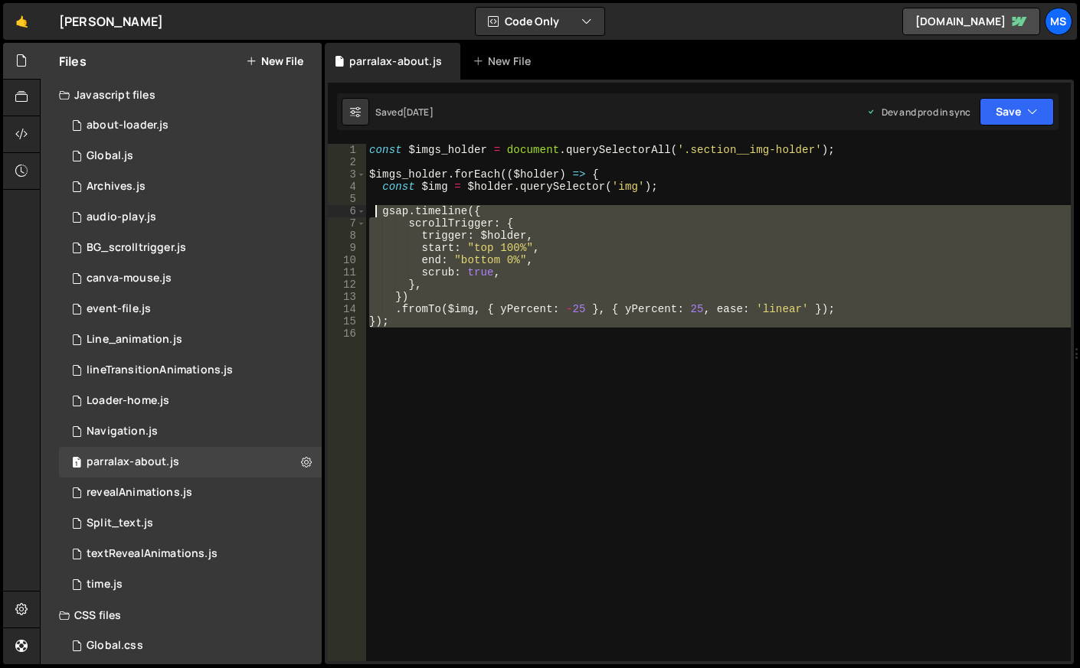
drag, startPoint x: 417, startPoint y: 343, endPoint x: 375, endPoint y: 215, distance: 134.4
click at [375, 215] on div "const $imgs_holder = document . querySelectorAll ( '.section__img-holder' ) ; $…" at bounding box center [718, 415] width 704 height 542
type textarea "gsap.timeline({ scrollTrigger: {"
click at [593, 374] on div "const $imgs_holder = document . querySelectorAll ( '.section__img-holder' ) ; $…" at bounding box center [718, 403] width 704 height 518
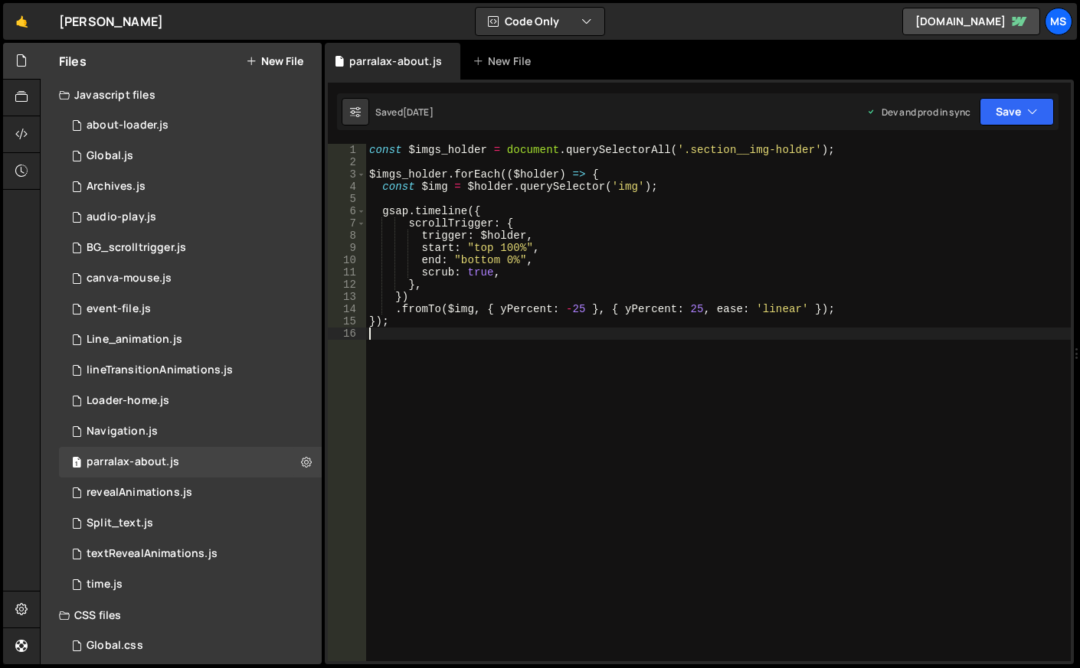
type textarea "});"
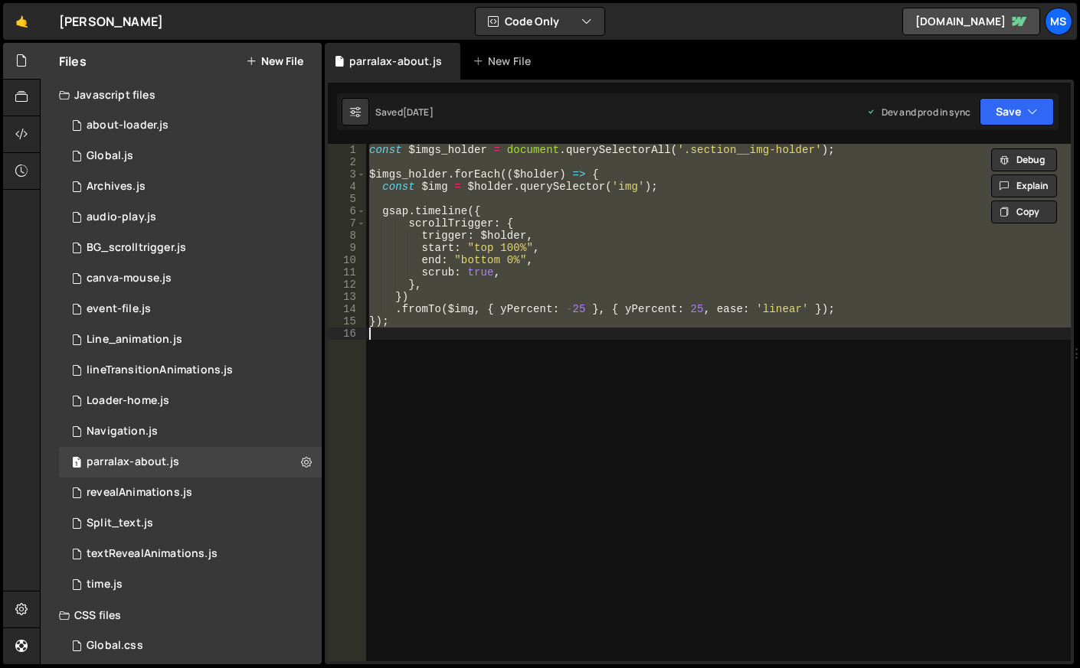
click at [598, 361] on div "const $imgs_holder = document . querySelectorAll ( '.section__img-holder' ) ; $…" at bounding box center [718, 403] width 704 height 518
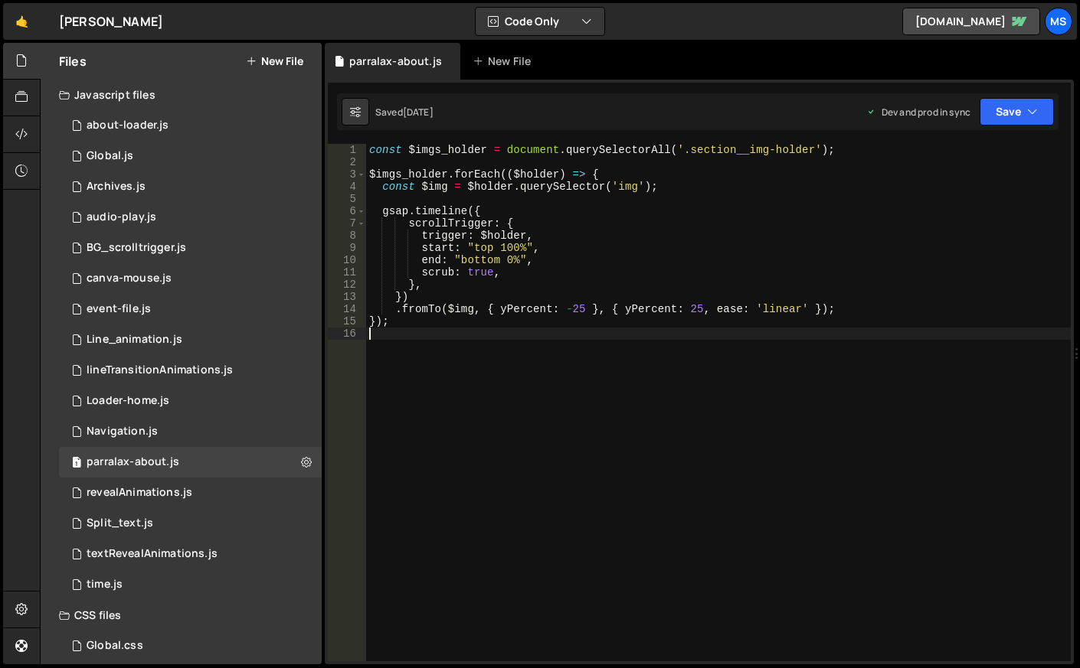
type textarea "});"
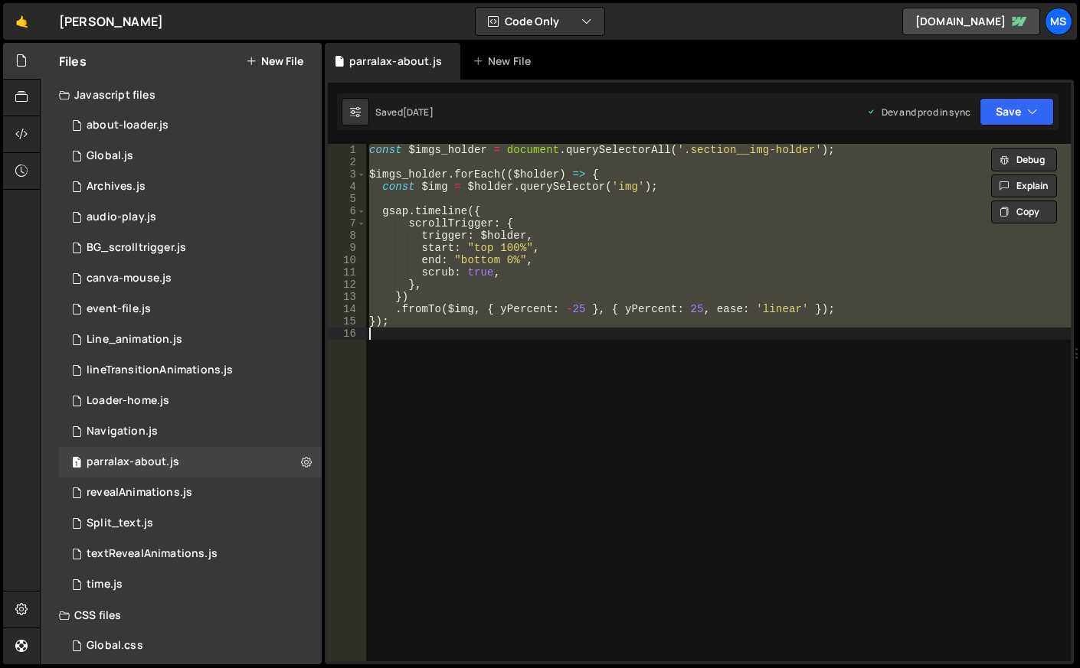
click at [582, 356] on div "const $imgs_holder = document . querySelectorAll ( '.section__img-holder' ) ; $…" at bounding box center [718, 403] width 704 height 518
